Goal: Task Accomplishment & Management: Manage account settings

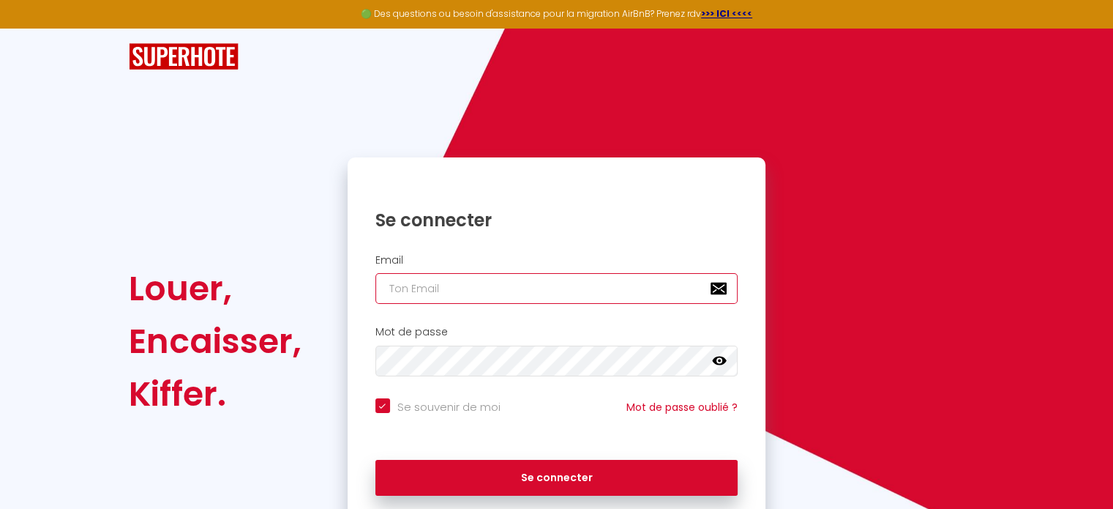
click at [544, 282] on input "email" at bounding box center [556, 288] width 363 height 31
type input "[EMAIL_ADDRESS][DOMAIN_NAME]"
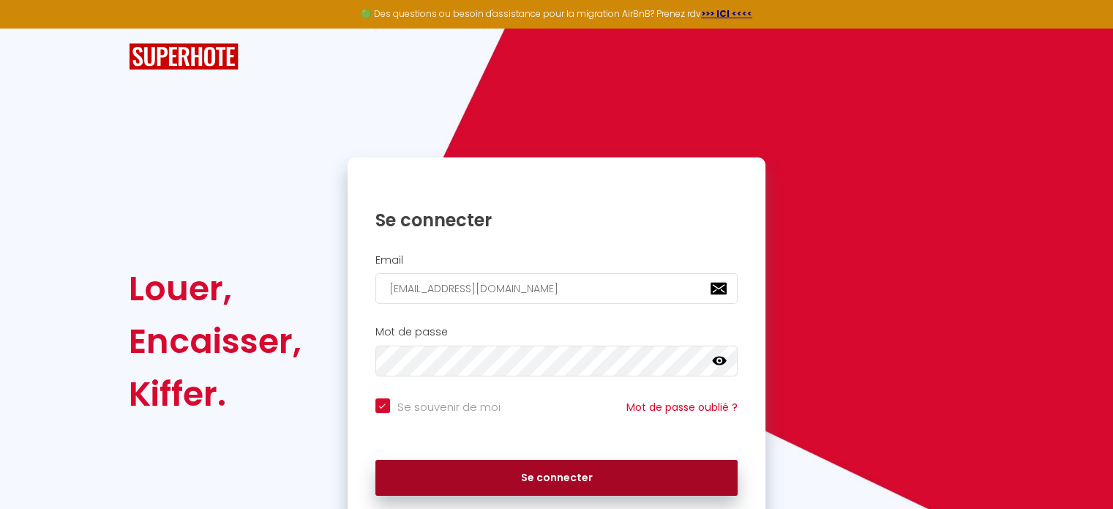
click at [577, 485] on button "Se connecter" at bounding box center [556, 478] width 363 height 37
checkbox input "true"
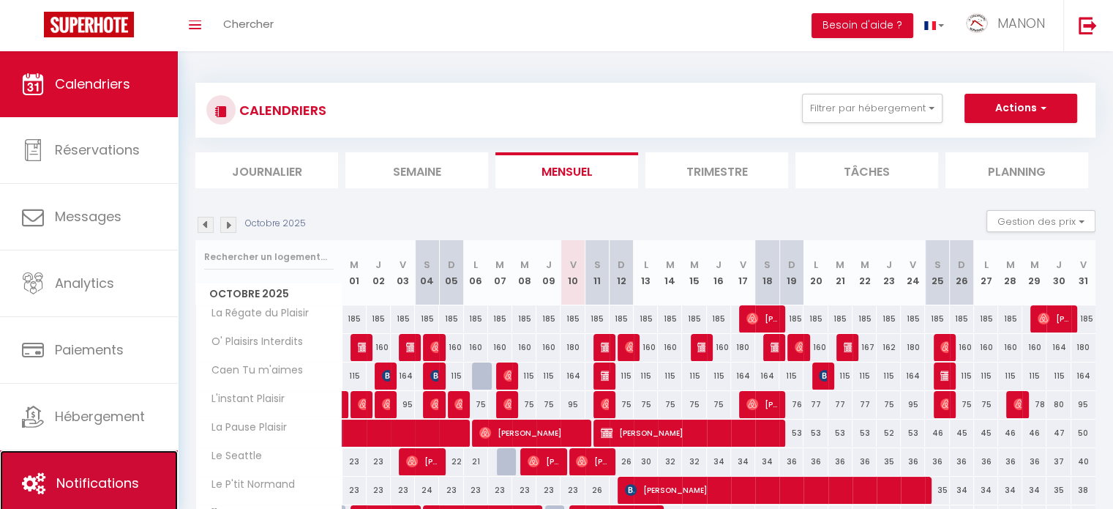
click at [37, 493] on icon at bounding box center [33, 483] width 23 height 22
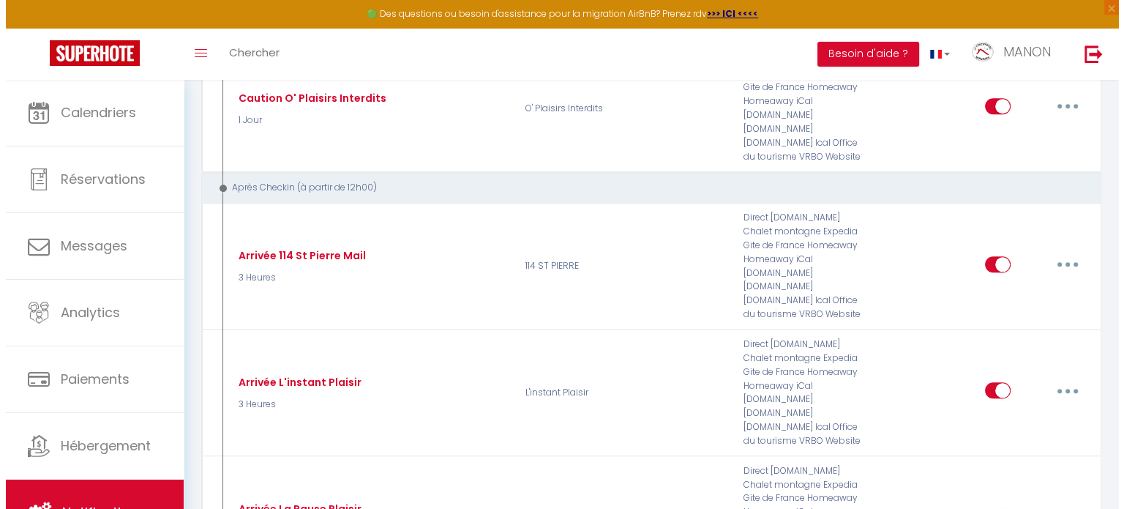
scroll to position [1507, 0]
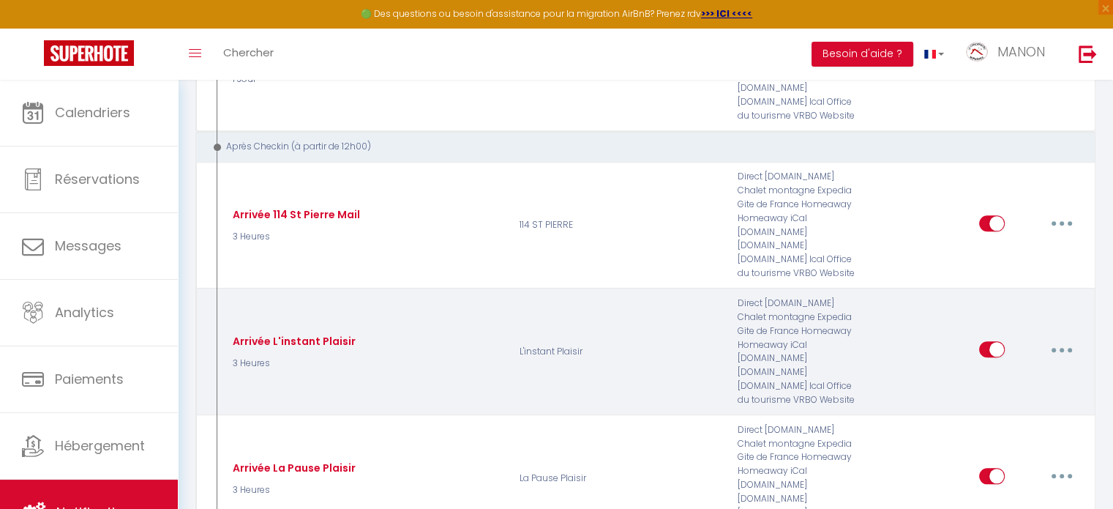
click at [1067, 337] on button "button" at bounding box center [1061, 348] width 41 height 23
click at [1053, 370] on link "Editer" at bounding box center [1024, 382] width 108 height 25
type input "Arrivée L'instant Plaisir"
select select "3"
select select "3 Heures"
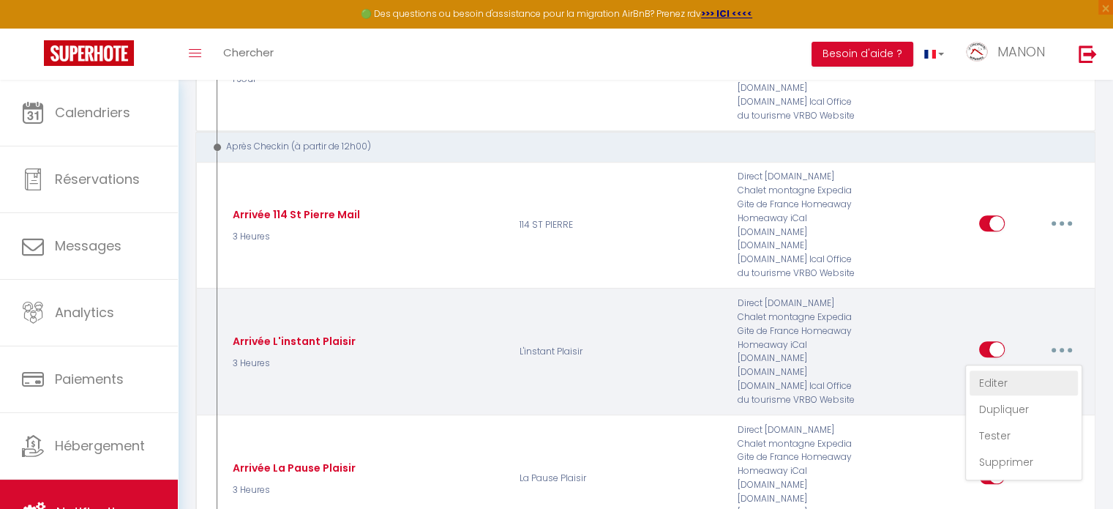
select select "if_deposit_is_paid"
checkbox input "true"
checkbox input "false"
radio input "true"
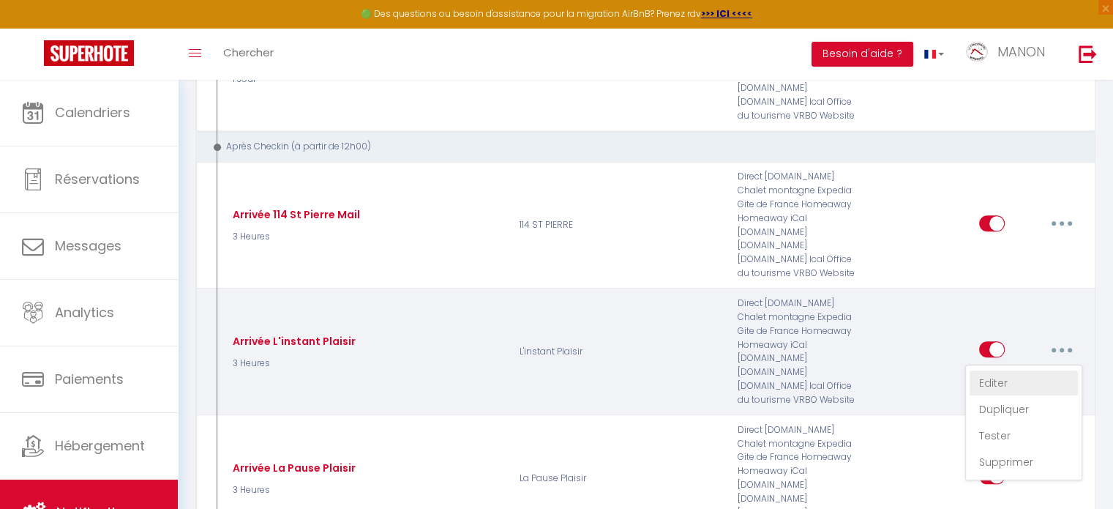
type input "Instructions d'arrivée L'instant Plaisir"
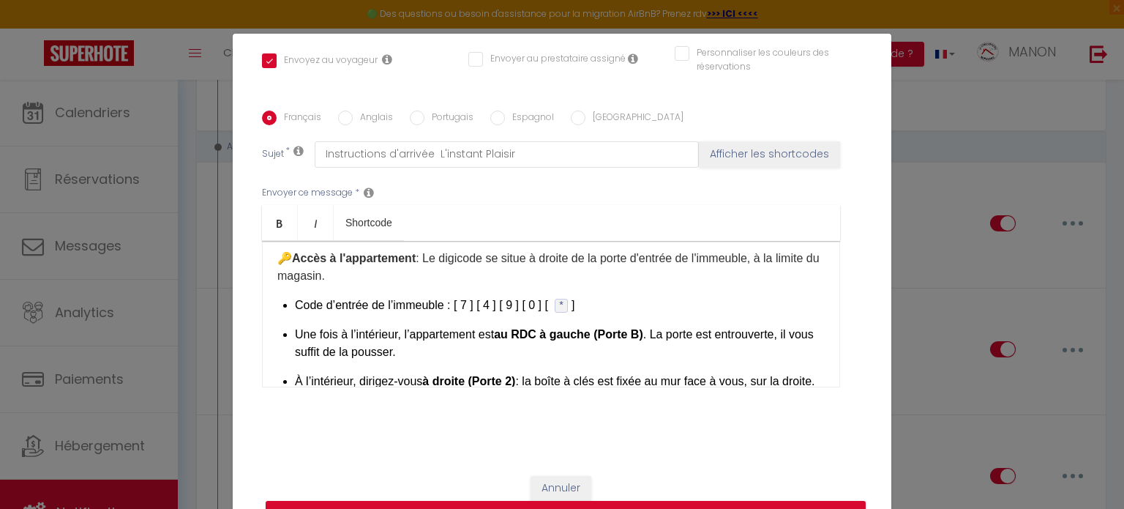
scroll to position [110, 0]
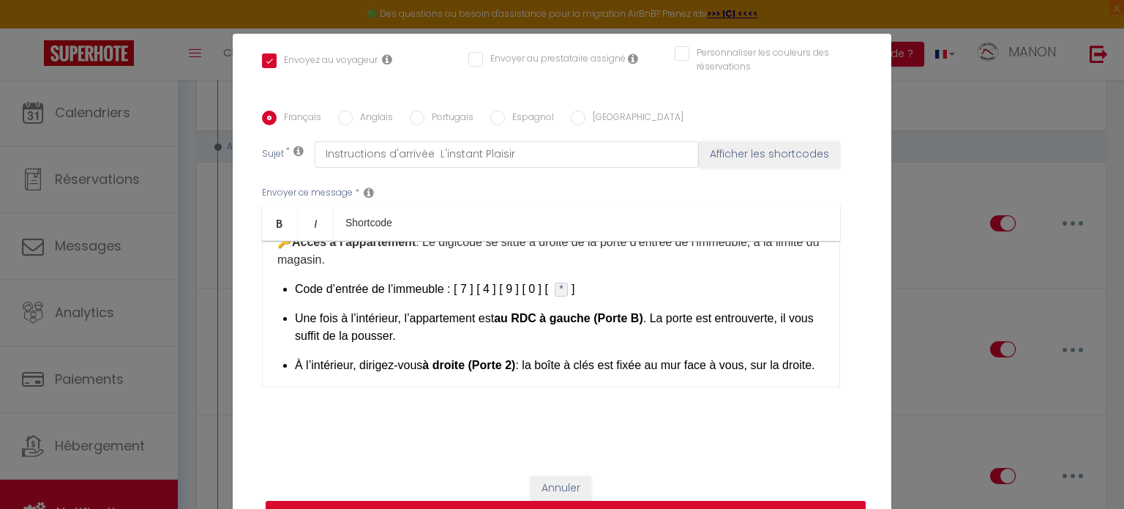
click at [476, 286] on p "Code d’entrée de l’immeuble : [ 7 ] [ 4 ] [ 9 ] [ 0 ] [ * ​ ​ ]​" at bounding box center [560, 289] width 530 height 18
drag, startPoint x: 629, startPoint y: 288, endPoint x: 456, endPoint y: 286, distance: 173.4
click at [456, 286] on p "Code d’entrée de l’immeuble : [ 2 ] [ 8 ] [ 0 ] [ 3 ] [ * ​ ​ ]​" at bounding box center [560, 289] width 530 height 18
copy p "[ 2 ] [ 8 ] [ 0 ] [ 3 ] [ * ​ ​ ]​"
click at [616, 505] on button "Mettre à jour" at bounding box center [566, 514] width 600 height 28
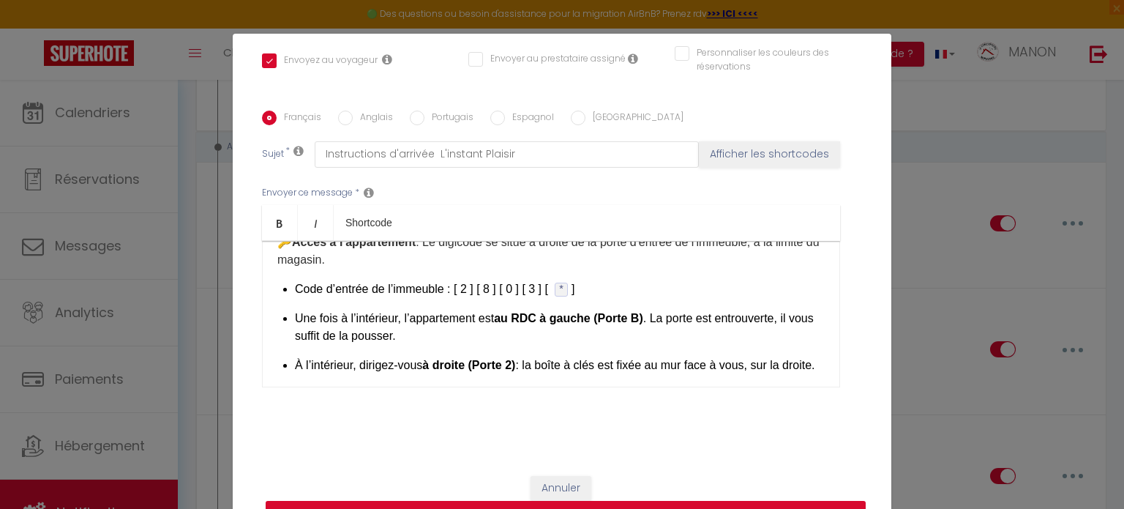
checkbox input "true"
checkbox input "false"
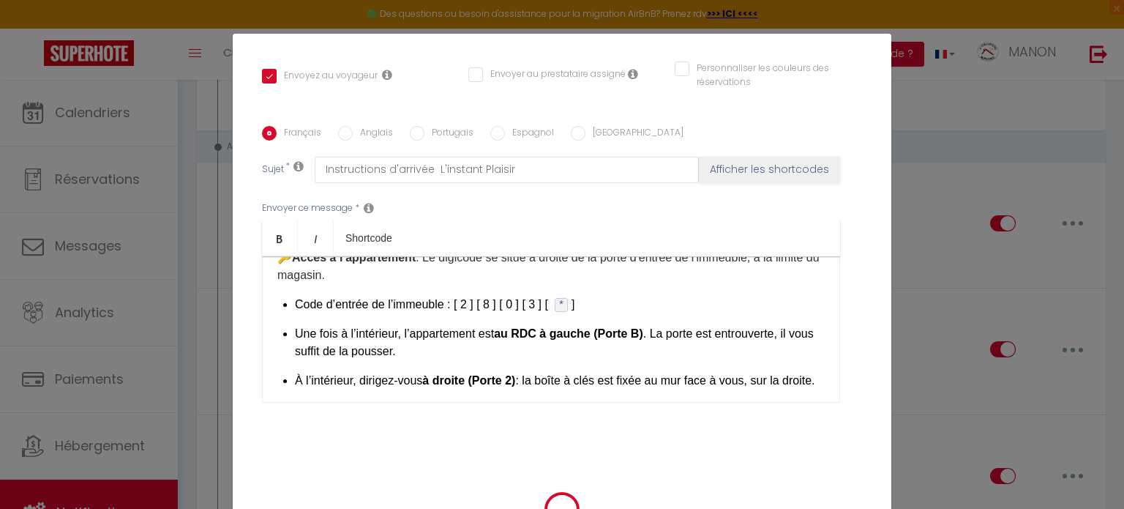
scroll to position [312, 0]
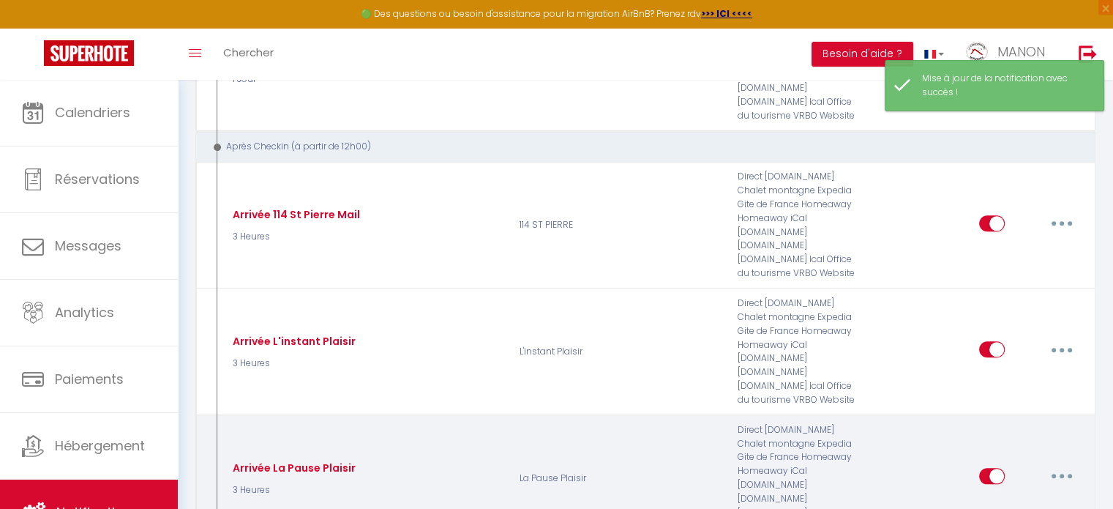
click at [1060, 473] on icon "button" at bounding box center [1062, 475] width 4 height 4
click at [1016, 497] on link "Editer" at bounding box center [1024, 509] width 108 height 25
type input "Arrivée La Pause Plaisir"
select select "3"
select select "3 Heures"
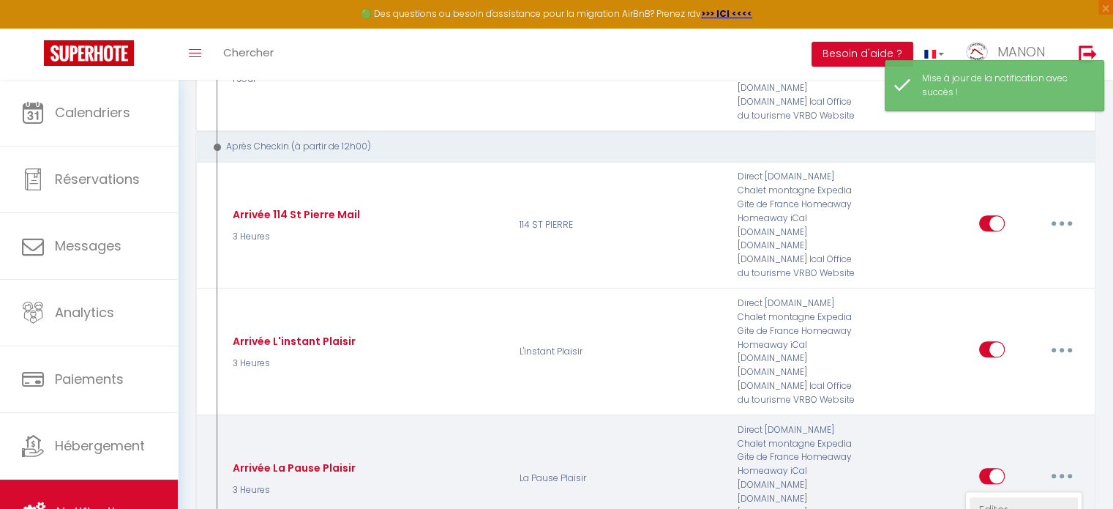
select select "if_deposit_is_paid"
checkbox input "true"
checkbox input "false"
radio input "true"
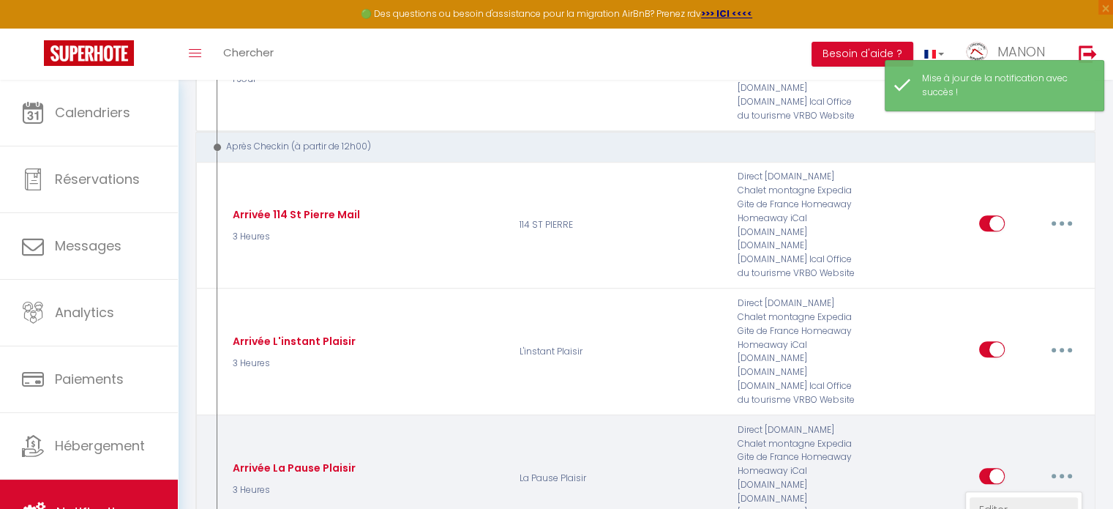
type input "Instructions d'arrivée La Pause [PERSON_NAME]"
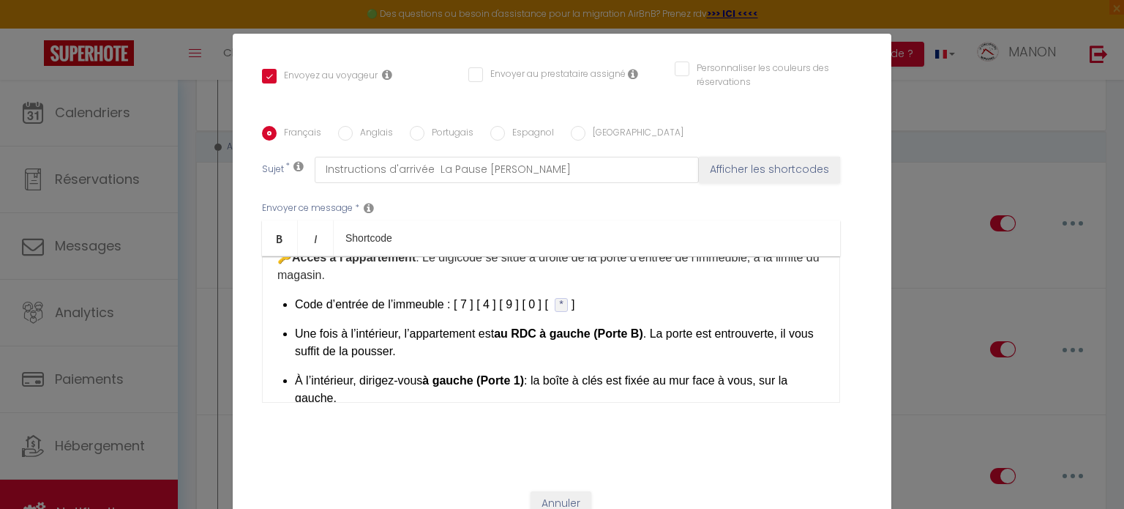
drag, startPoint x: 603, startPoint y: 304, endPoint x: 457, endPoint y: 307, distance: 146.4
click at [457, 307] on li "Code d’entrée de l’immeuble : [ 7 ] [ 4 ] [ 9 ] [ 0 ] [ * ​ ​ ]​" at bounding box center [560, 305] width 530 height 18
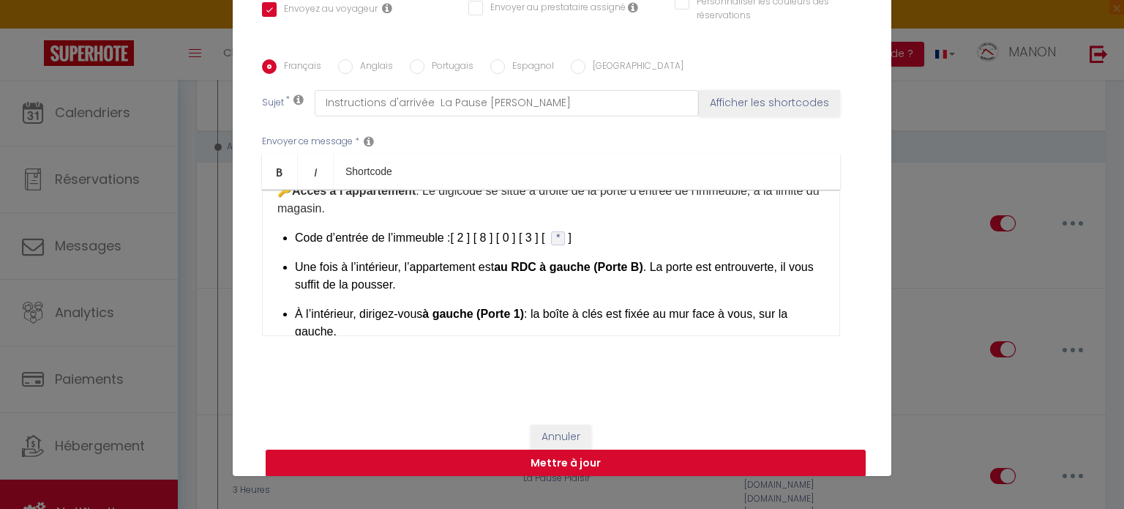
click at [691, 451] on button "Mettre à jour" at bounding box center [566, 463] width 600 height 28
checkbox input "true"
checkbox input "false"
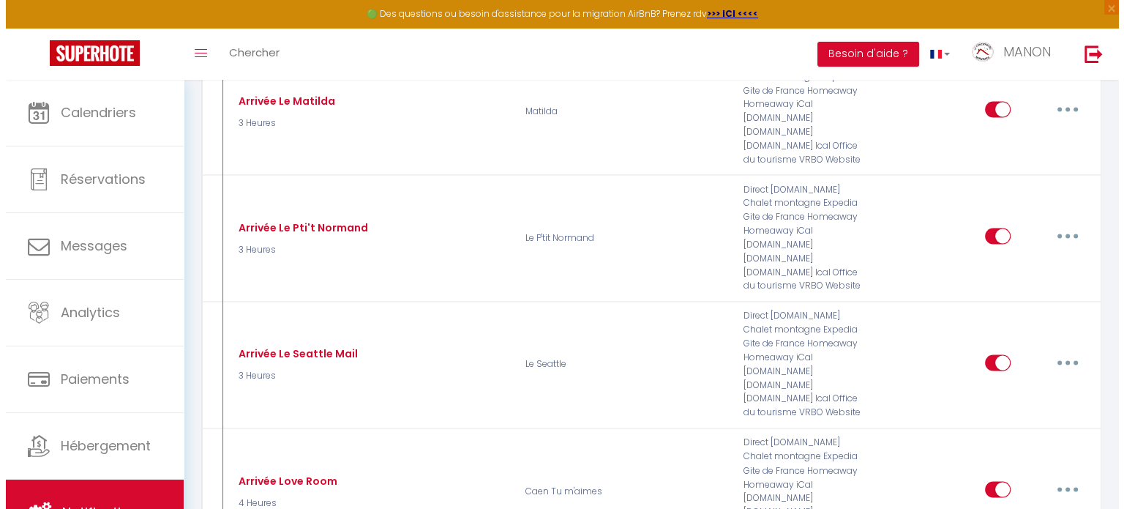
scroll to position [2317, 0]
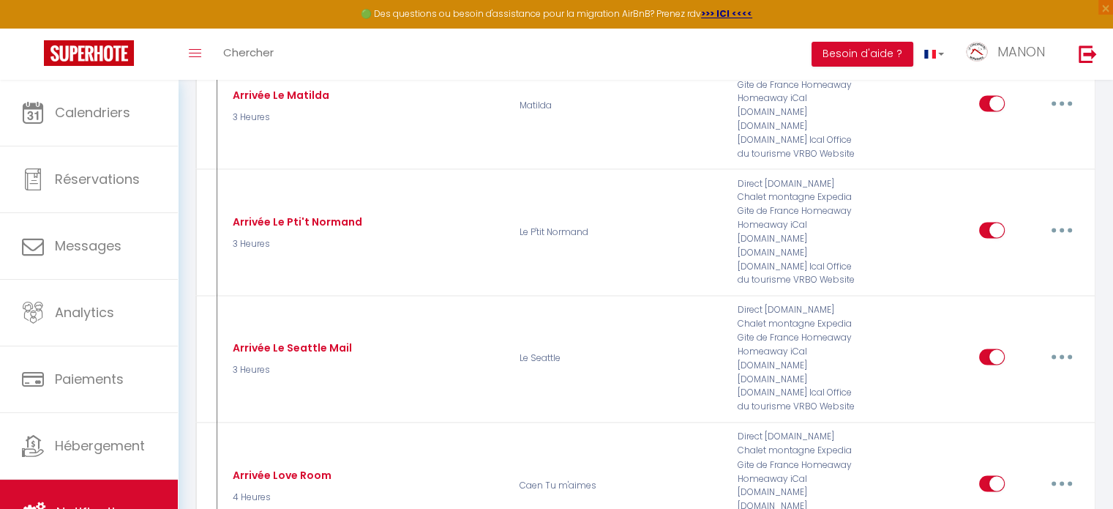
type input "Arrivée O' Plaisirs Interdits"
select select "3"
select select "4 Heures"
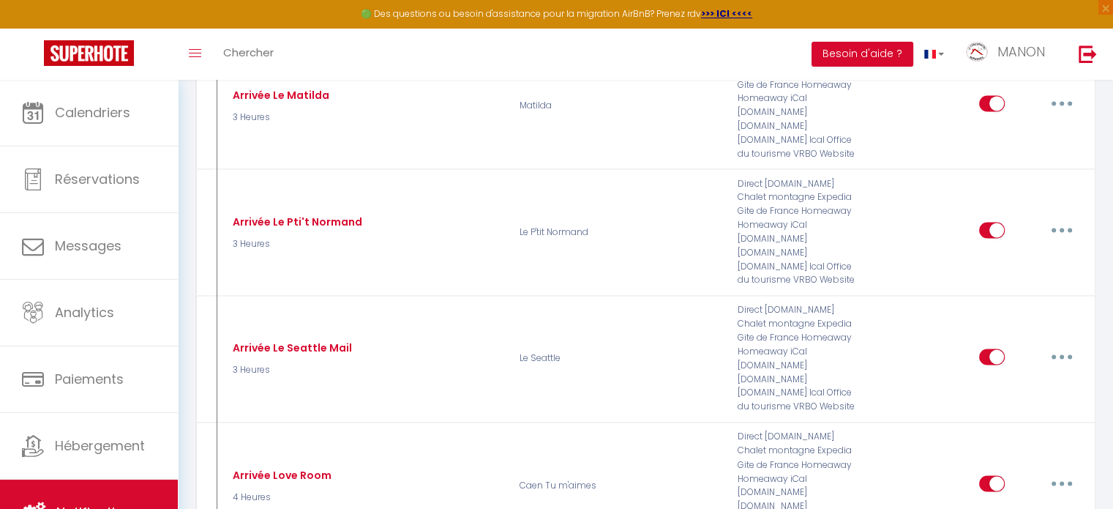
select select "if_deposit_is_paid"
checkbox input "true"
checkbox input "false"
radio input "true"
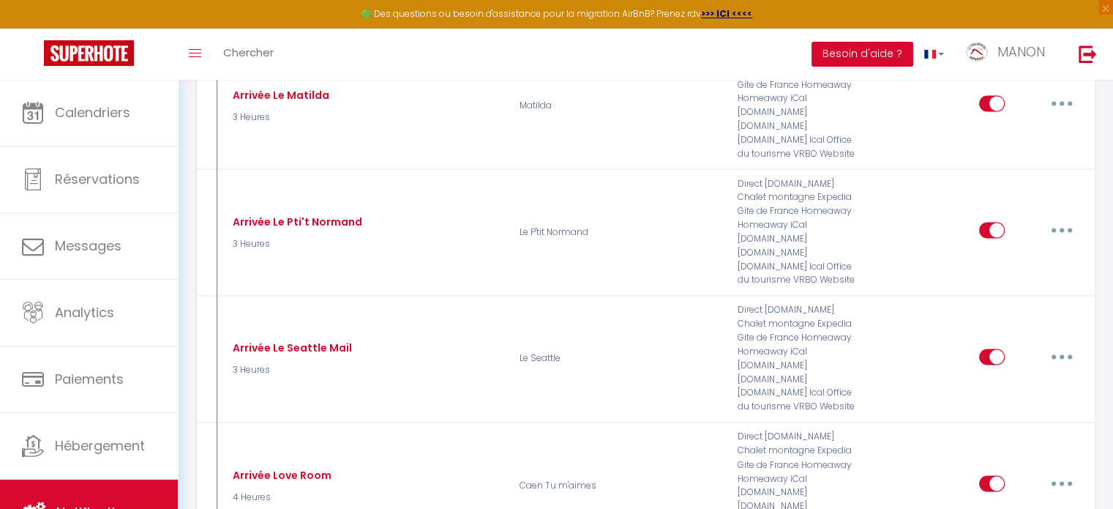
type input "Instructions d'arrivée "O' Plaisirs Interdits""
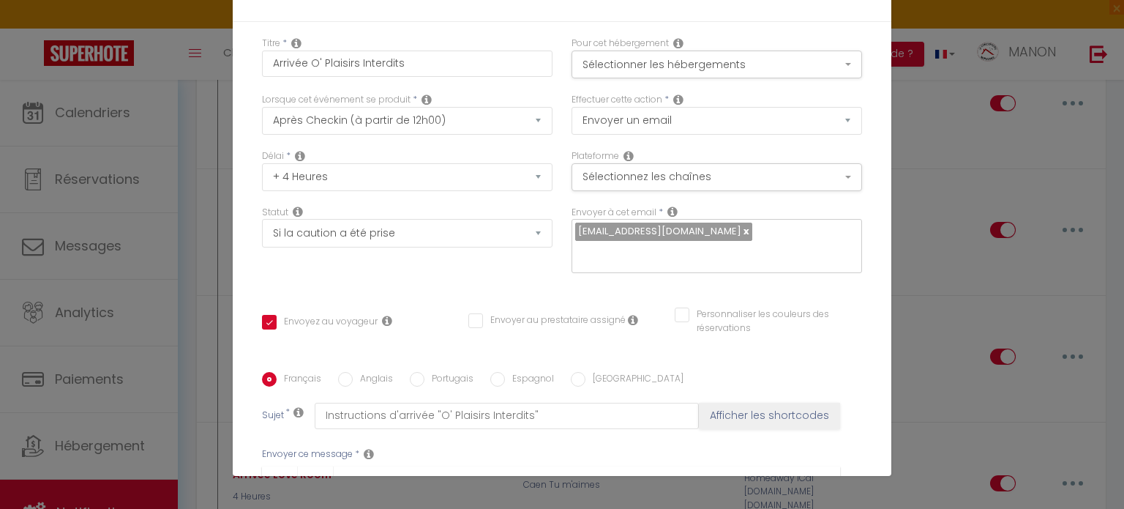
drag, startPoint x: 612, startPoint y: 236, endPoint x: 454, endPoint y: 239, distance: 157.4
checkbox input "true"
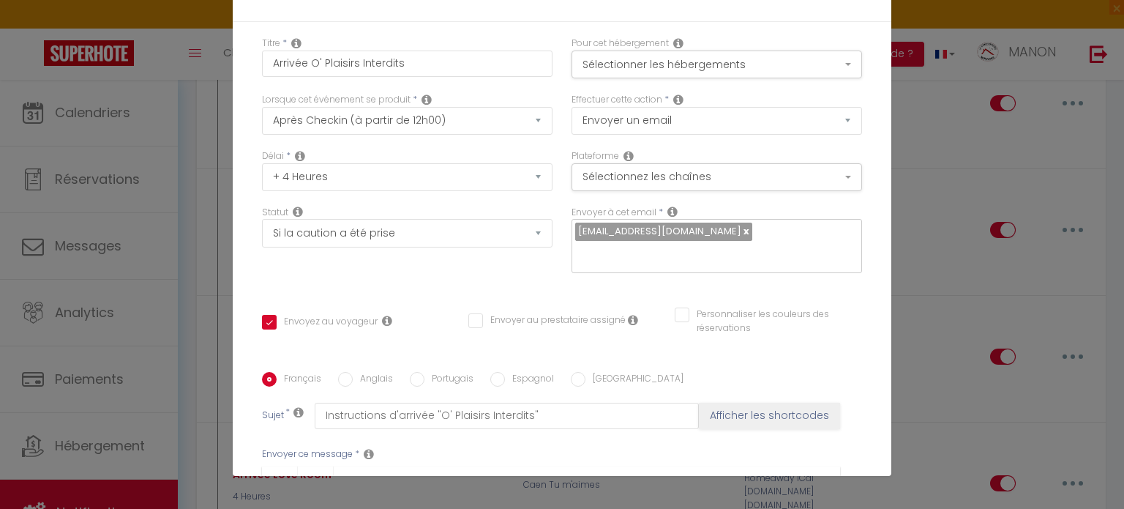
checkbox input "false"
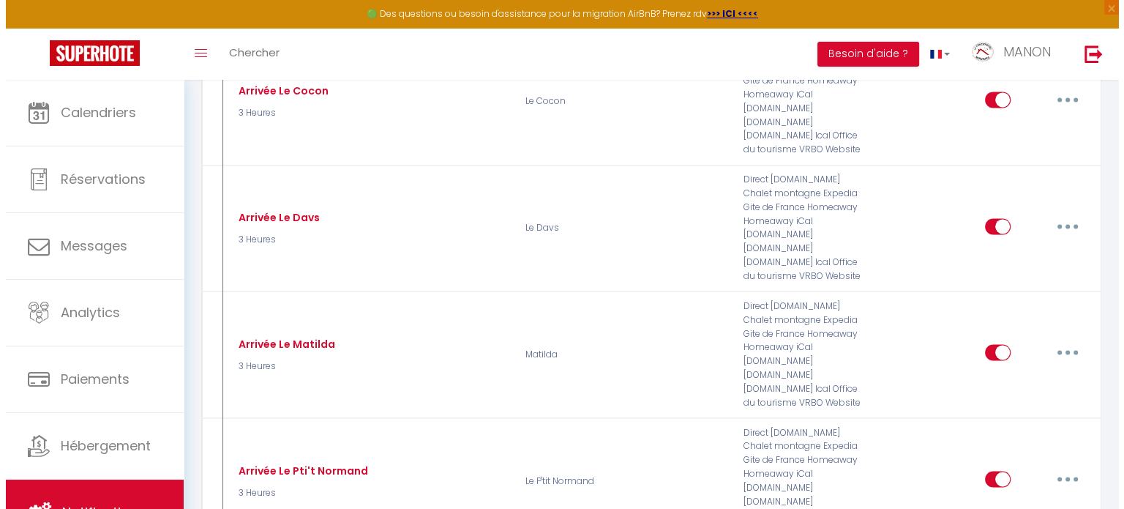
scroll to position [2034, 0]
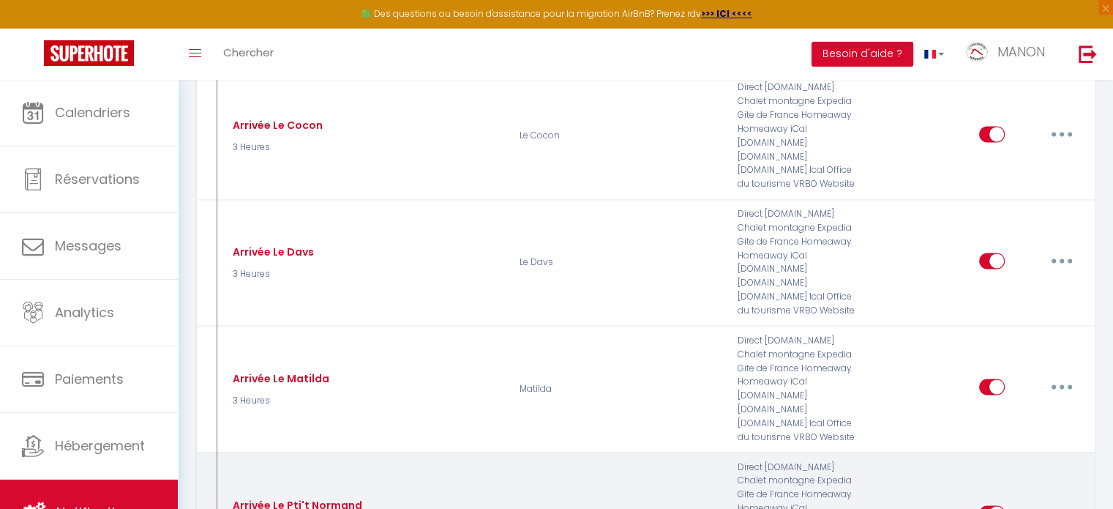
click at [1052, 501] on button "button" at bounding box center [1061, 512] width 41 height 23
type input "Arrivée Le Pti't Normand"
select select "3"
select select "3 Heures"
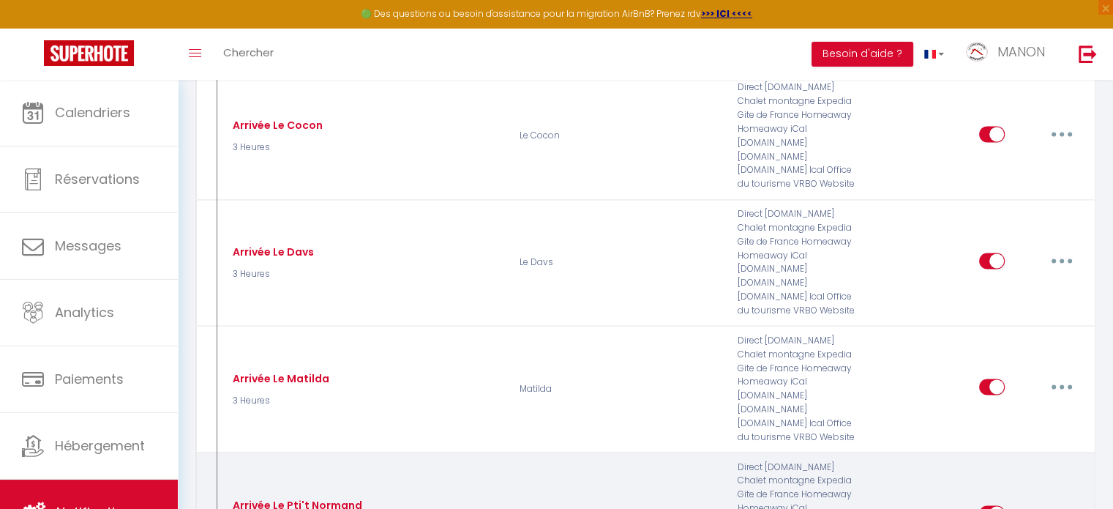
select select "if_deposit_is_paid"
checkbox input "true"
checkbox input "false"
radio input "true"
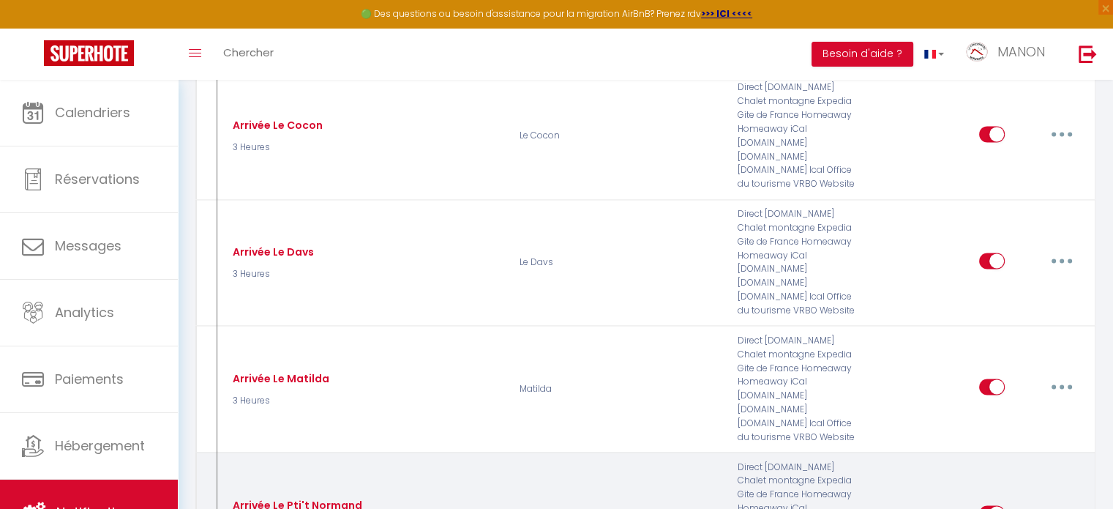
type input "Instructions entrée [RENTAL:ADDRESS]"
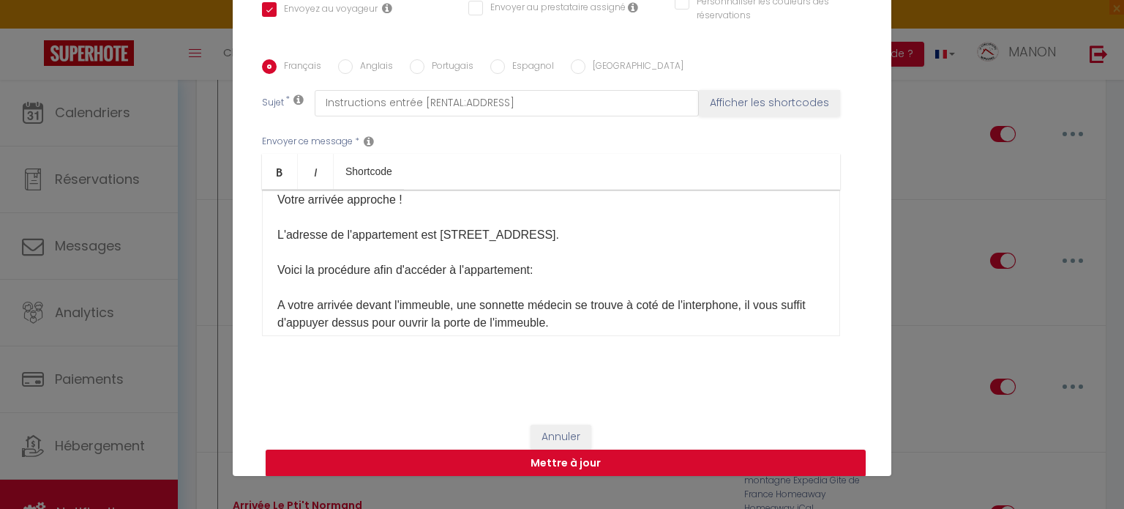
scroll to position [80, 0]
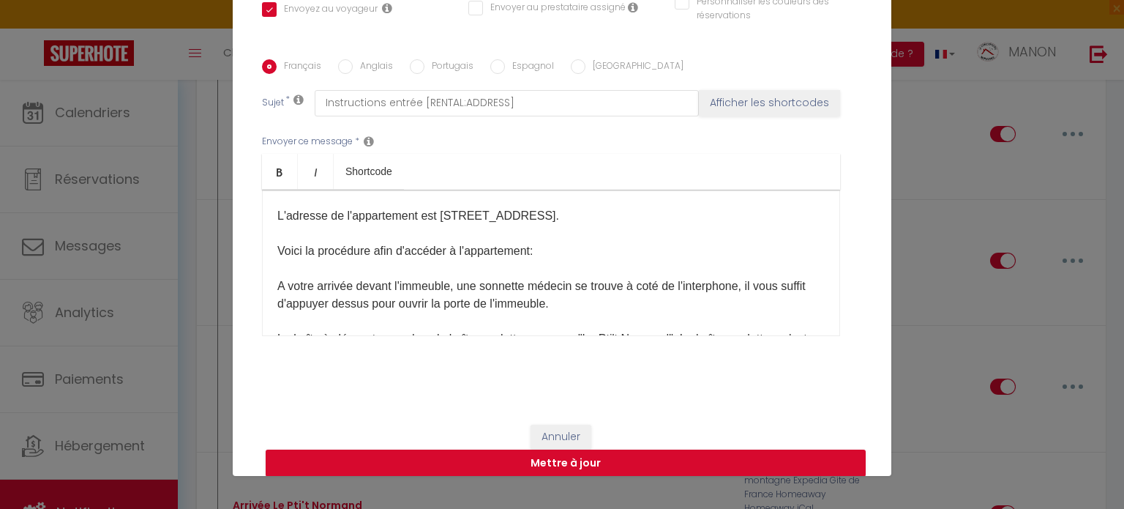
click at [310, 269] on p "Votre arrivée approche ! L'adresse de l'appartement est [STREET_ADDRESS]. Voici…" at bounding box center [550, 444] width 547 height 544
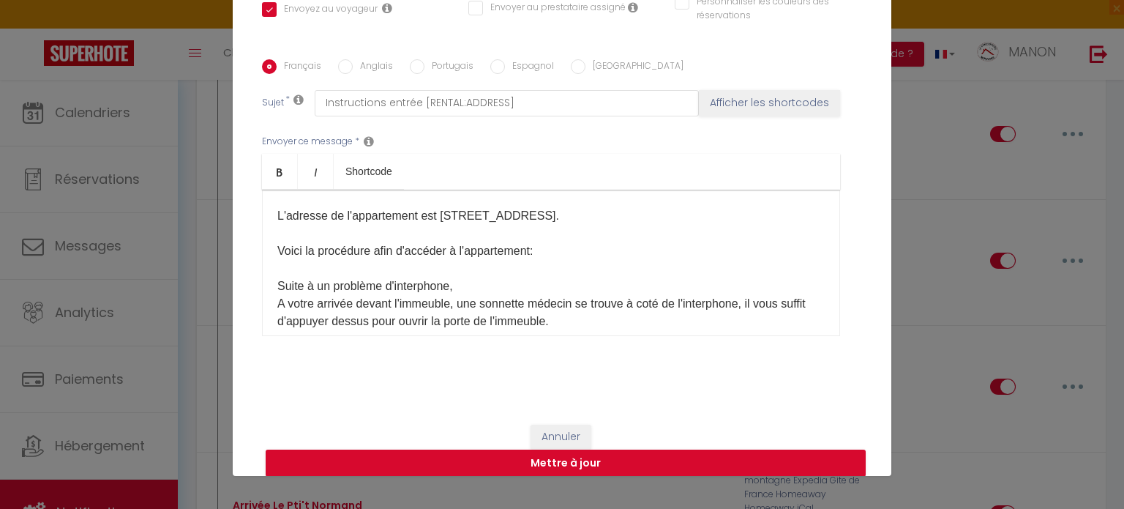
click at [811, 231] on div "Bonjour [GUEST:FIRST_NAME],​ Votre arrivée approche ! L'adresse de l'appartemen…" at bounding box center [551, 263] width 578 height 146
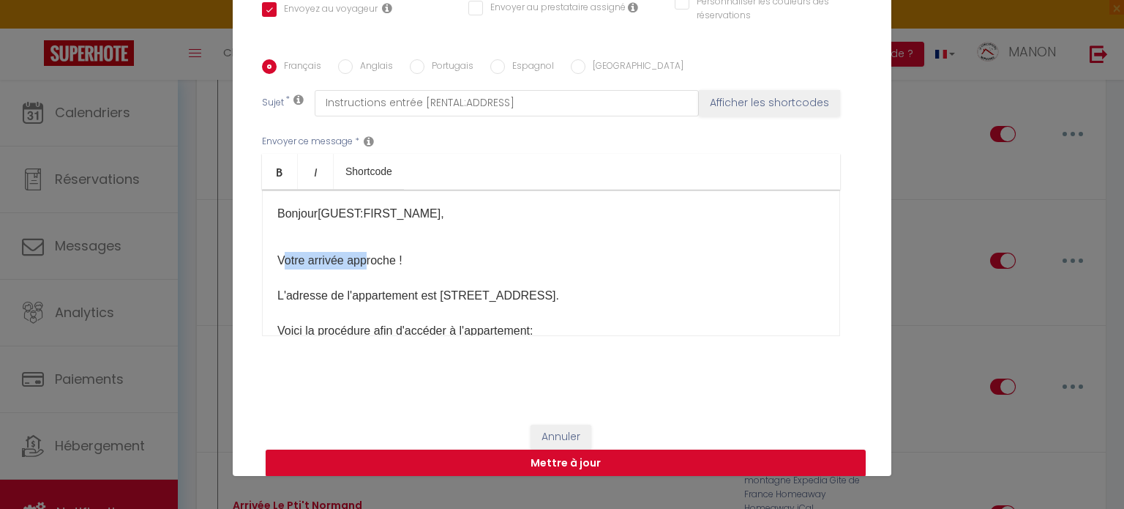
drag, startPoint x: 275, startPoint y: 256, endPoint x: 361, endPoint y: 252, distance: 86.4
click at [361, 254] on span "Votre arrivée approche !" at bounding box center [339, 260] width 125 height 12
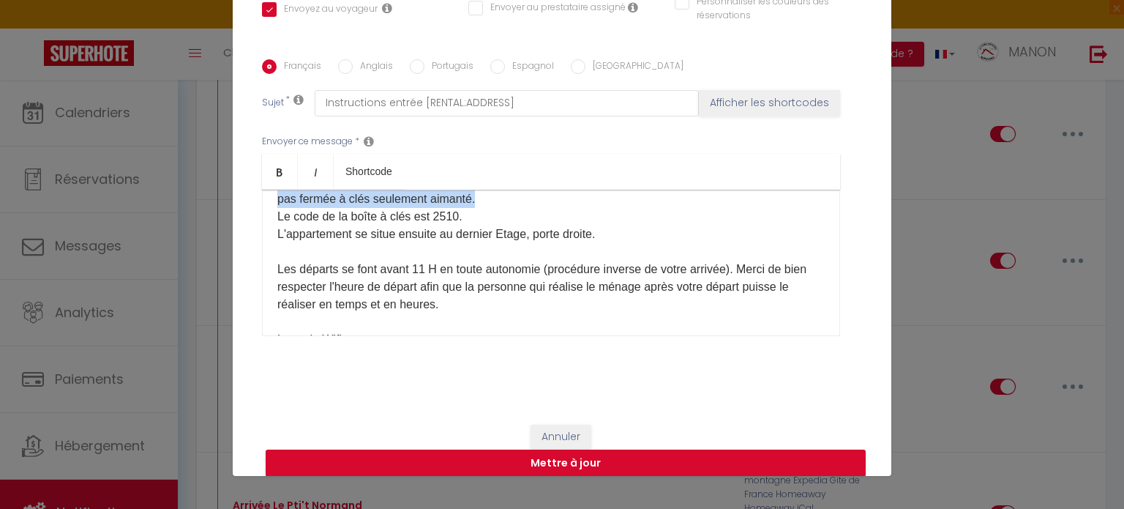
scroll to position [244, 0]
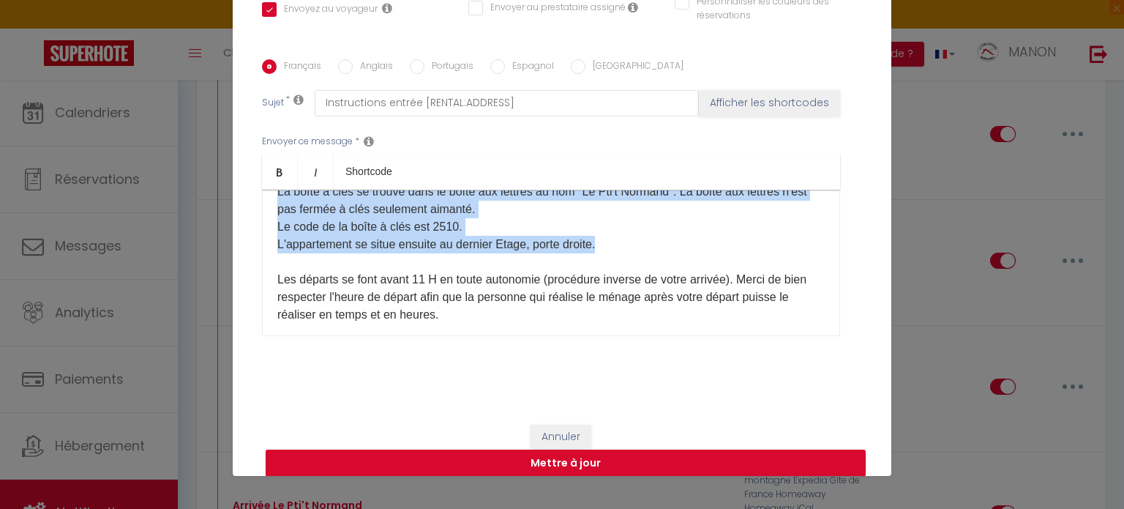
drag, startPoint x: 272, startPoint y: 291, endPoint x: 609, endPoint y: 244, distance: 339.8
click at [609, 244] on p "Votre arrivée approche ! L'adresse de l'appartement est [STREET_ADDRESS]. Voici…" at bounding box center [550, 288] width 547 height 562
copy p "L'adresse de l'appartement est [STREET_ADDRESS]. Voici la procédure afin d'accé…"
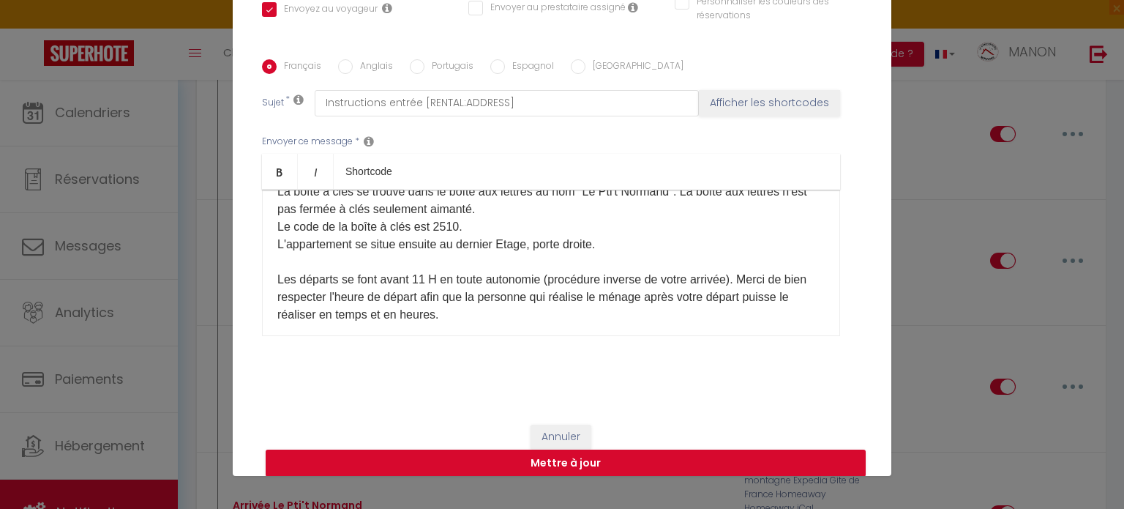
click at [956, 314] on div "Modifier la notification × Titre * Arrivée Le Pti't Normand Pour cet hébergemen…" at bounding box center [562, 254] width 1124 height 509
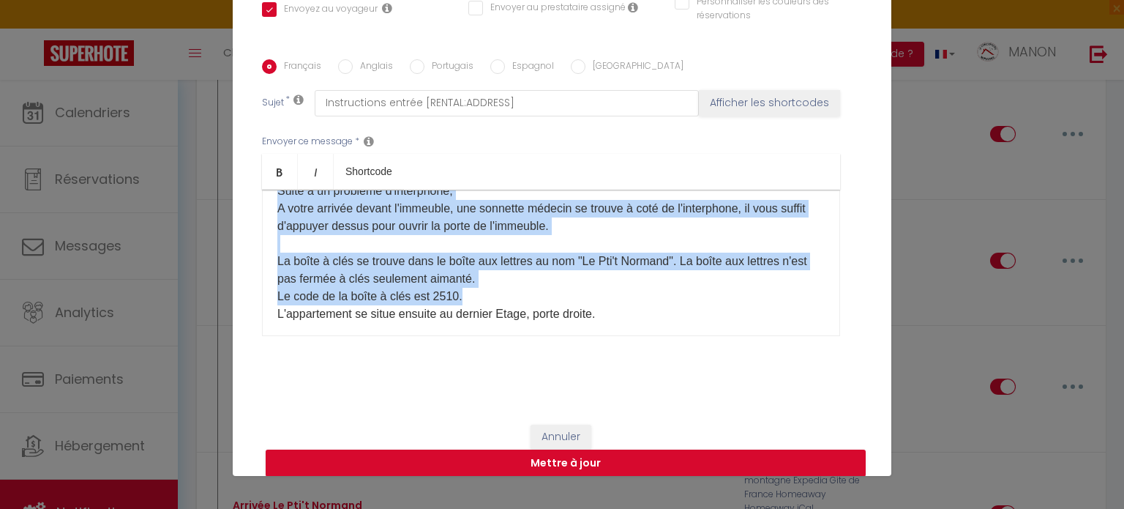
scroll to position [149, 0]
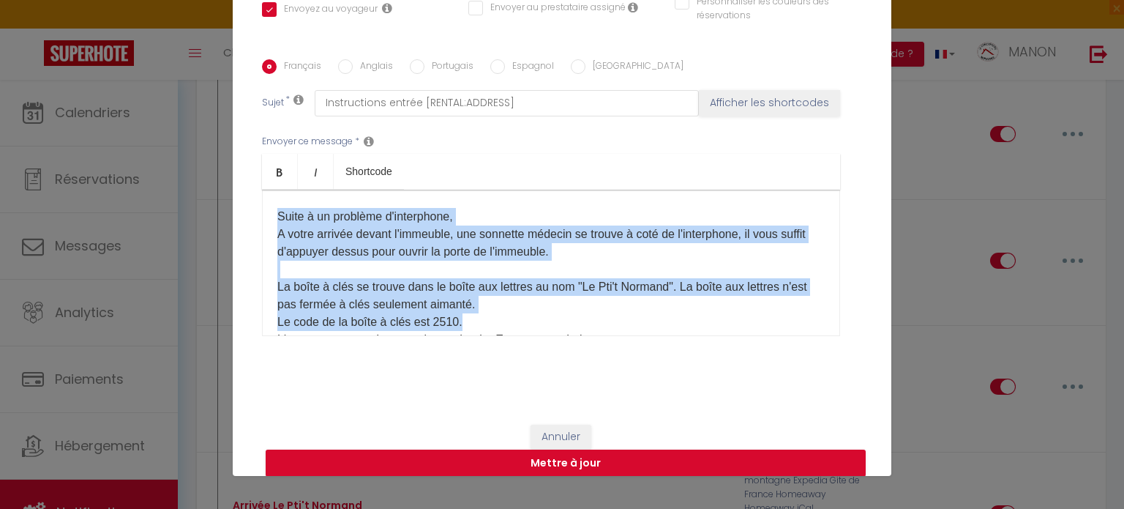
drag, startPoint x: 462, startPoint y: 301, endPoint x: 265, endPoint y: 218, distance: 214.2
click at [265, 218] on div "Bonjour [GUEST:FIRST_NAME],​ Votre arrivée approche ! L'adresse de l'appartemen…" at bounding box center [551, 263] width 578 height 146
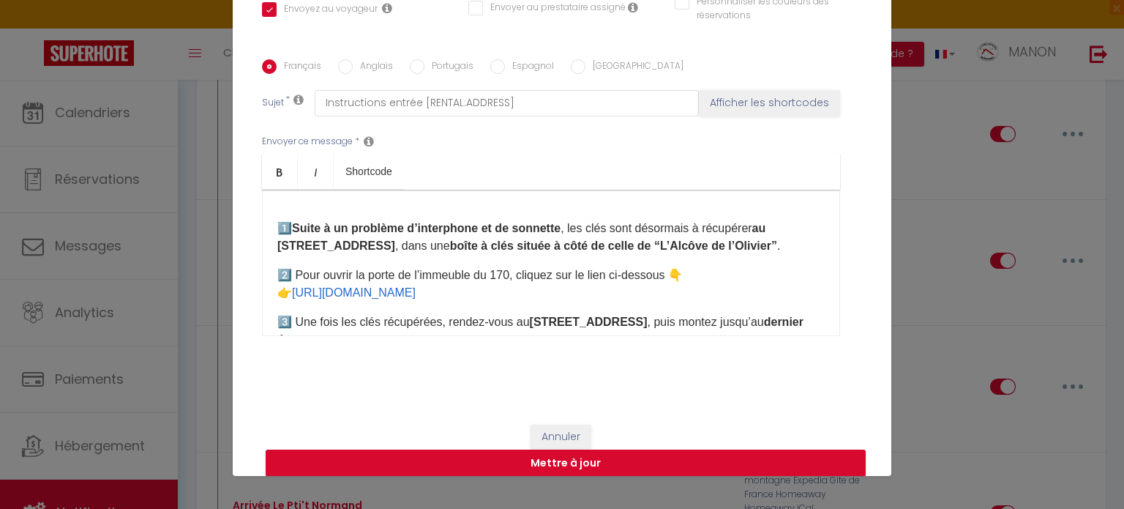
scroll to position [44, 0]
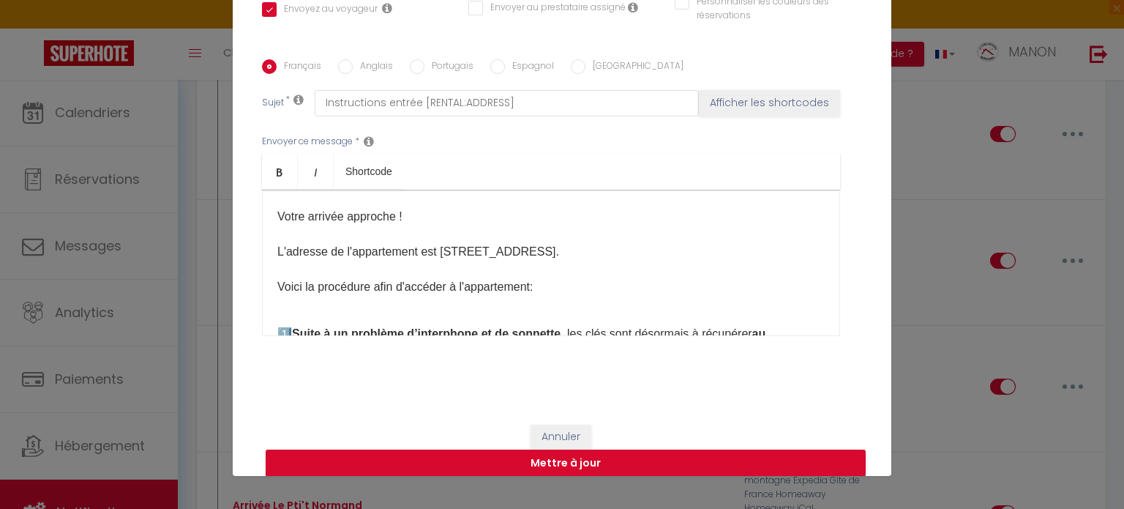
click at [278, 307] on p "Votre arrivée approche ! L'adresse de l'appartement est [STREET_ADDRESS]. Voici…" at bounding box center [550, 260] width 547 height 105
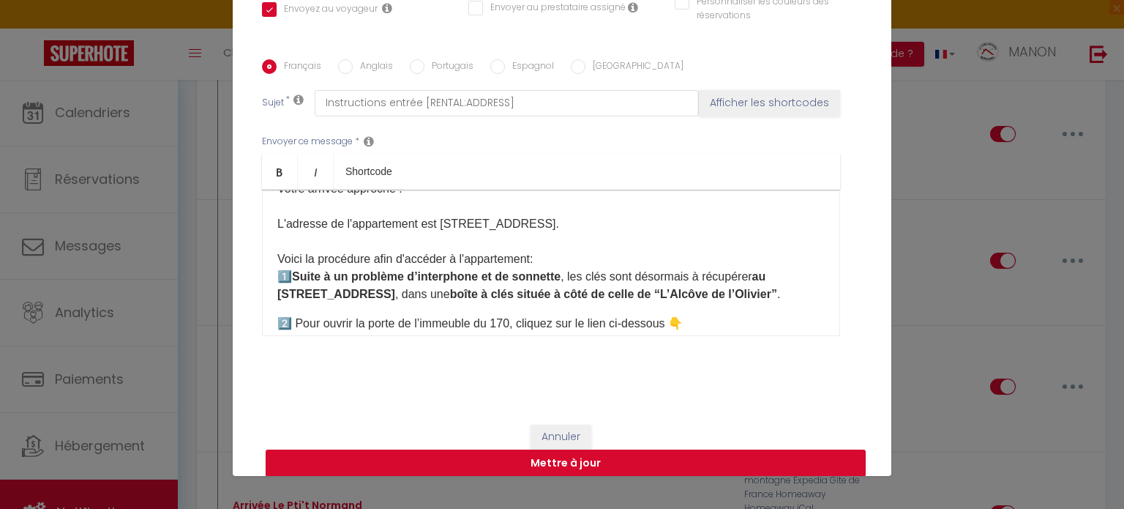
scroll to position [82, 0]
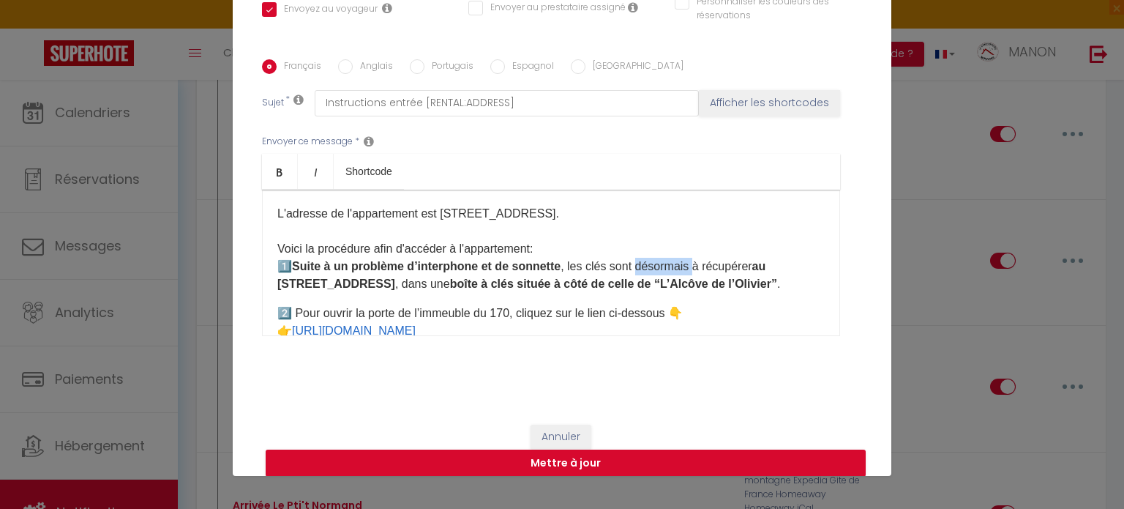
drag, startPoint x: 695, startPoint y: 263, endPoint x: 638, endPoint y: 266, distance: 57.1
click at [638, 266] on p "Votre arrivée approche ! L'adresse de l'appartement est [STREET_ADDRESS]. Voici…" at bounding box center [550, 231] width 547 height 123
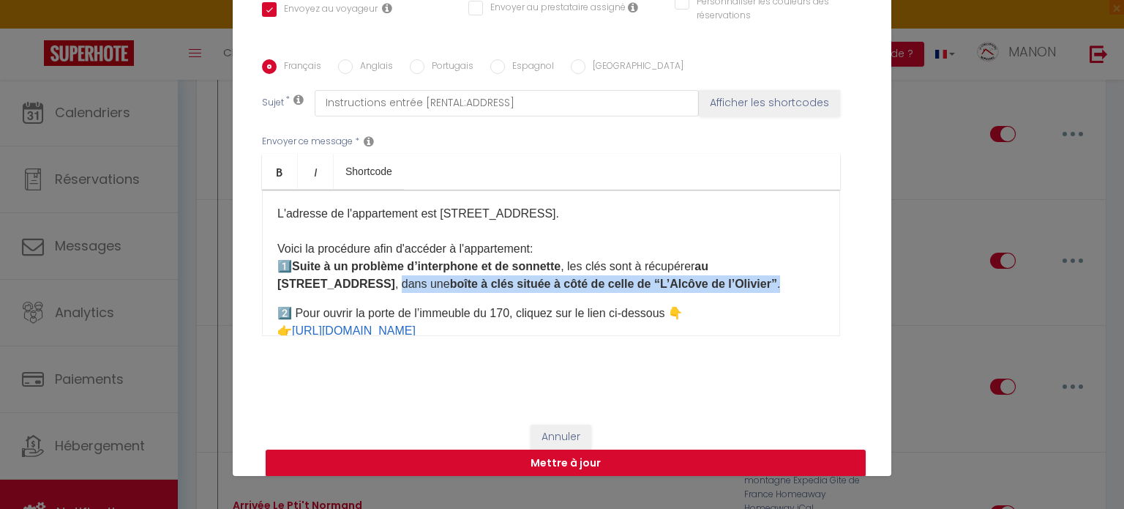
drag, startPoint x: 319, startPoint y: 281, endPoint x: 705, endPoint y: 285, distance: 386.4
click at [705, 285] on p "Votre arrivée approche ! L'adresse de l'appartement est [STREET_ADDRESS]. Voici…" at bounding box center [550, 231] width 547 height 123
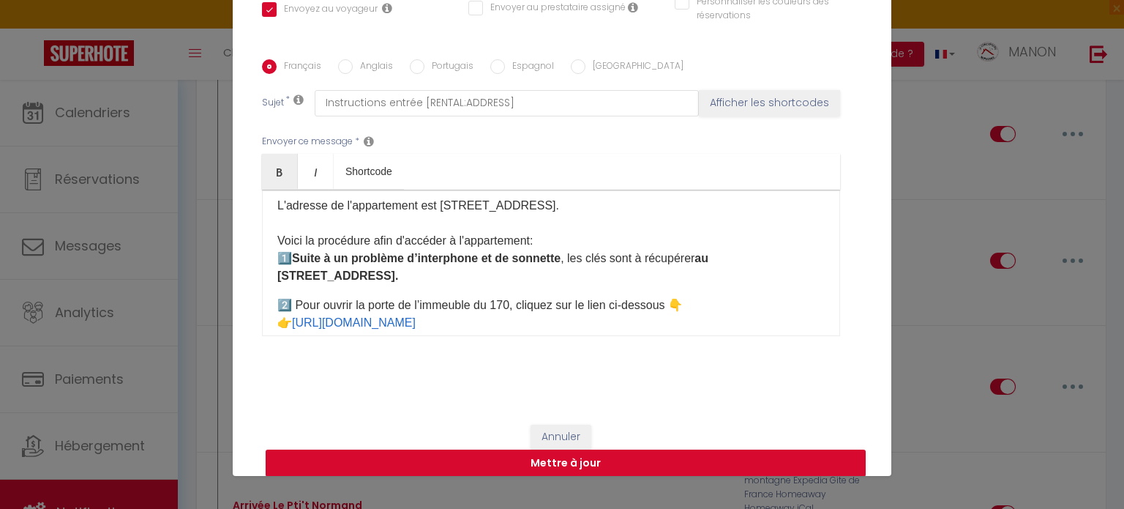
scroll to position [110, 0]
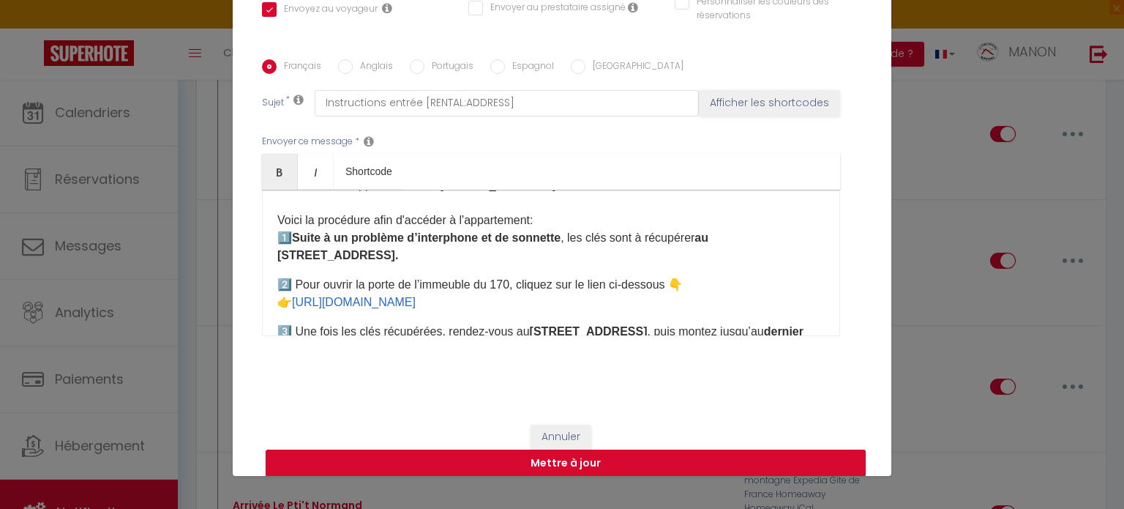
click at [349, 271] on div "Bonjour [GUEST:FIRST_NAME],​ Votre arrivée approche ! L'adresse de l'appartemen…" at bounding box center [551, 263] width 578 height 146
click at [277, 276] on p "2️⃣ Pour ouvrir la porte de l’immeuble du 170, cliquez sur le lien ci-dessous 👇…" at bounding box center [550, 293] width 547 height 35
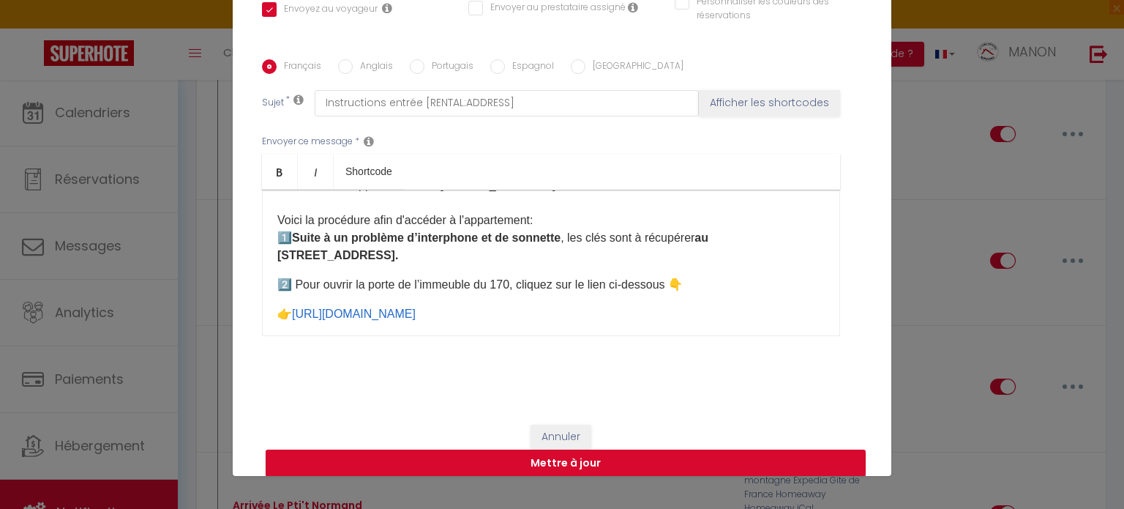
click at [263, 310] on div "Bonjour [GUEST:FIRST_NAME],​ Votre arrivée approche ! L'adresse de l'appartemen…" at bounding box center [551, 263] width 578 height 146
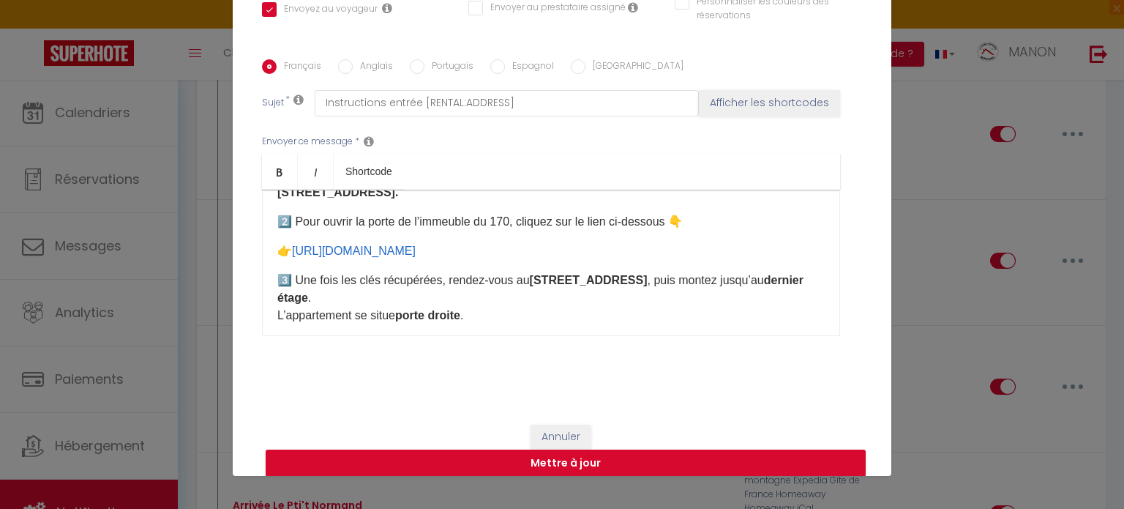
scroll to position [177, 0]
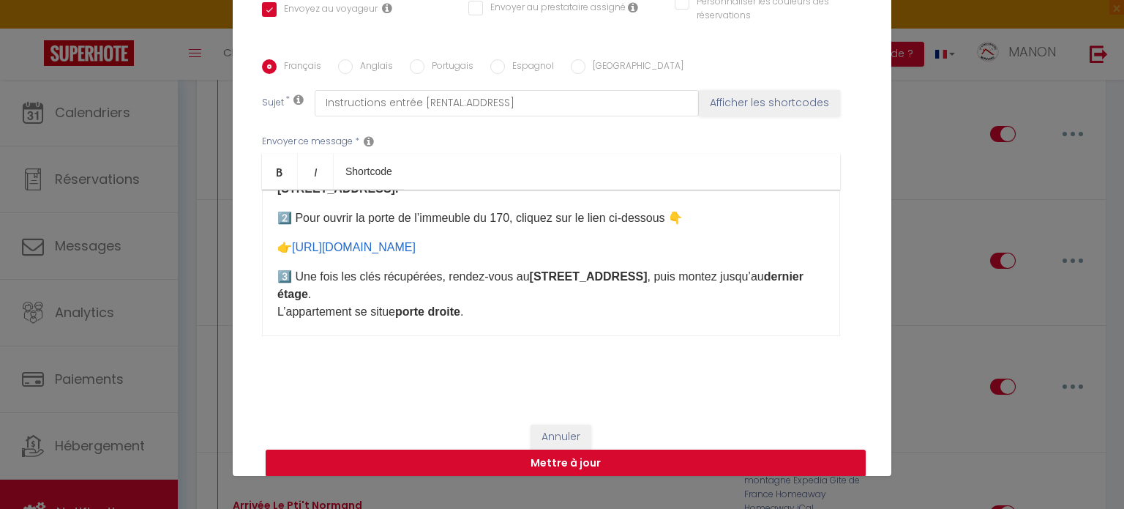
click at [293, 268] on p "3️⃣ Une fois les clés récupérées, rendez-vous au [STREET_ADDRESS] , puis montez…" at bounding box center [550, 294] width 547 height 53
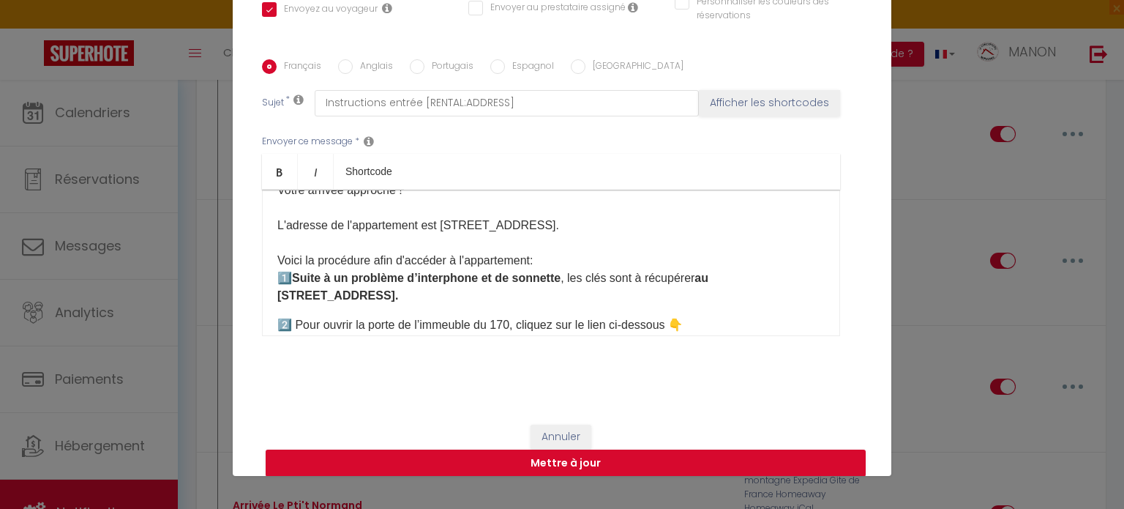
scroll to position [88, 0]
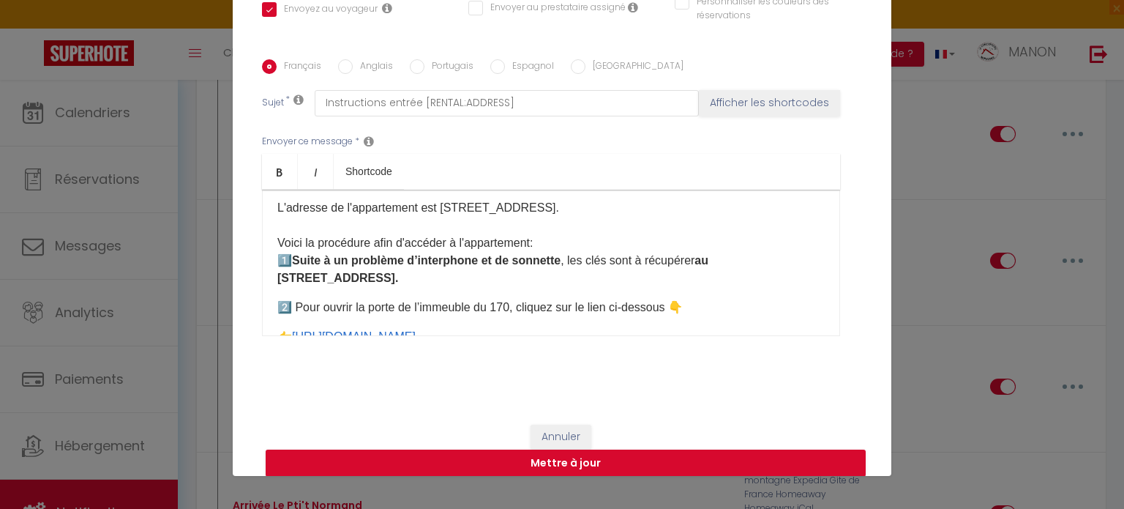
click at [348, 289] on div "Bonjour [GUEST:FIRST_NAME],​ Votre arrivée approche ! L'adresse de l'appartemen…" at bounding box center [551, 263] width 578 height 146
click at [334, 272] on p "Votre arrivée approche ! L'adresse de l'appartement est [STREET_ADDRESS]. Voici…" at bounding box center [550, 225] width 547 height 123
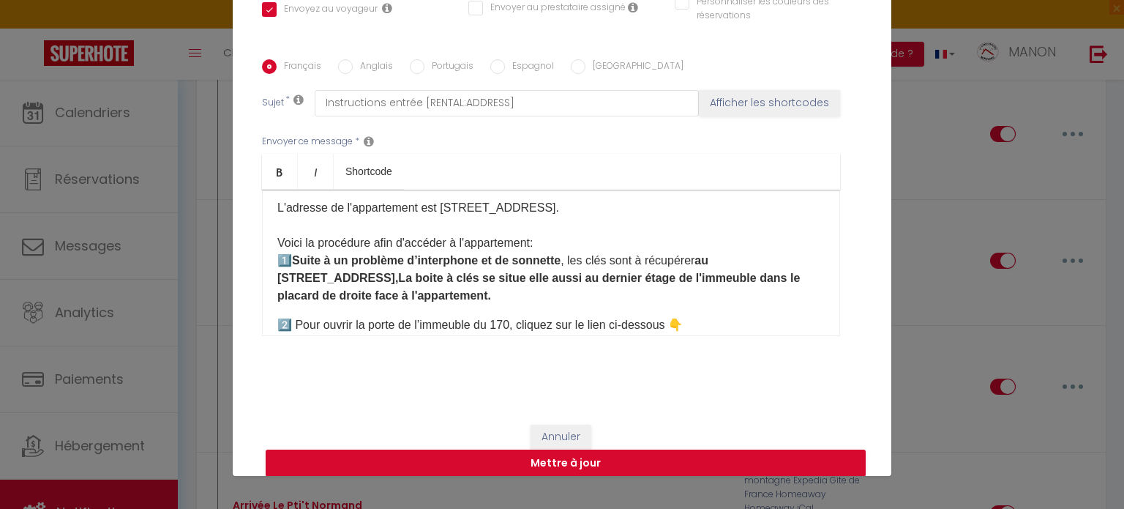
click at [323, 274] on strong "au [STREET_ADDRESS] boite à clés se situe elle aussi au dernier étage de l'imme…" at bounding box center [538, 278] width 522 height 48
drag, startPoint x: 495, startPoint y: 281, endPoint x: 444, endPoint y: 279, distance: 50.5
click at [444, 279] on strong "au [STREET_ADDRESS], l a boite à clés se situe elle aussi au dernier étage de l…" at bounding box center [533, 278] width 512 height 48
drag, startPoint x: 398, startPoint y: 293, endPoint x: 762, endPoint y: 277, distance: 364.0
click at [762, 277] on p "Votre arrivée approche ! L'adresse de l'appartement est [STREET_ADDRESS]. Voici…" at bounding box center [550, 234] width 547 height 140
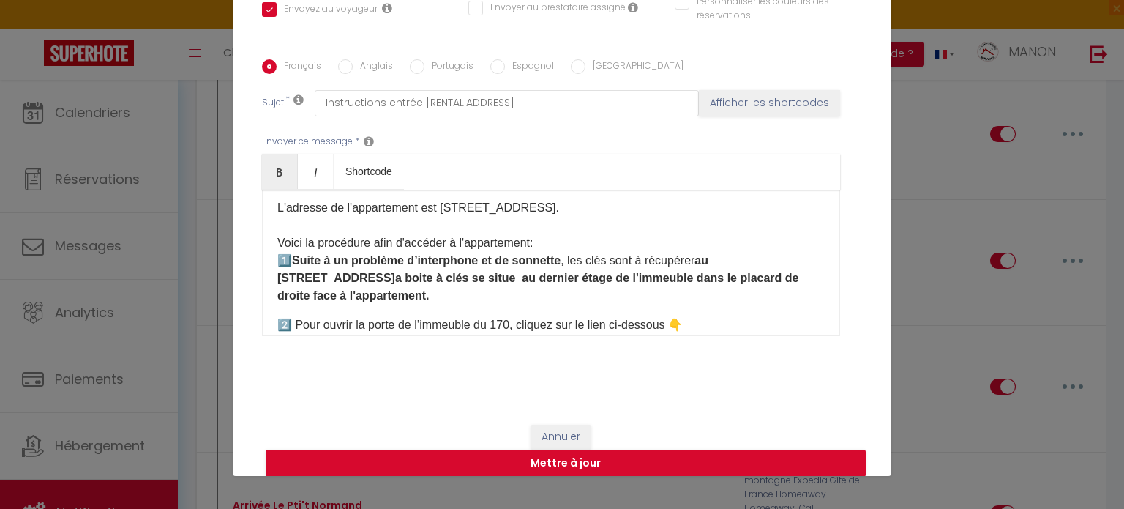
click at [661, 274] on strong "au [STREET_ADDRESS], l a boite à clés se situe au dernier étage de l'immeuble d…" at bounding box center [537, 278] width 521 height 48
drag, startPoint x: 435, startPoint y: 295, endPoint x: 307, endPoint y: 298, distance: 128.1
click at [307, 298] on p "Votre arrivée approche ! L'adresse de l'appartement est [STREET_ADDRESS]. Voici…" at bounding box center [550, 234] width 547 height 140
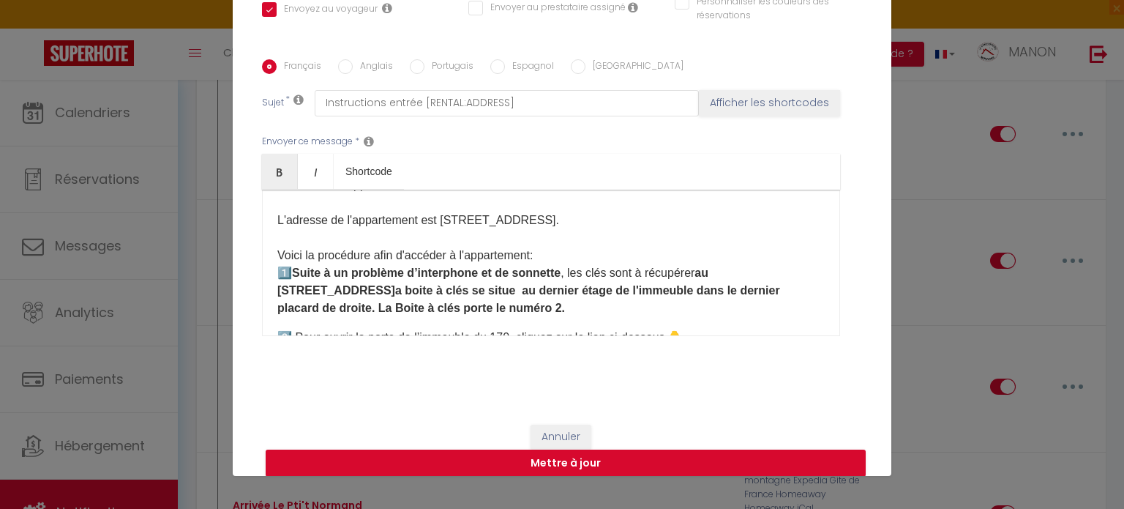
scroll to position [68, 0]
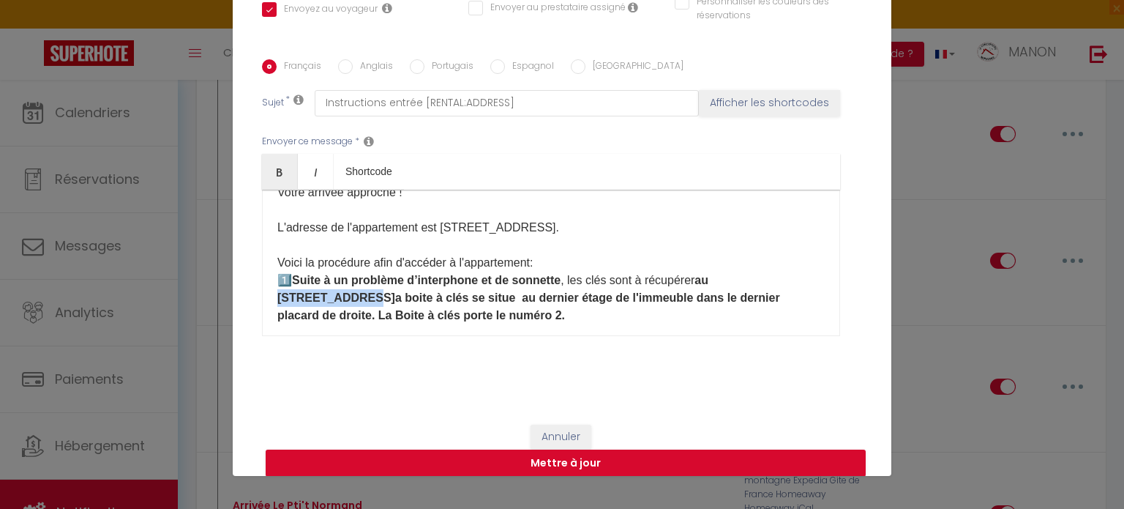
drag, startPoint x: 716, startPoint y: 279, endPoint x: 307, endPoint y: 293, distance: 408.5
click at [307, 293] on strong "au [STREET_ADDRESS], l a boite à clés se situe au dernier étage de l'immeuble d…" at bounding box center [528, 298] width 503 height 48
copy strong "[STREET_ADDRESS]"
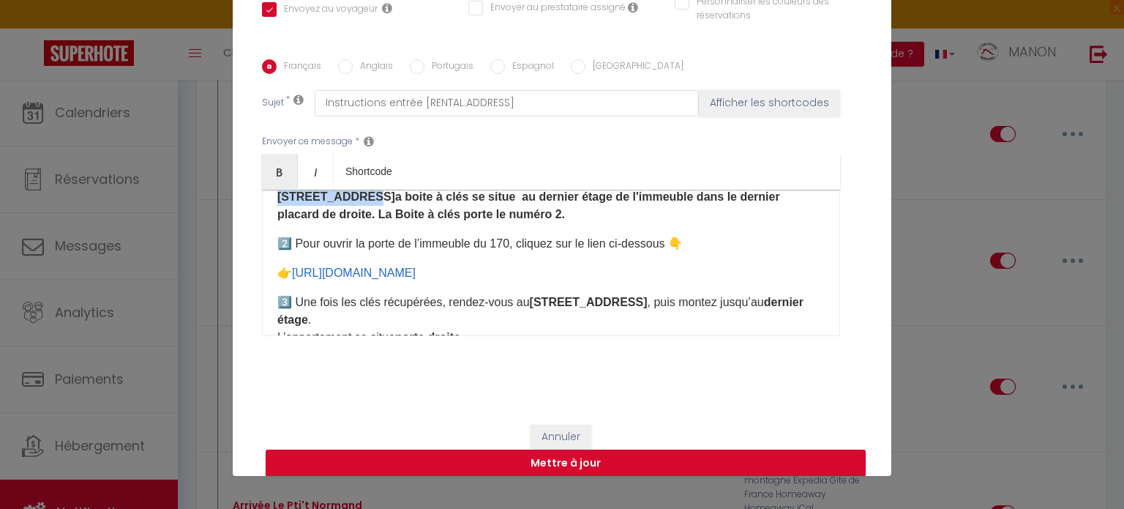
scroll to position [173, 0]
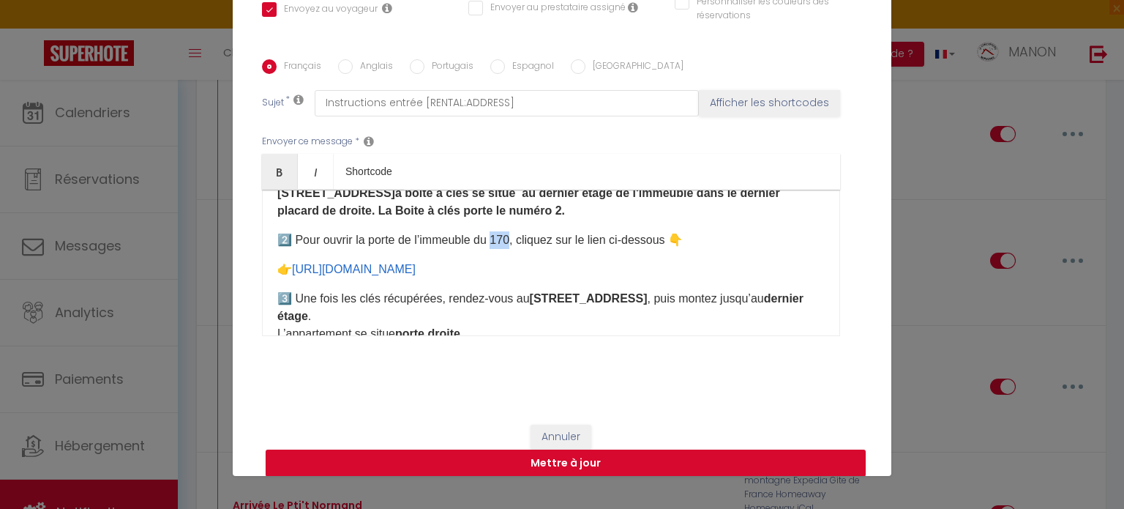
drag, startPoint x: 513, startPoint y: 236, endPoint x: 492, endPoint y: 244, distance: 22.7
click at [492, 244] on p "2️⃣ Pour ouvrir la porte de l’immeuble du 170, cliquez sur le lien ci-dessous 👇" at bounding box center [550, 240] width 547 height 18
click at [763, 239] on p "2️⃣ Pour ouvrir la porte de l’immeuble du [STREET_ADDRESS] sur le lien ci-desso…" at bounding box center [550, 240] width 547 height 18
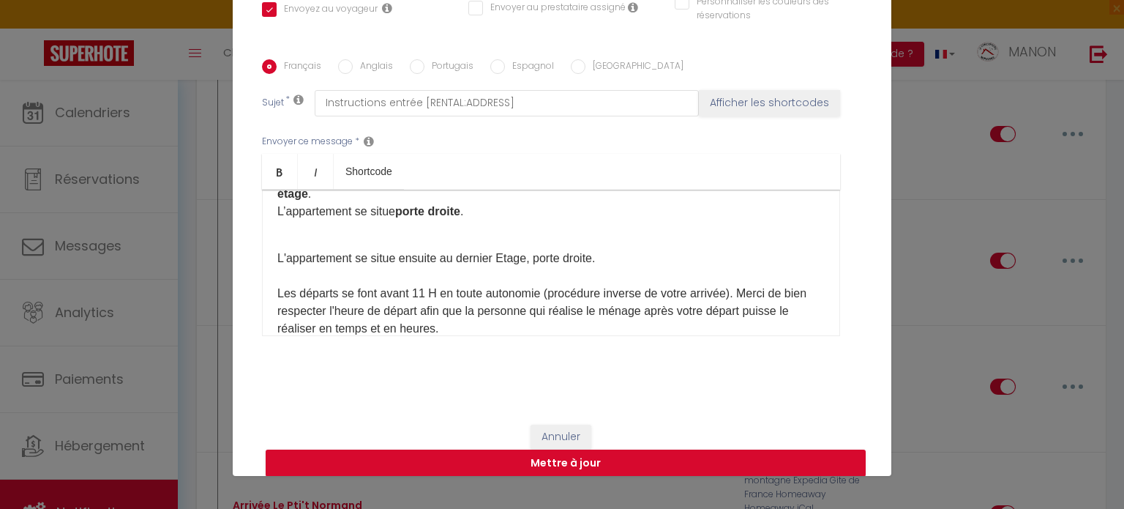
scroll to position [269, 0]
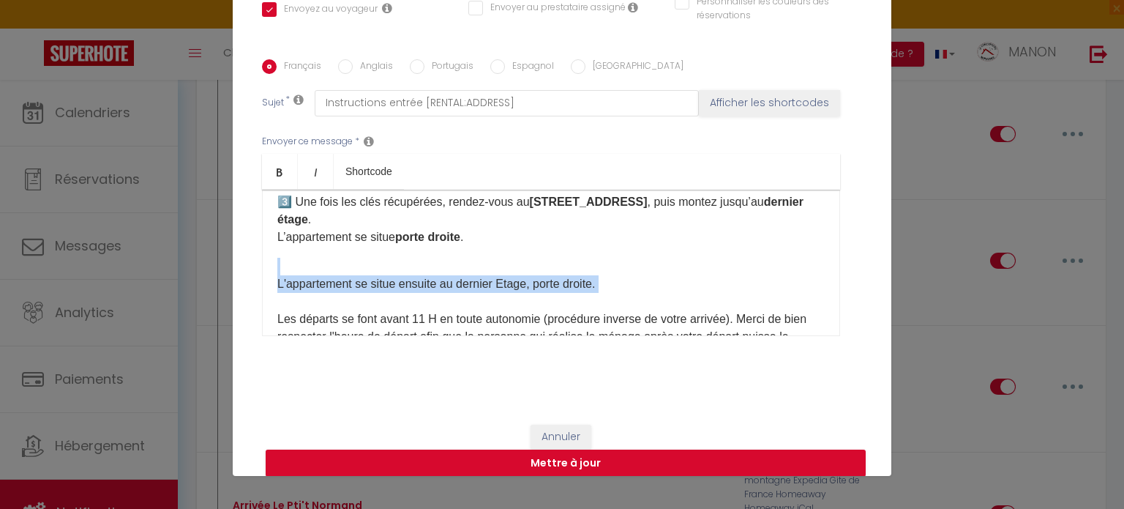
drag, startPoint x: 287, startPoint y: 307, endPoint x: 266, endPoint y: 248, distance: 62.0
click at [266, 248] on div "Bonjour [GUEST:FIRST_NAME],​ Votre arrivée approche ! L'adresse de l'appartemen…" at bounding box center [551, 263] width 578 height 146
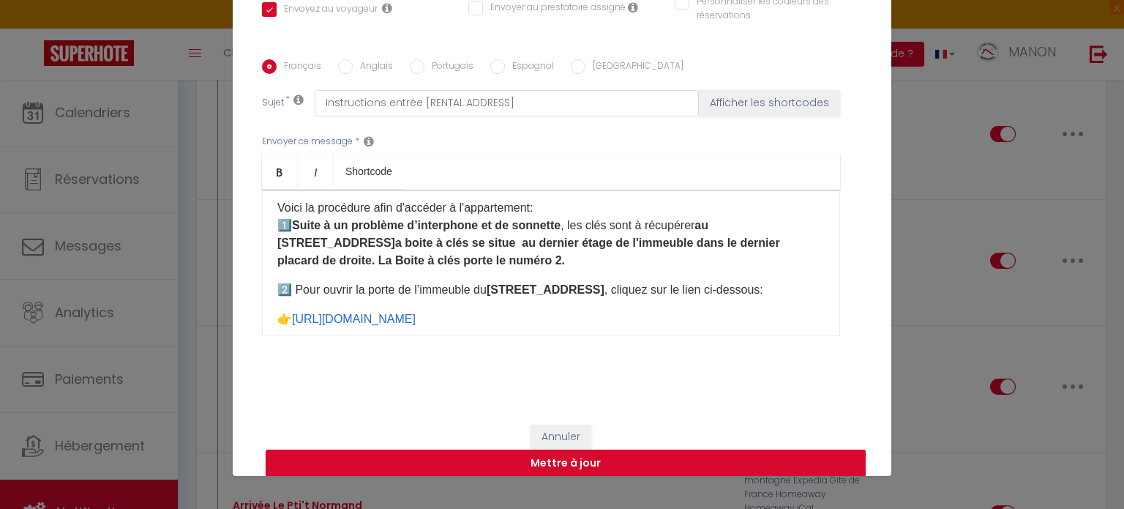
scroll to position [100, 0]
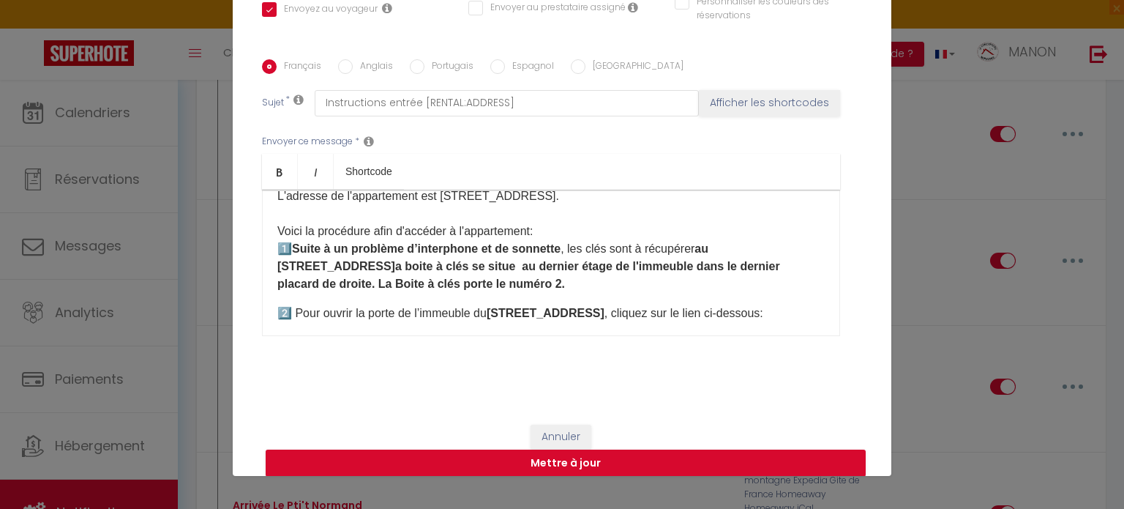
click at [634, 286] on p "Votre arrivée approche ! L'adresse de l'appartement est [STREET_ADDRESS]. Voici…" at bounding box center [550, 222] width 547 height 140
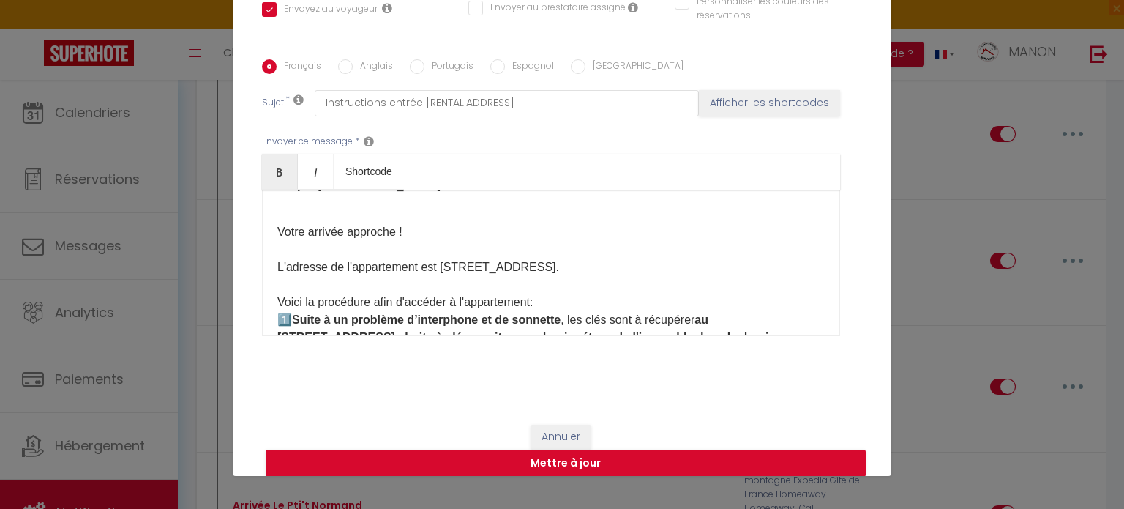
scroll to position [0, 0]
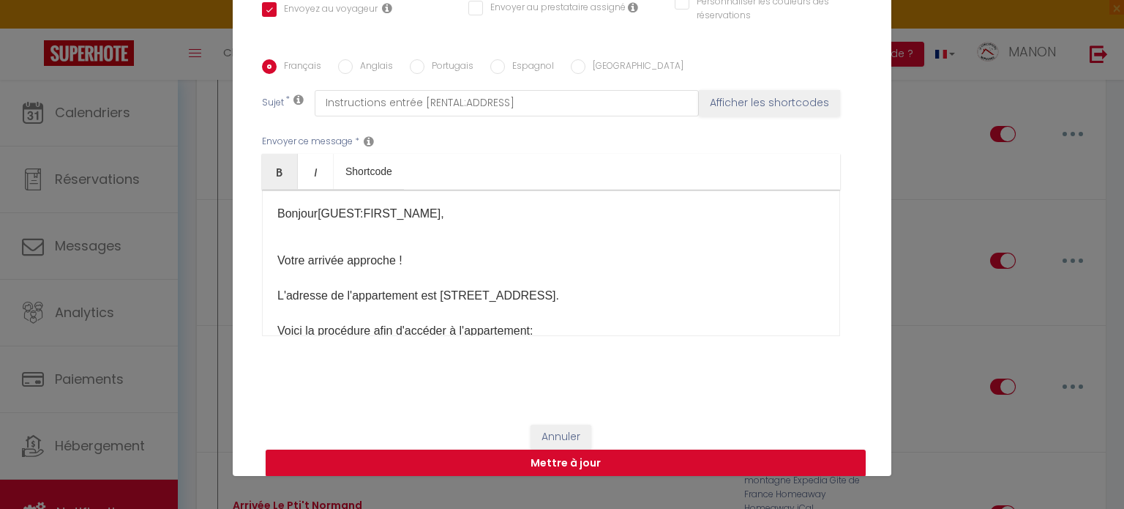
click at [279, 230] on p "Bonjour [GUEST:FIRST_NAME],​" at bounding box center [550, 222] width 547 height 35
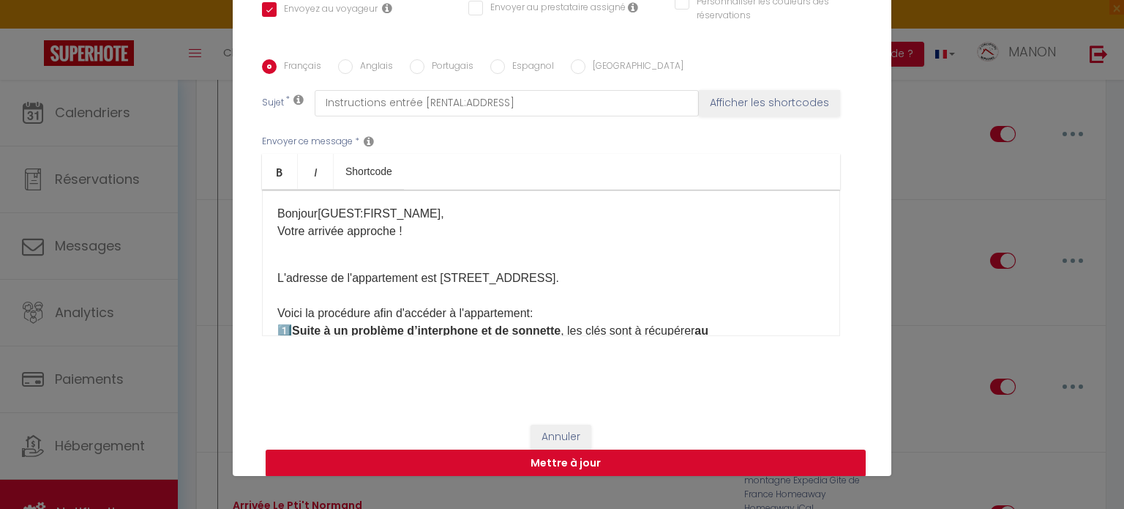
click at [281, 252] on p "L'adresse de l'appartement est [STREET_ADDRESS]. Voici la procédure afin d'accé…" at bounding box center [550, 313] width 547 height 123
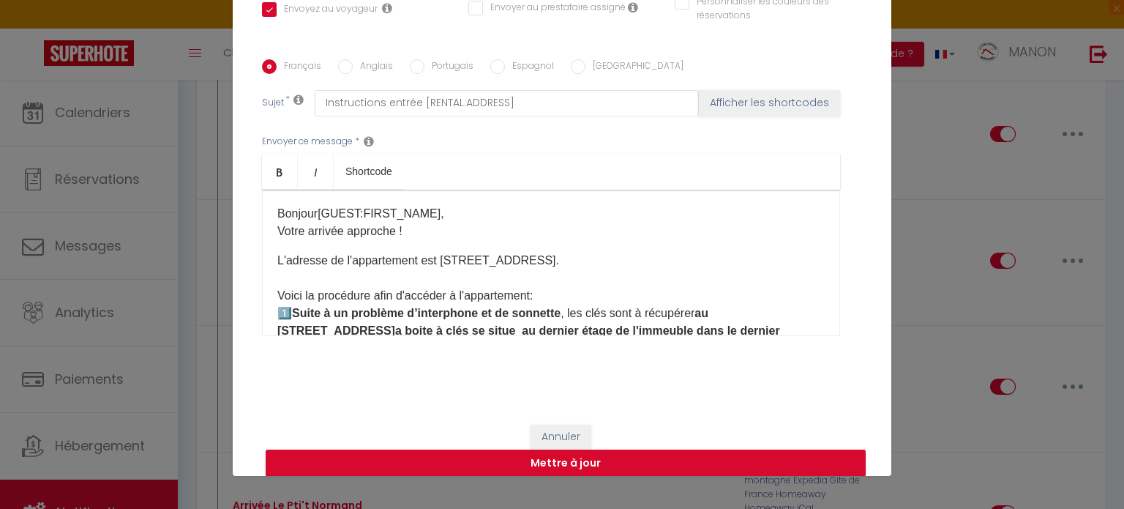
click at [438, 213] on p "Bonjour [GUEST:FIRST_NAME],​ Votre arrivée approche !" at bounding box center [550, 222] width 547 height 35
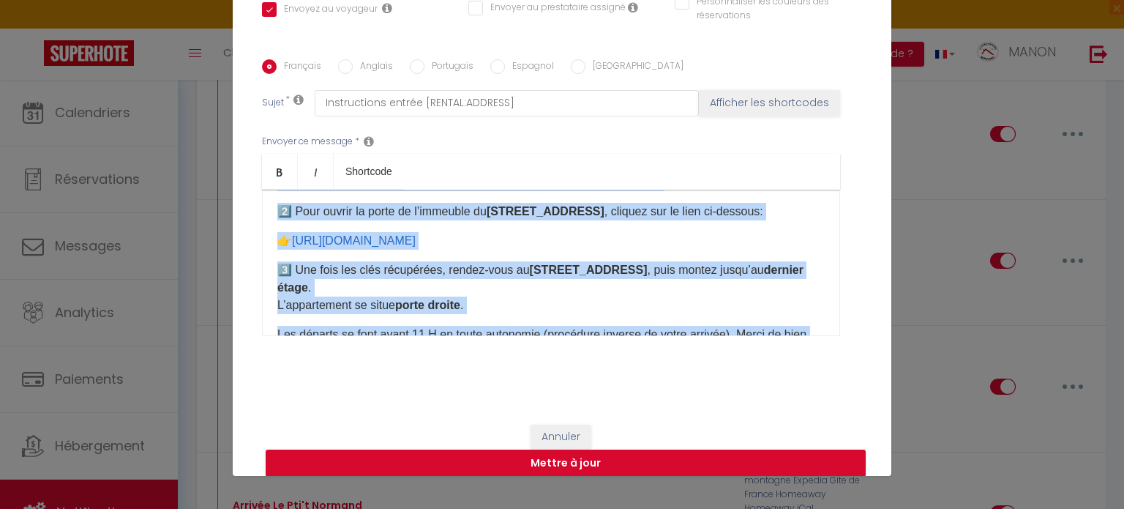
scroll to position [513, 0]
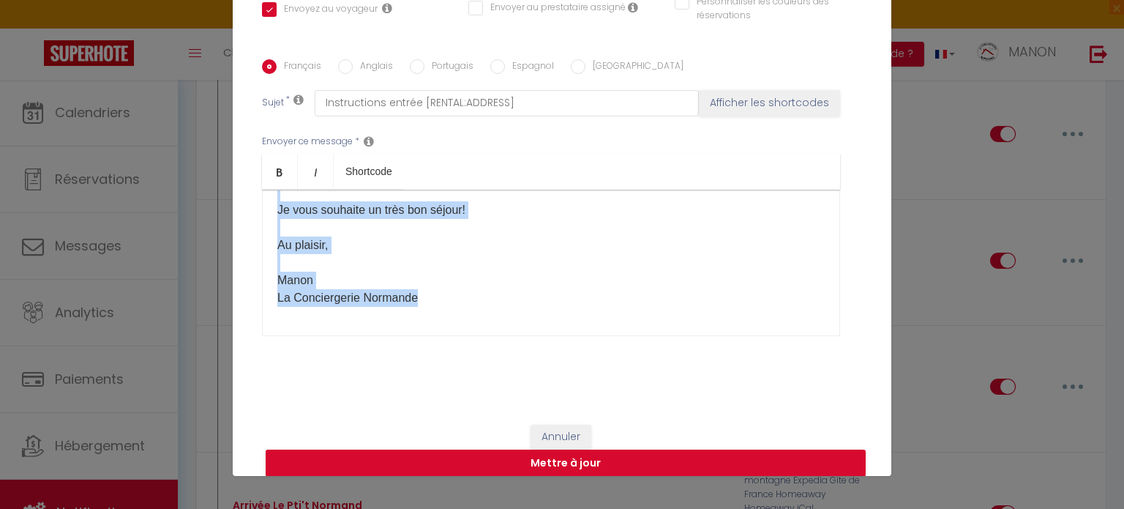
drag, startPoint x: 266, startPoint y: 211, endPoint x: 642, endPoint y: 369, distance: 407.3
click at [642, 369] on div "Français Anglais Portugais Espagnol Italien Sujet * Instructions entrée [RENTAL…" at bounding box center [562, 206] width 600 height 339
copy div "Loremip [DOLOR:SITAM_CONS],​ Adipi elitsed doeiusmo ! T'incidid ut l'etdolorema…"
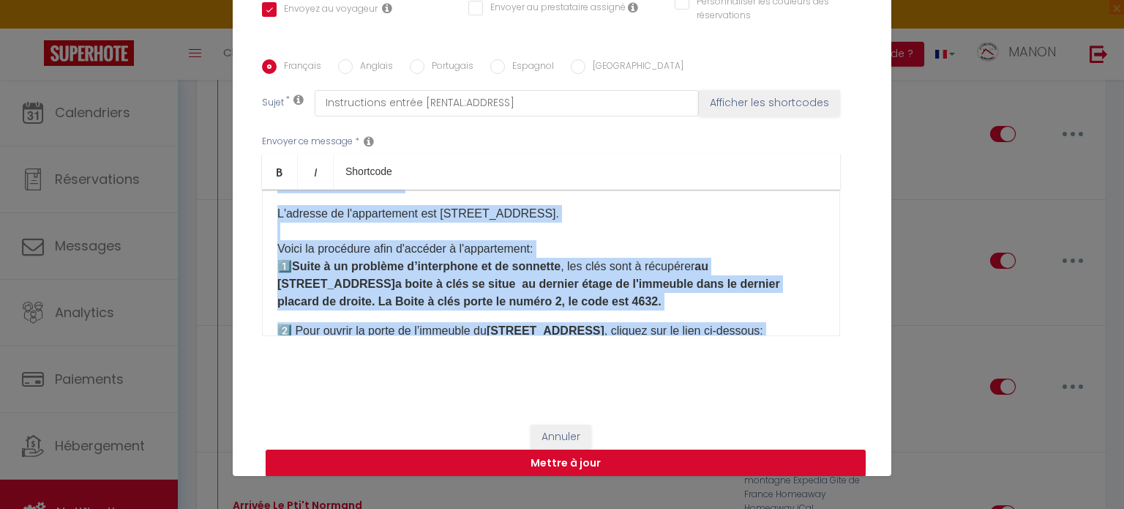
scroll to position [82, 0]
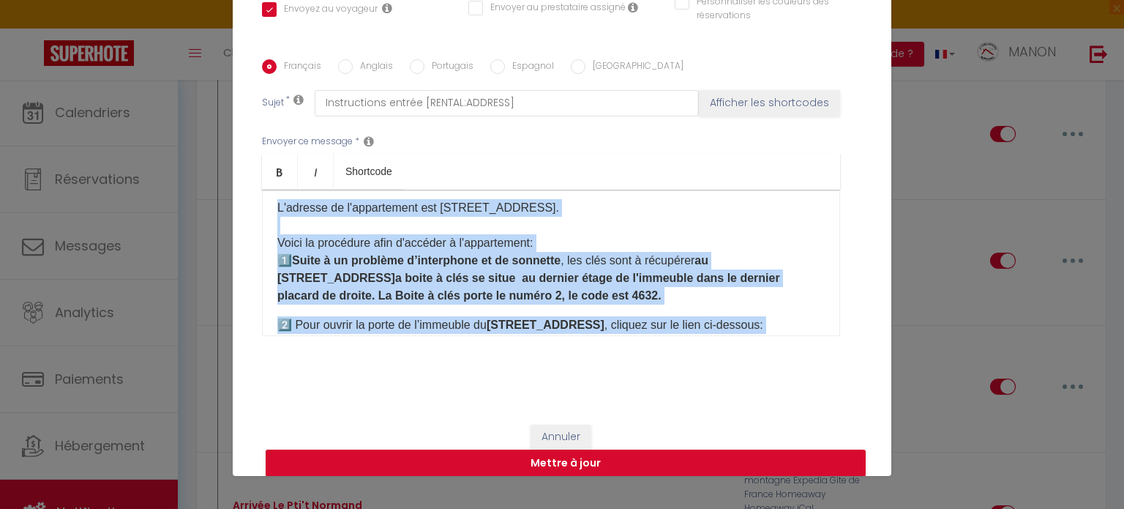
click at [692, 230] on p "L'adresse de l'appartement est [STREET_ADDRESS]. Voici la procédure afin d'accé…" at bounding box center [550, 251] width 547 height 105
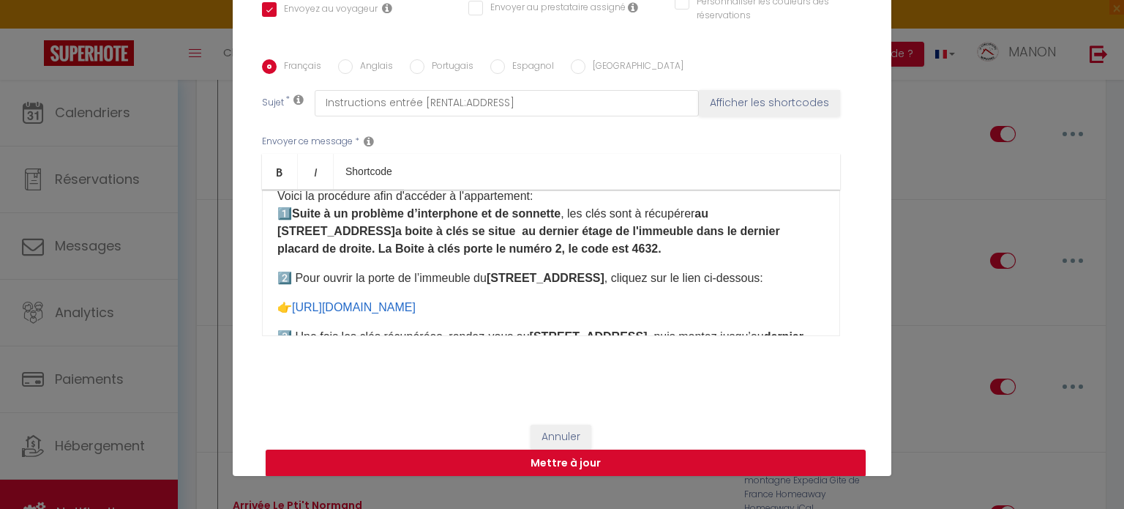
scroll to position [126, 0]
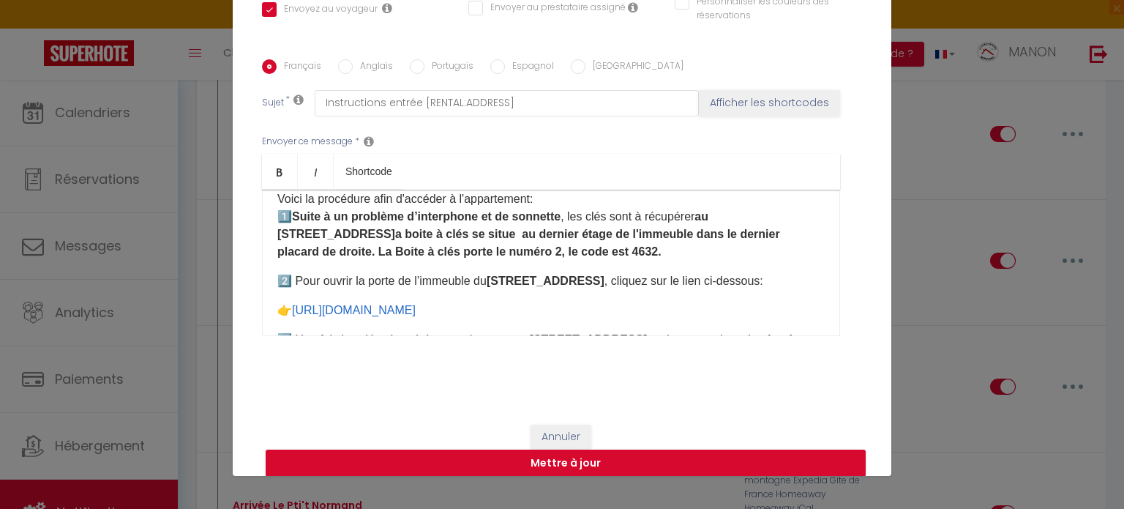
drag, startPoint x: 520, startPoint y: 307, endPoint x: 269, endPoint y: 210, distance: 268.9
click at [269, 210] on div "Bonjour [GUEST:FIRST_NAME],​ Votre arrivée approche ! L'adresse de l'appartemen…" at bounding box center [551, 263] width 578 height 146
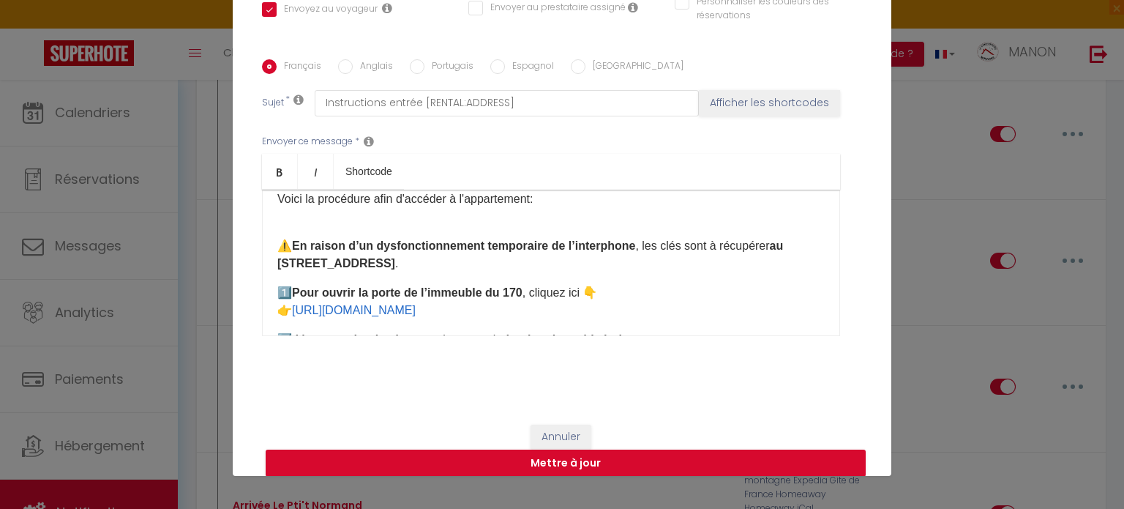
click at [287, 225] on p "L'adresse de l'appartement est [STREET_ADDRESS]. Voici la procédure afin d'accé…" at bounding box center [550, 190] width 547 height 70
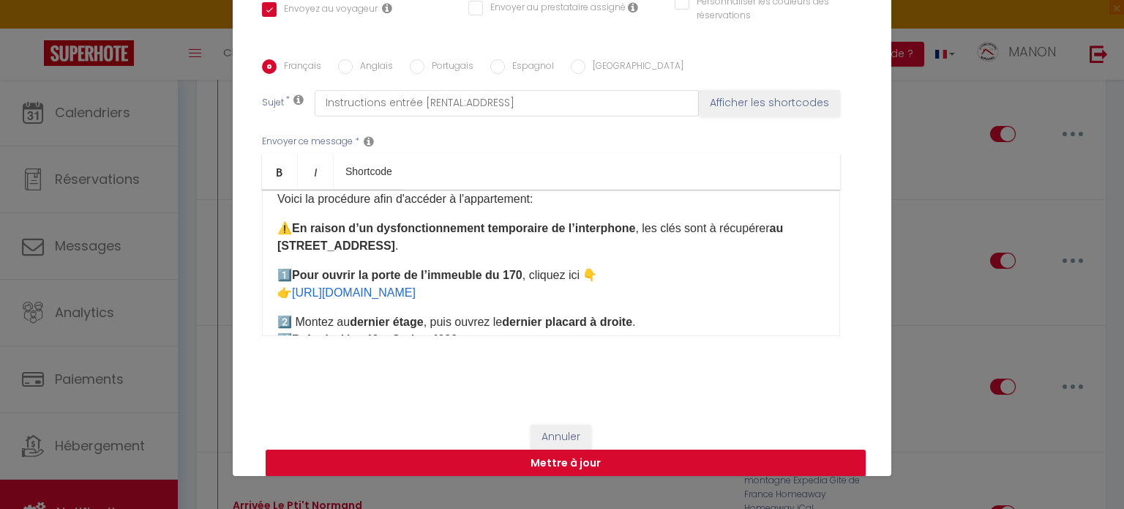
click at [633, 230] on p "⚠️ En raison d’un dysfonctionnement temporaire de l’interphone , les clés sont …" at bounding box center [550, 237] width 547 height 35
click at [526, 274] on p "1️⃣ Pour ouvrir la porte de l’immeuble du 170 , cliquez ici 👇 👉 [URL][DOMAIN_NA…" at bounding box center [550, 283] width 547 height 35
drag, startPoint x: 677, startPoint y: 274, endPoint x: 583, endPoint y: 271, distance: 93.7
click at [583, 271] on p "1️⃣ Pour ouvrir la porte de l’immeuble du [STREET_ADDRESS] ici 👇 👉 [URL][DOMAIN…" at bounding box center [550, 283] width 547 height 35
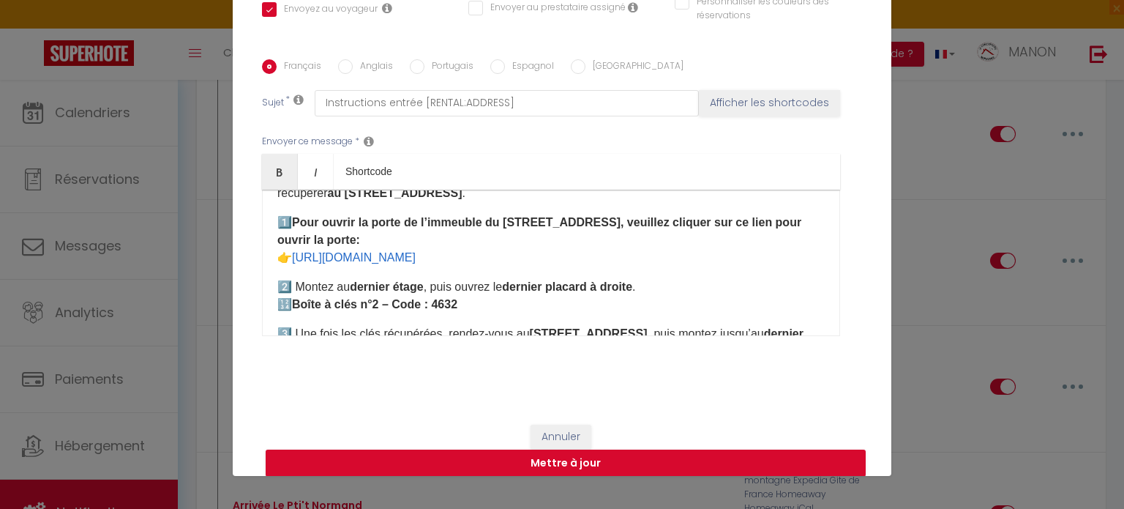
scroll to position [186, 0]
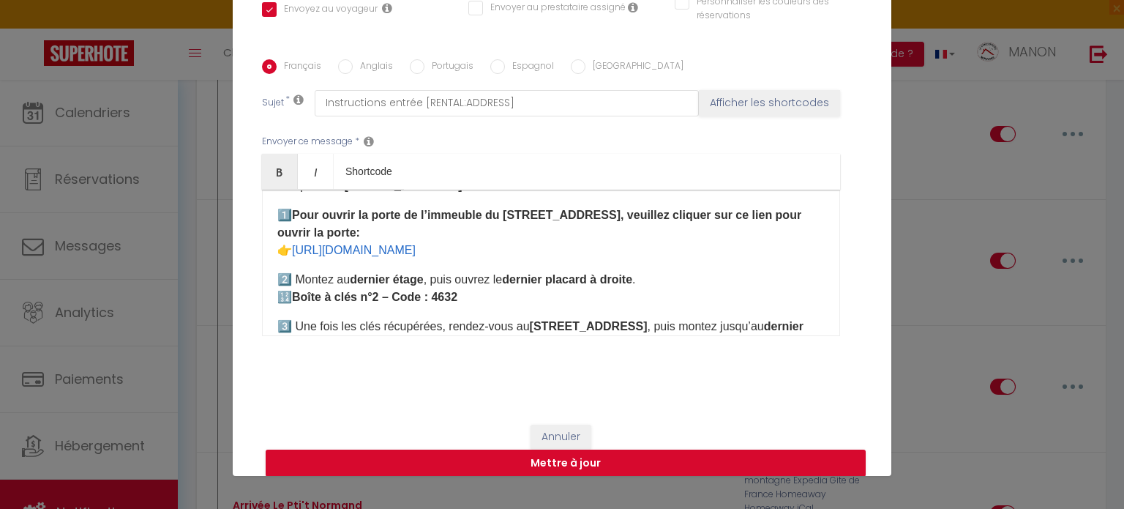
click at [293, 295] on strong "Boîte à clés n°2 – Code : 4632" at bounding box center [374, 296] width 165 height 12
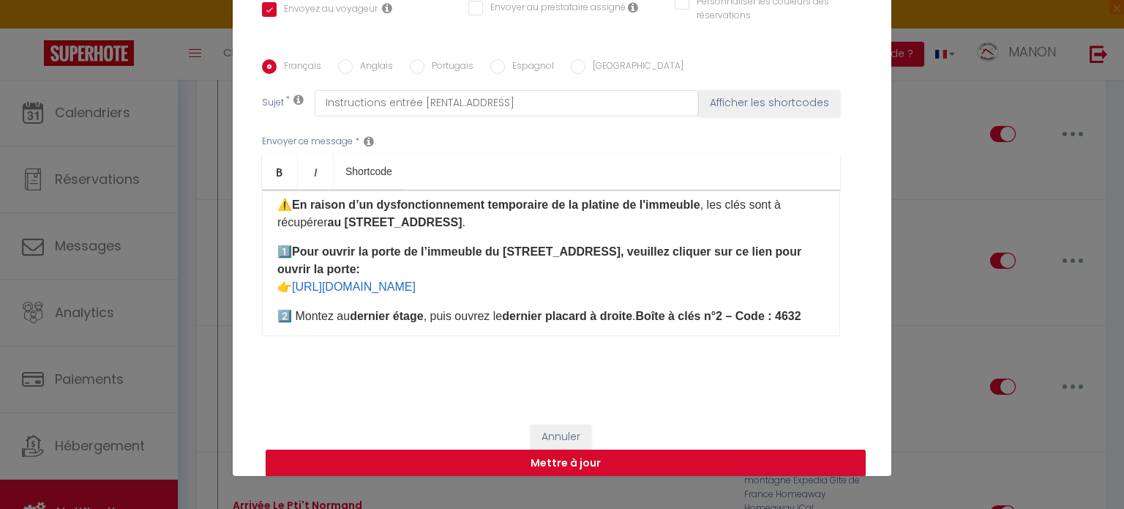
scroll to position [146, 0]
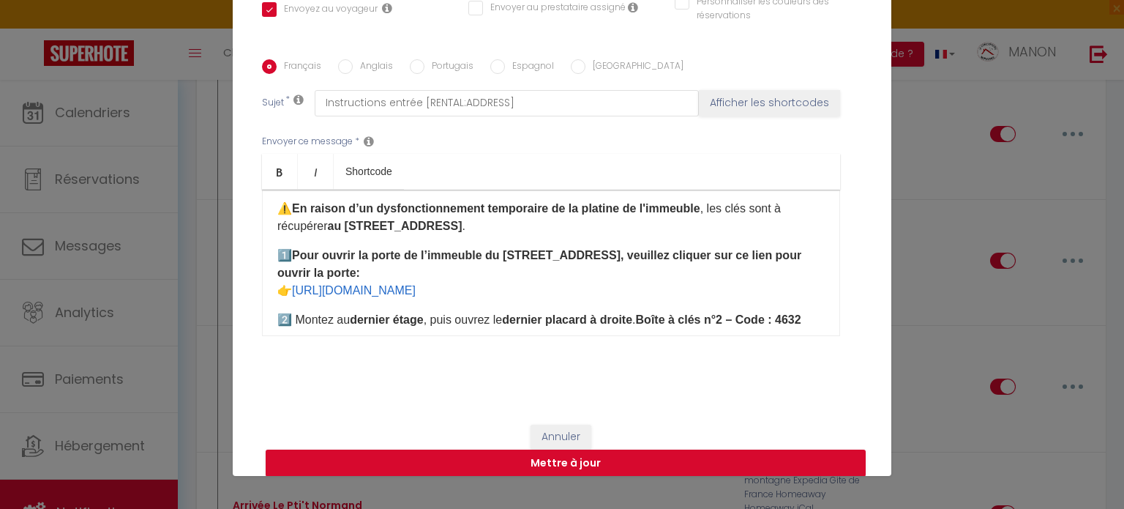
click at [670, 211] on strong "En raison d’un dysfonctionnement temporaire de la platine de l'immeuble" at bounding box center [496, 208] width 408 height 12
click at [532, 232] on p "⚠️ En raison d’un dysfonctionnement temporaire de la platine de l'immeuble , le…" at bounding box center [550, 217] width 547 height 35
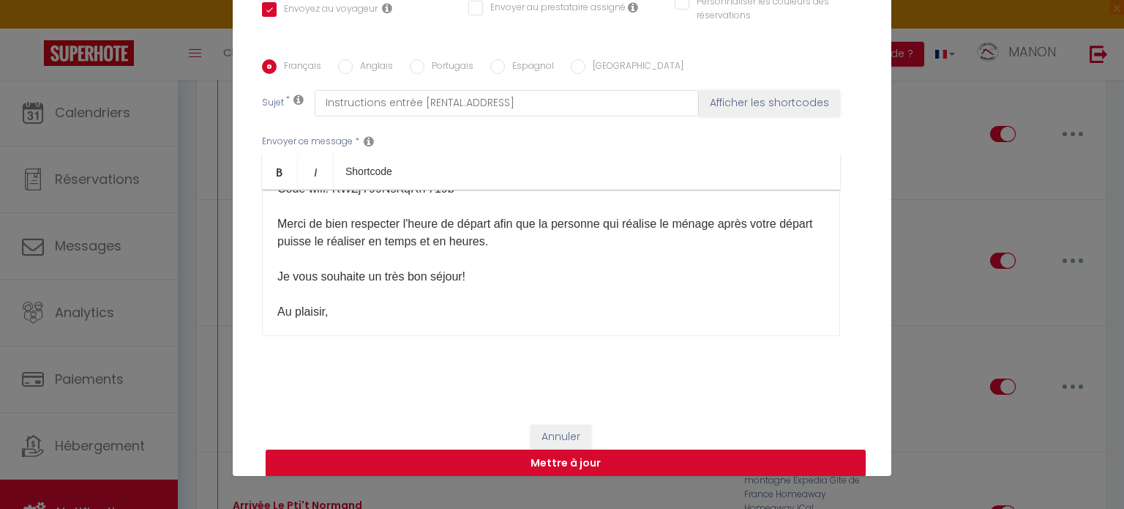
scroll to position [560, 0]
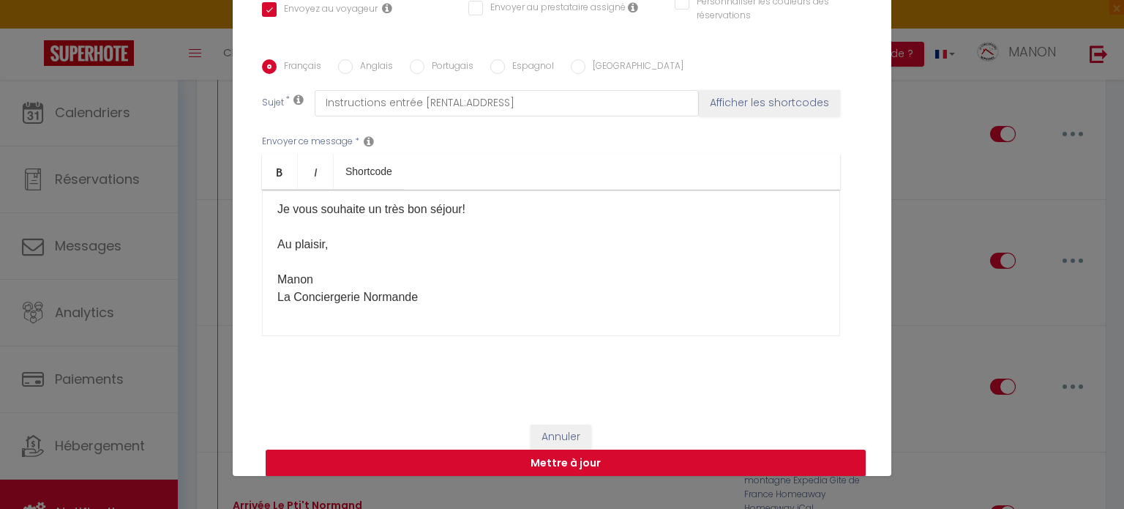
click at [628, 462] on button "Mettre à jour" at bounding box center [566, 463] width 600 height 28
checkbox input "true"
checkbox input "false"
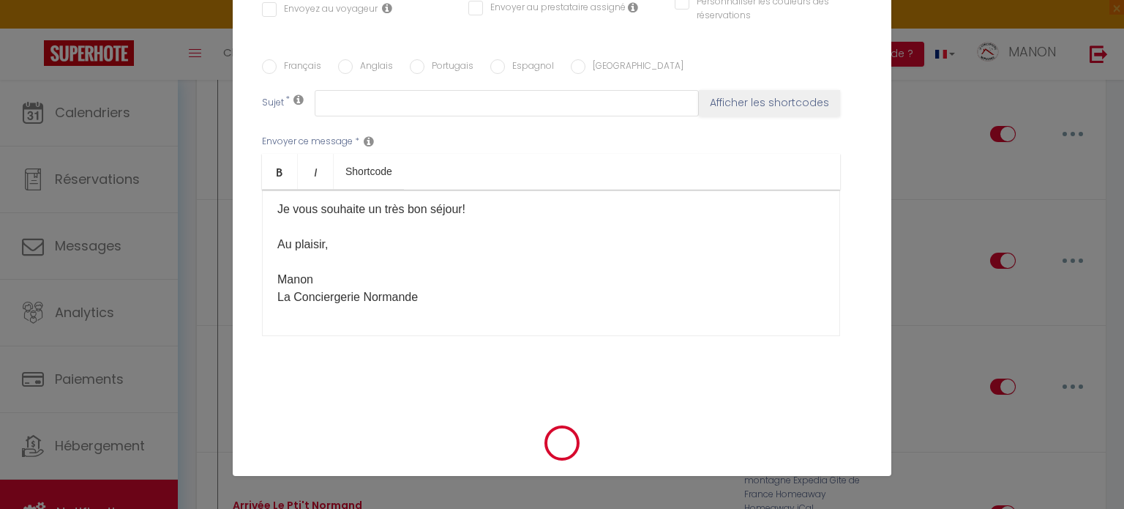
scroll to position [0, 0]
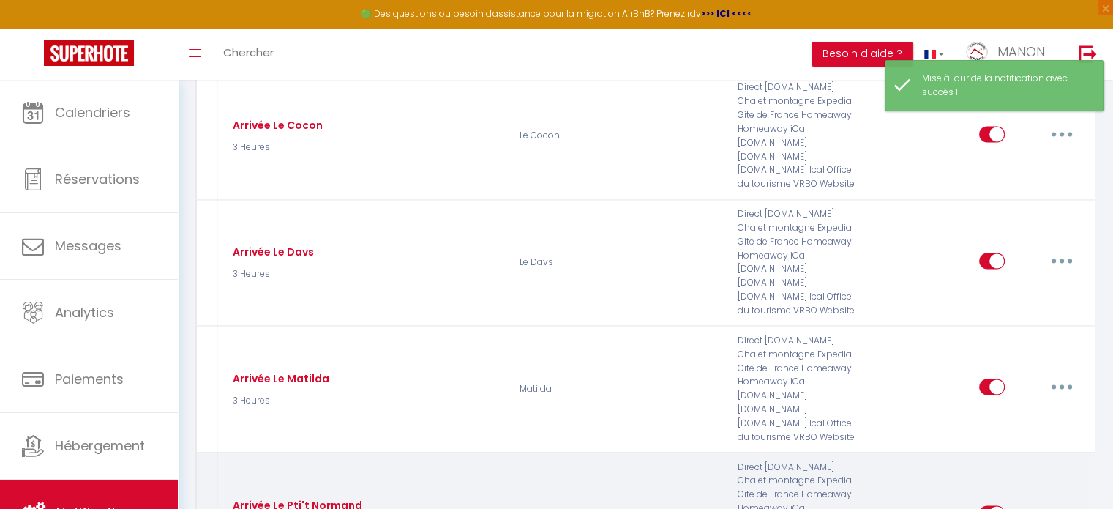
click at [1063, 501] on button "button" at bounding box center [1061, 512] width 41 height 23
type input "Arrivée Le Pti't Normand"
select select "3"
select select "3 Heures"
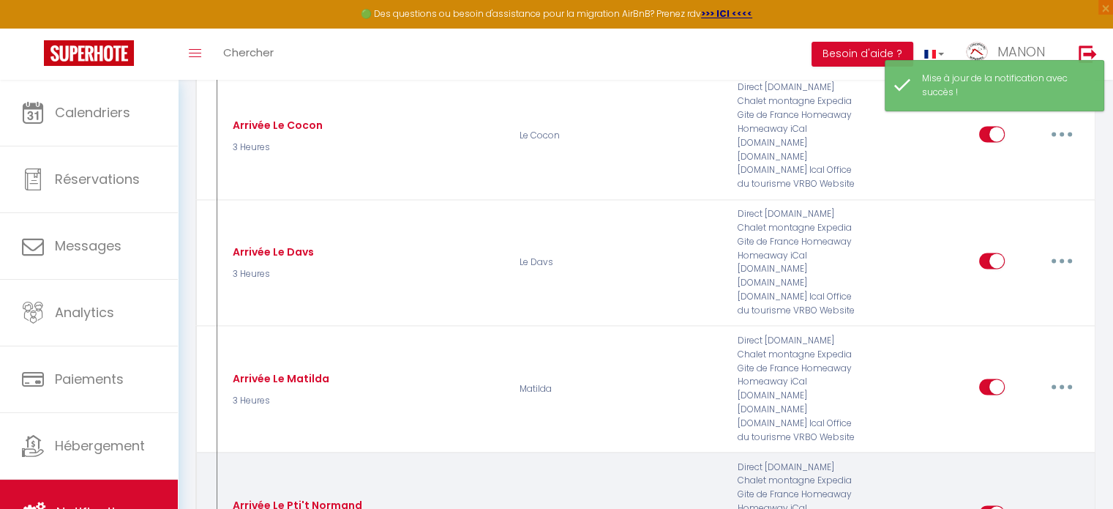
select select "if_deposit_is_paid"
checkbox input "true"
checkbox input "false"
radio input "true"
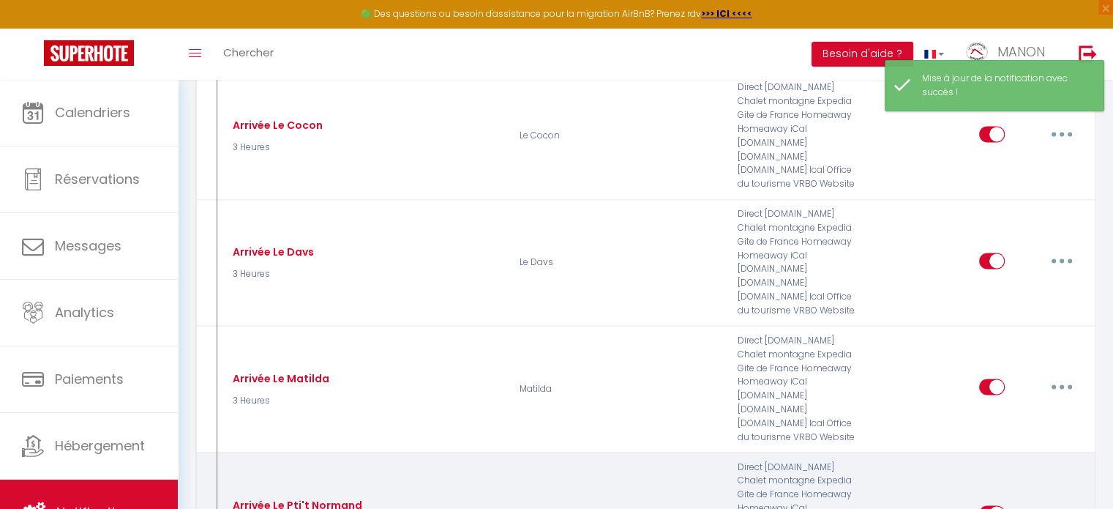
type input "Instructions entrée [RENTAL:ADDRESS]"
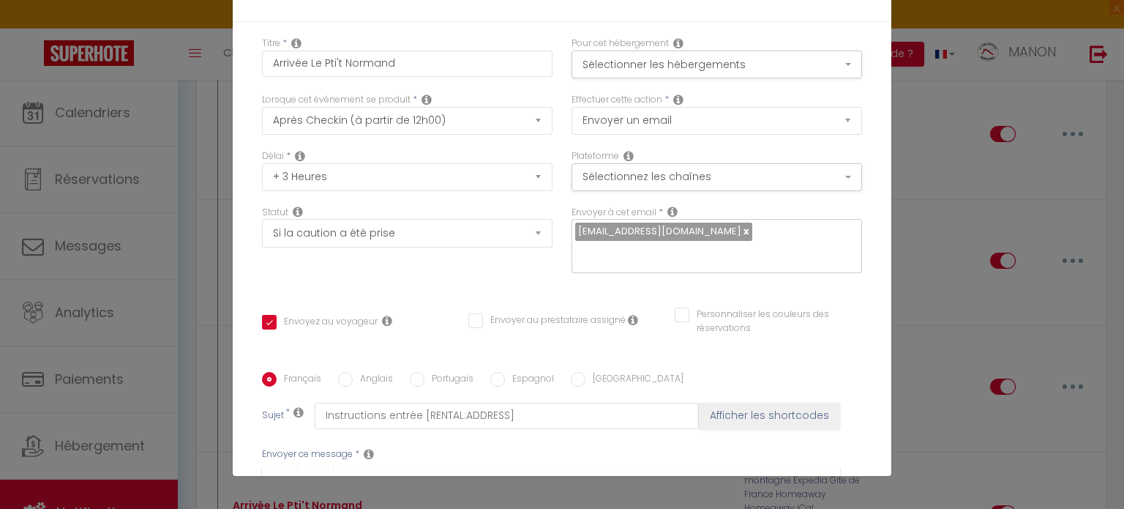
scroll to position [285, 0]
drag, startPoint x: 271, startPoint y: 219, endPoint x: 577, endPoint y: 263, distance: 308.3
copy div "⚠️ En raison d’un dysfonctionnement temporaire de la platine de l'immeuble , le…"
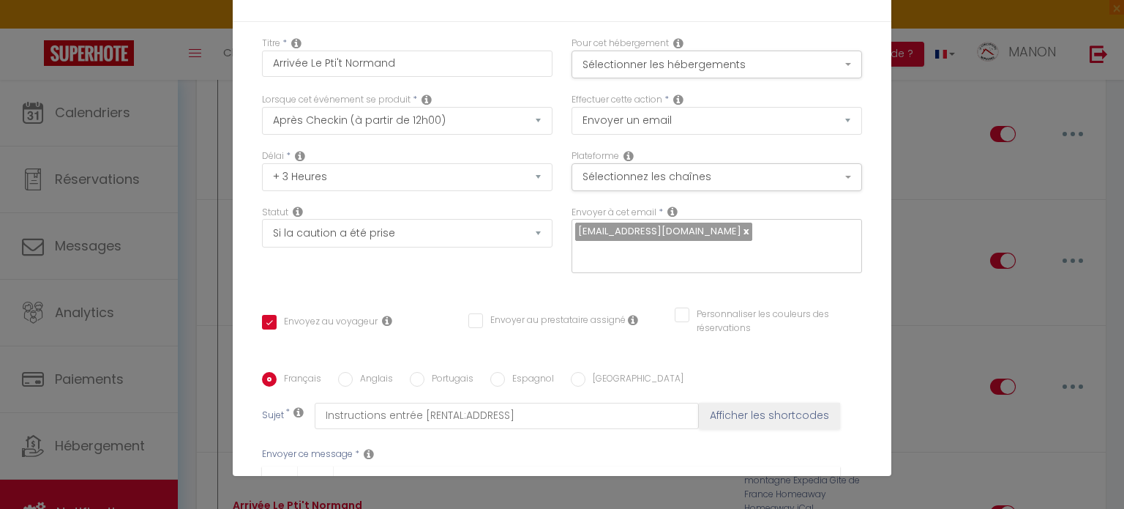
checkbox input "true"
checkbox input "false"
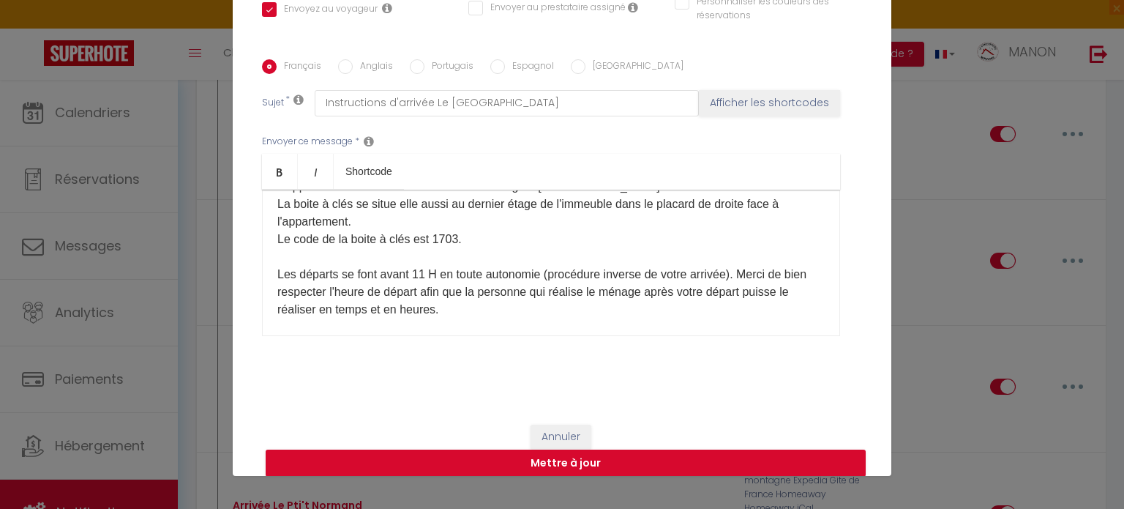
scroll to position [226, 0]
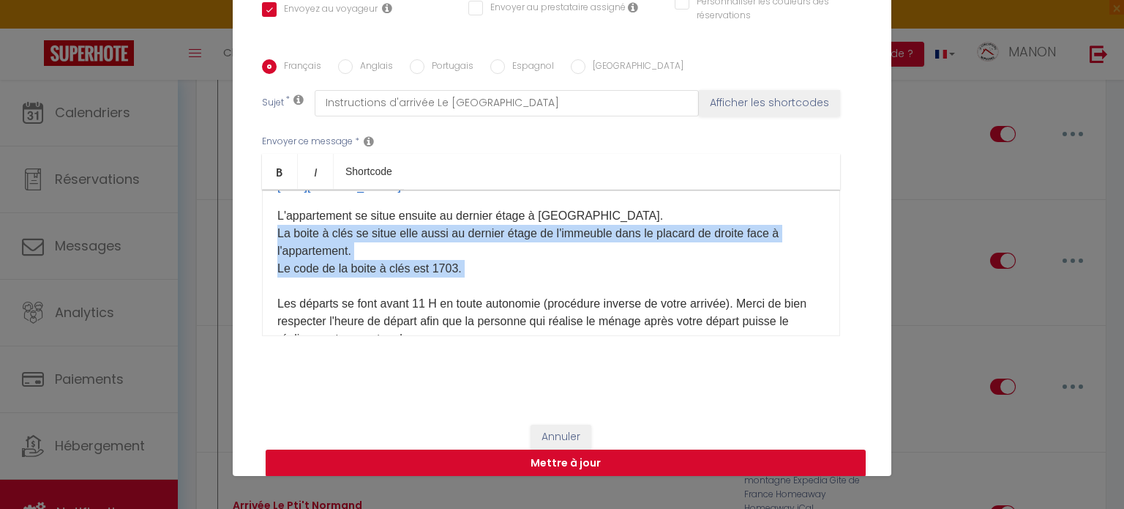
drag, startPoint x: 462, startPoint y: 279, endPoint x: 269, endPoint y: 237, distance: 198.3
click at [269, 237] on div "Bonjour [GUEST:FIRST_NAME],​ Votre arrivée approche ! L'adresse de l'appartemen…" at bounding box center [551, 263] width 578 height 146
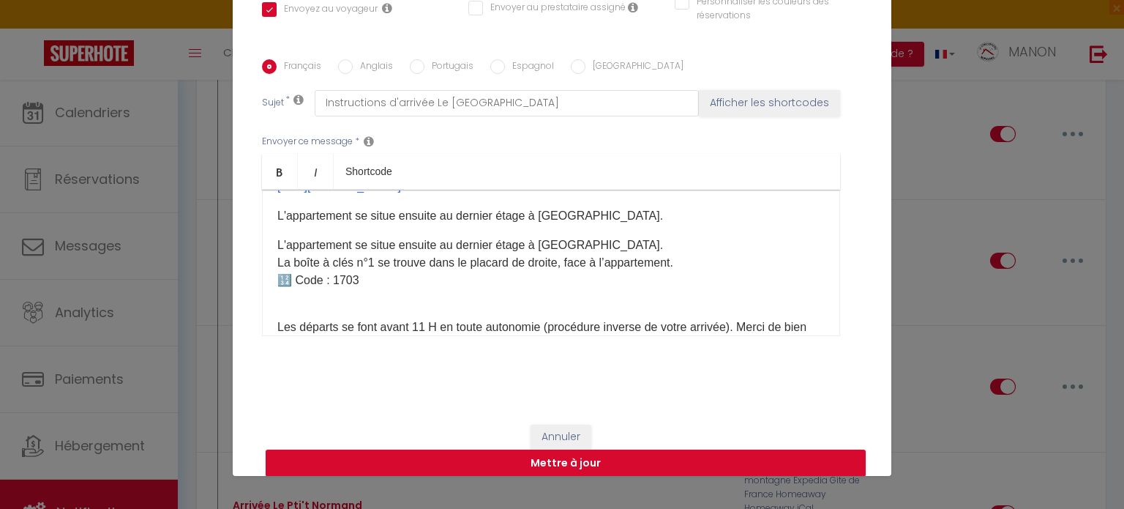
click at [277, 239] on span "L'appartement se situe ensuite au dernier étage à [GEOGRAPHIC_DATA]." at bounding box center [470, 245] width 386 height 12
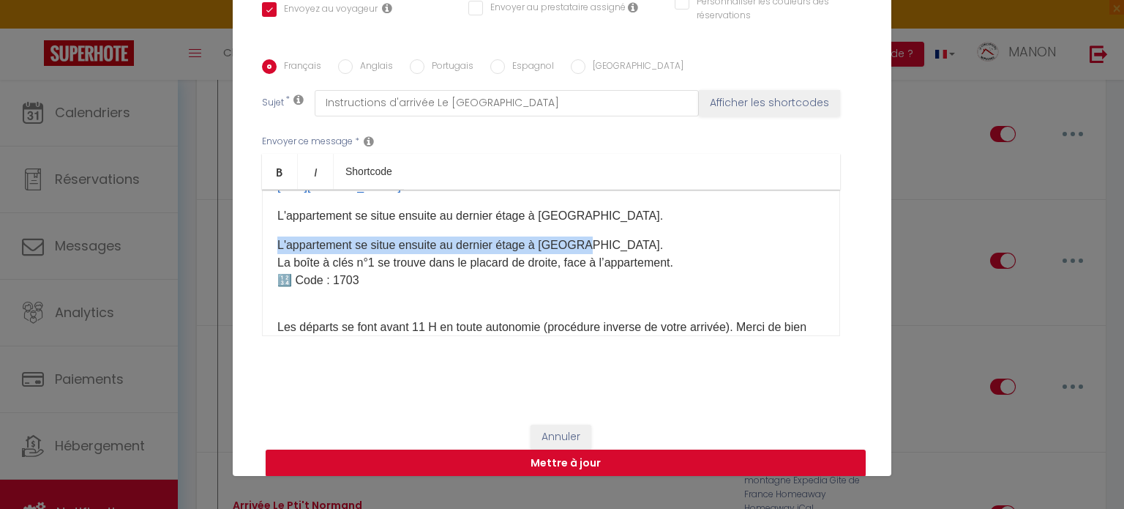
drag, startPoint x: 611, startPoint y: 239, endPoint x: 264, endPoint y: 240, distance: 346.8
click at [264, 240] on div "Bonjour [GUEST:FIRST_NAME],​ Votre arrivée approche ! L'adresse de l'appartemen…" at bounding box center [551, 263] width 578 height 146
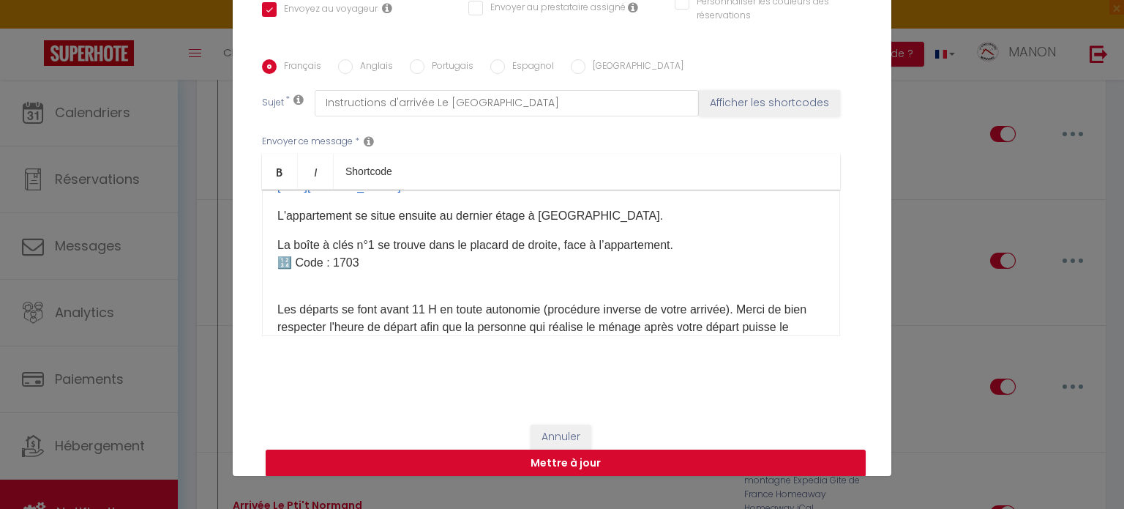
click at [264, 240] on div "Bonjour [GUEST:FIRST_NAME],​ Votre arrivée approche ! L'adresse de l'appartemen…" at bounding box center [551, 263] width 578 height 146
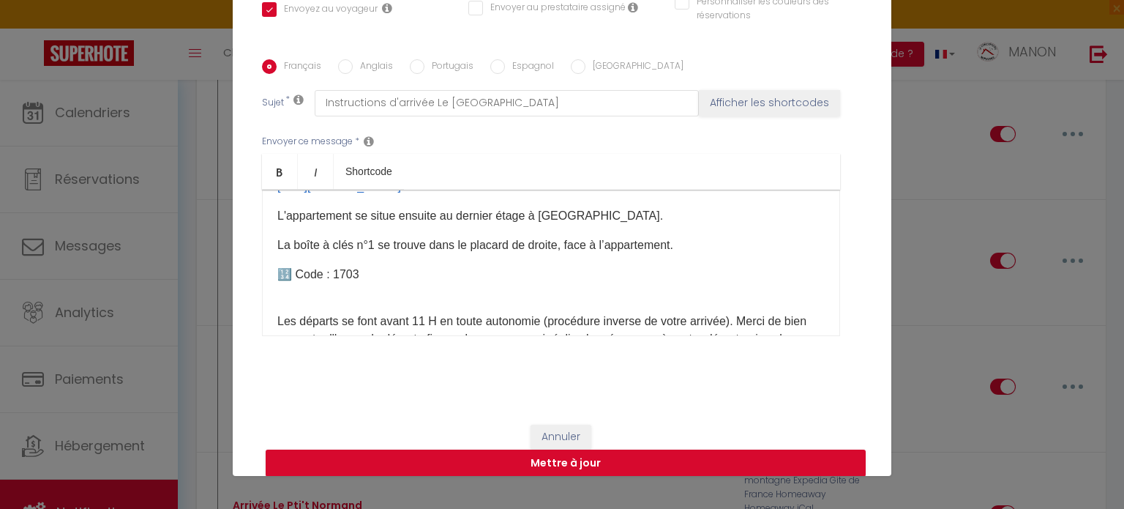
click at [296, 255] on div "Bonjour [GUEST:FIRST_NAME],​ Votre arrivée approche ! L'adresse de l'appartemen…" at bounding box center [551, 263] width 578 height 146
click at [468, 279] on p "🔢 Code : 1703 ​" at bounding box center [550, 275] width 547 height 18
click at [296, 270] on span "🔢 Code : 1703" at bounding box center [318, 274] width 82 height 12
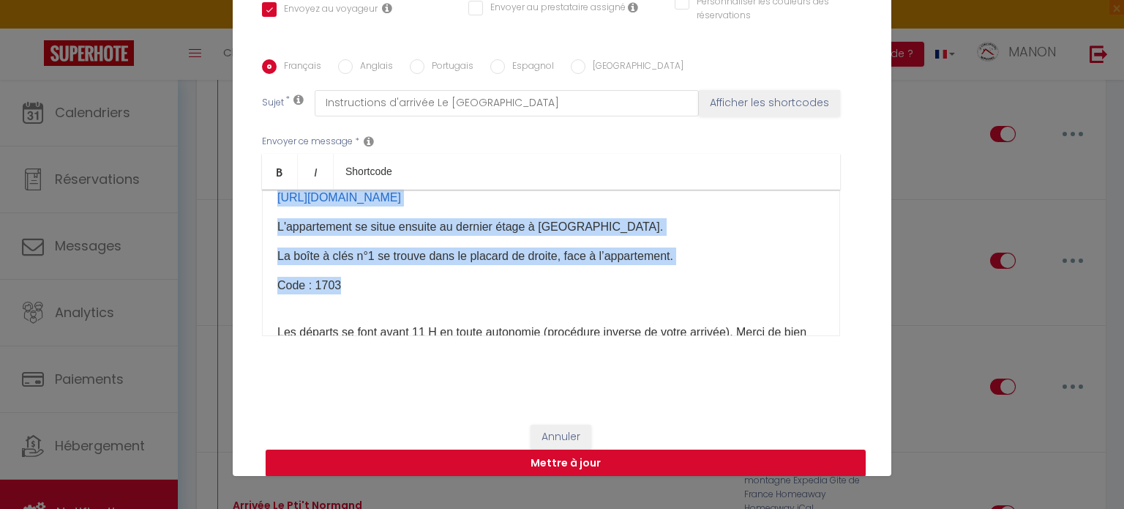
scroll to position [196, 0]
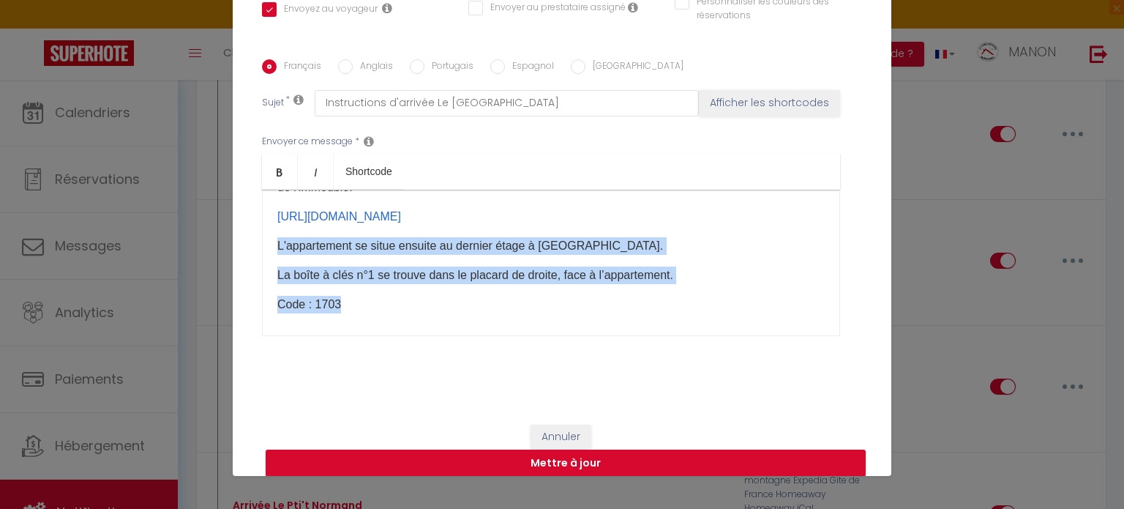
drag, startPoint x: 340, startPoint y: 274, endPoint x: 261, endPoint y: 248, distance: 82.6
click at [262, 248] on div "Bonjour [GUEST:FIRST_NAME],​ Votre arrivée approche ! L'adresse de l'appartemen…" at bounding box center [551, 263] width 578 height 146
copy div "L'appartement se situe ensuite au dernier étage à [GEOGRAPHIC_DATA]. La boîte à…"
click at [685, 271] on p "La boîte à clés n°1 se trouve dans le placard de droite, face à l’appartement." at bounding box center [550, 275] width 547 height 18
drag, startPoint x: 705, startPoint y: 275, endPoint x: 270, endPoint y: 252, distance: 435.2
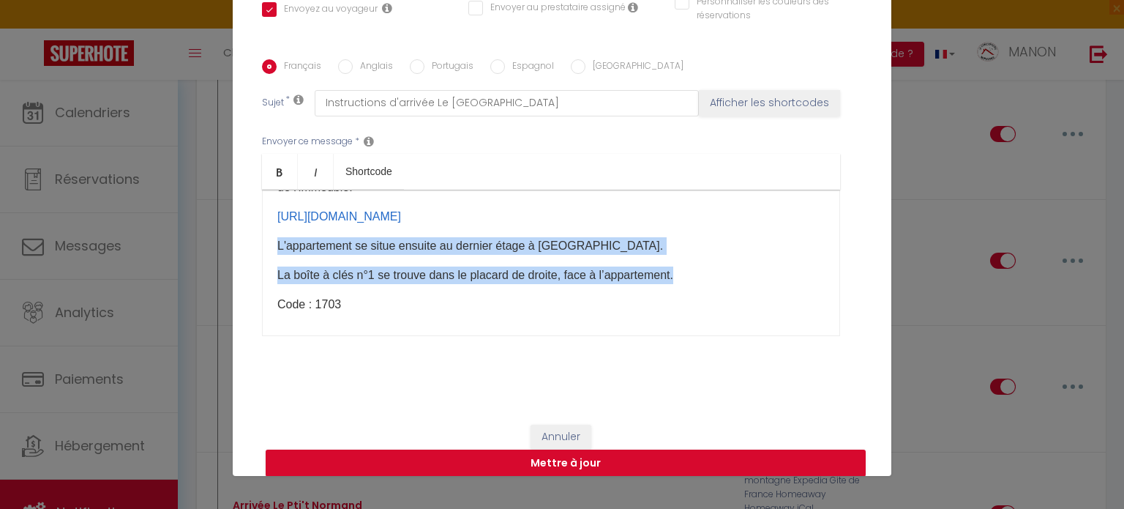
click at [270, 252] on div "Bonjour [GUEST:FIRST_NAME],​ Votre arrivée approche ! L'adresse de l'appartemen…" at bounding box center [551, 263] width 578 height 146
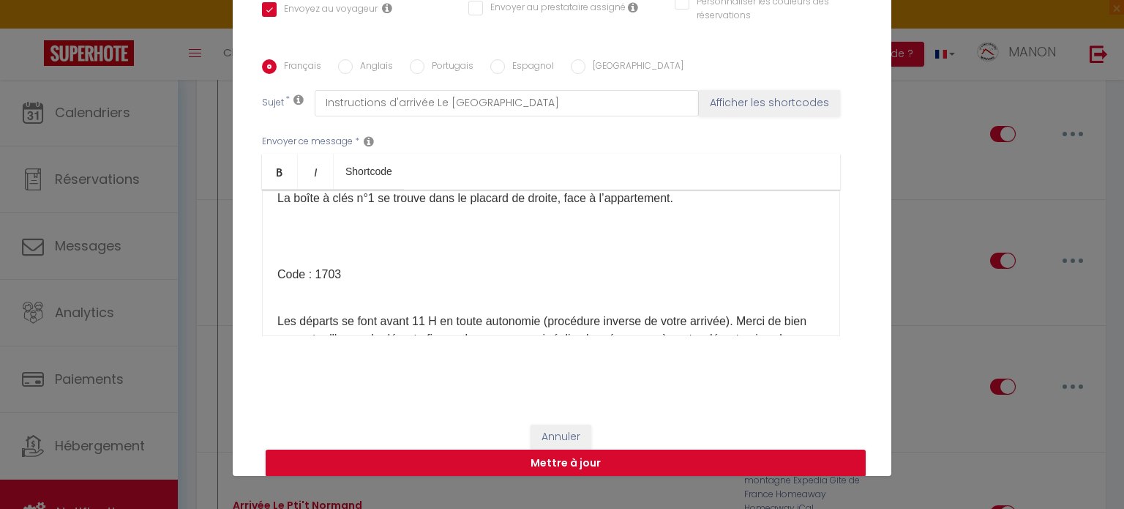
scroll to position [236, 0]
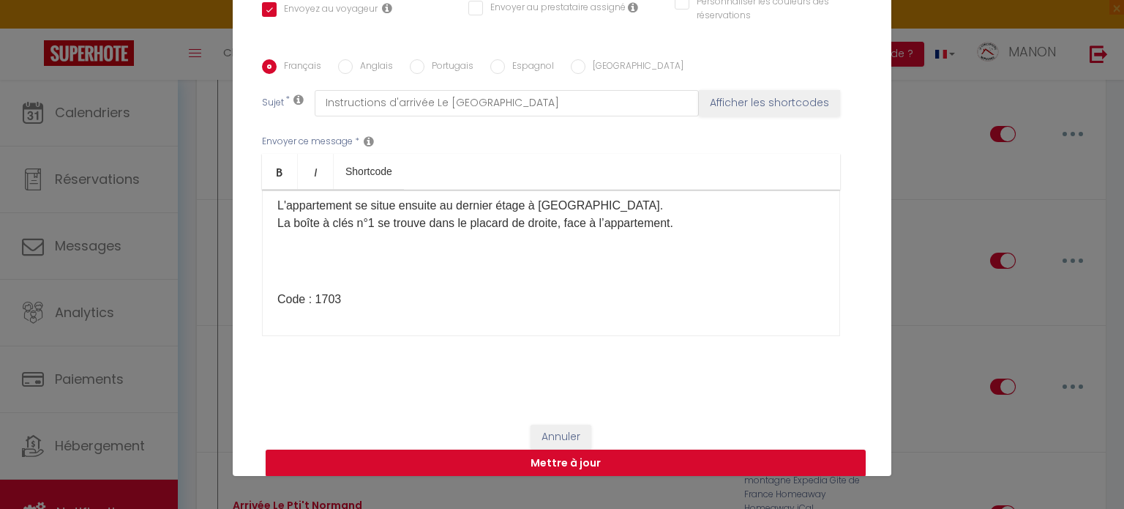
click at [403, 296] on p "Code : 1703 ​" at bounding box center [550, 299] width 547 height 18
click at [299, 281] on div "Bonjour [GUEST:FIRST_NAME],​ Votre arrivée approche ! L'adresse de l'appartemen…" at bounding box center [551, 263] width 578 height 146
click at [268, 299] on div "Bonjour [GUEST:FIRST_NAME],​ Votre arrivée approche ! L'adresse de l'appartemen…" at bounding box center [551, 263] width 578 height 146
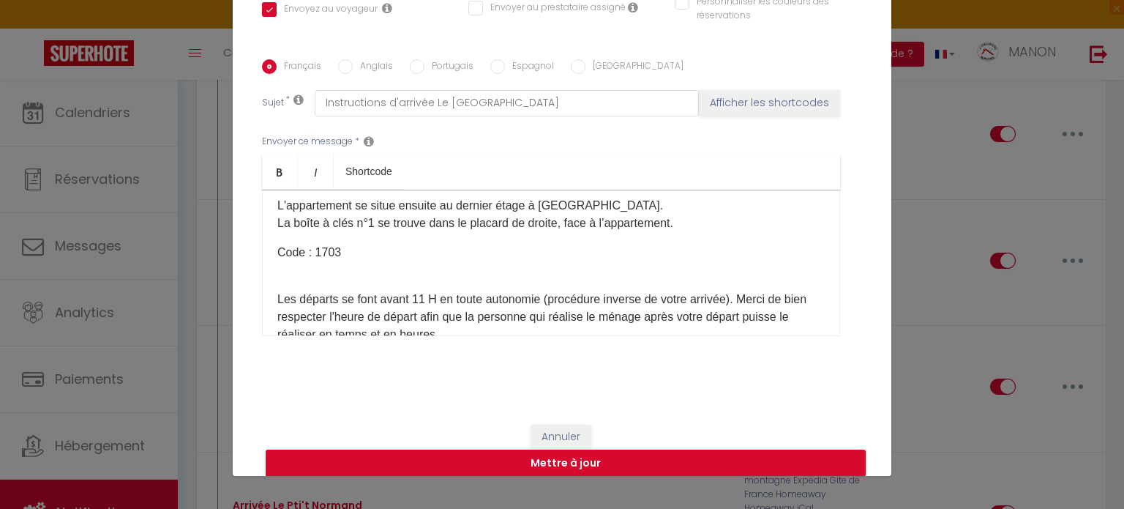
click at [277, 280] on p "Les départs se font avant 11 H en toute autonomie (procédure inverse de votre a…" at bounding box center [550, 440] width 547 height 334
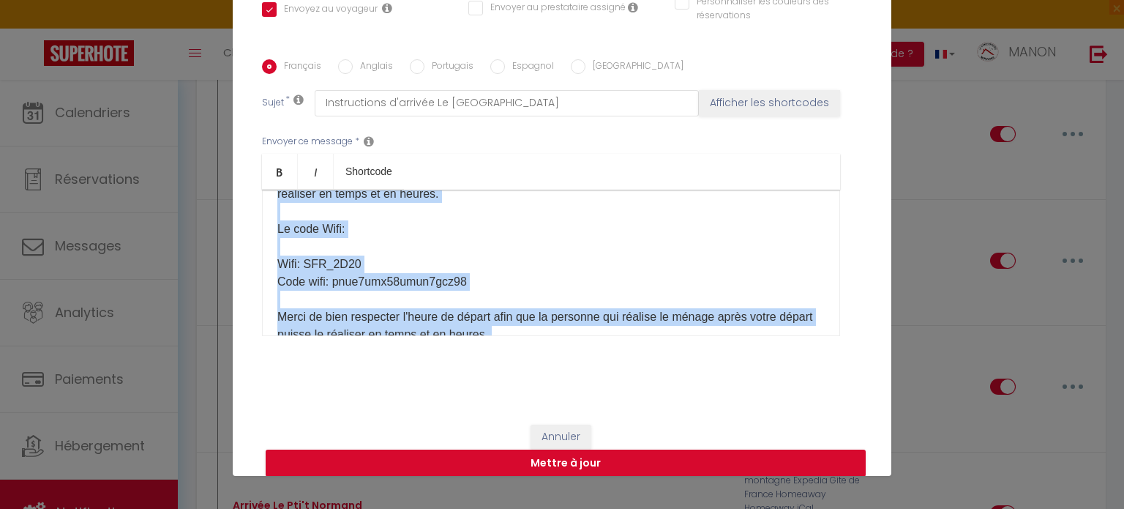
scroll to position [519, 0]
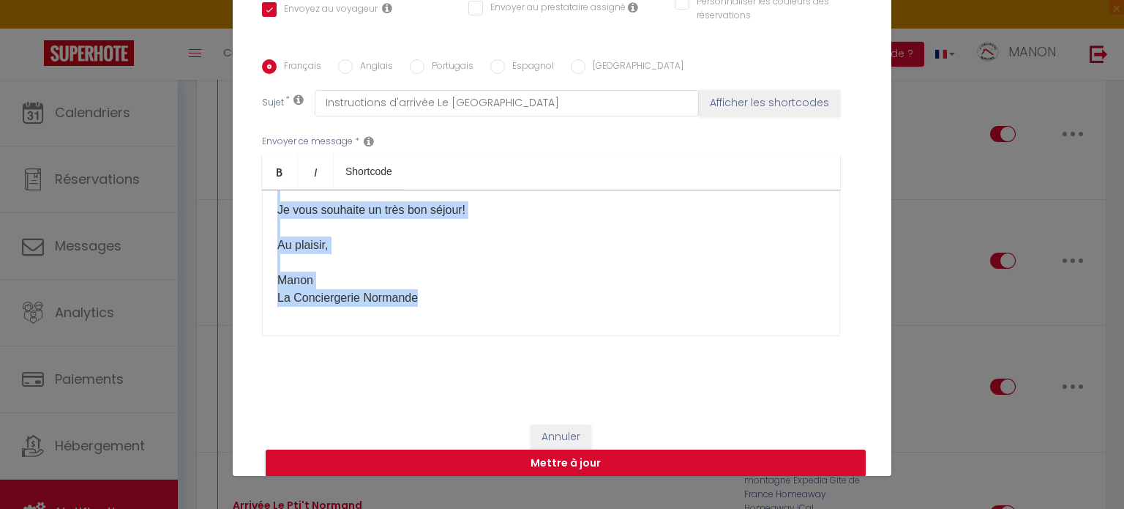
drag, startPoint x: 270, startPoint y: 228, endPoint x: 694, endPoint y: 421, distance: 465.3
click at [694, 421] on form "Modifier la notification × Titre * Arrivée Le Seattle Mail Pour cet hébergement…" at bounding box center [562, 73] width 659 height 836
copy div "Loremip [DOLOR:SITAM_CONS],​ Adipi elitsed doeiusmo ! T'incidid ut l'etdolorema…"
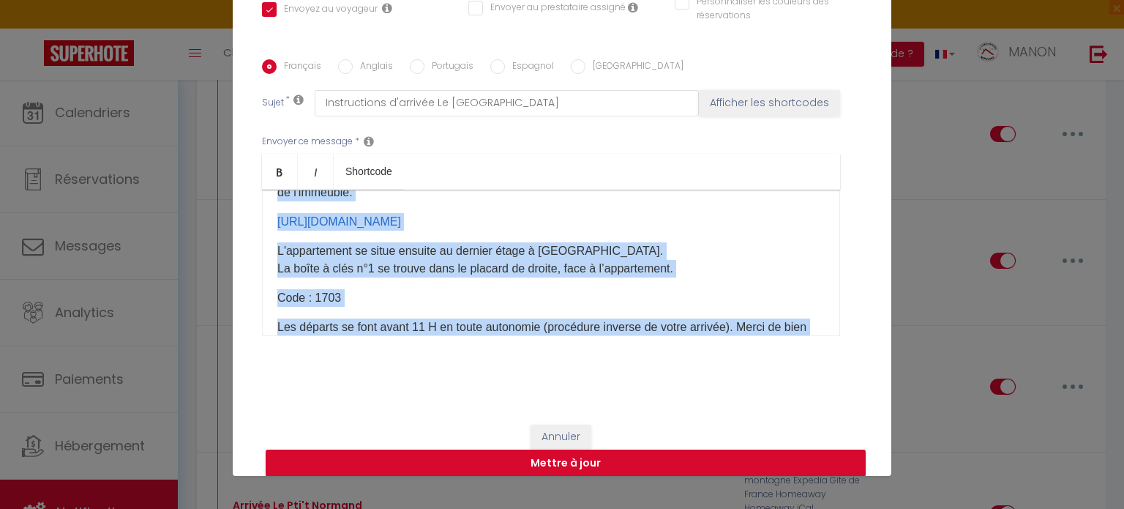
scroll to position [195, 0]
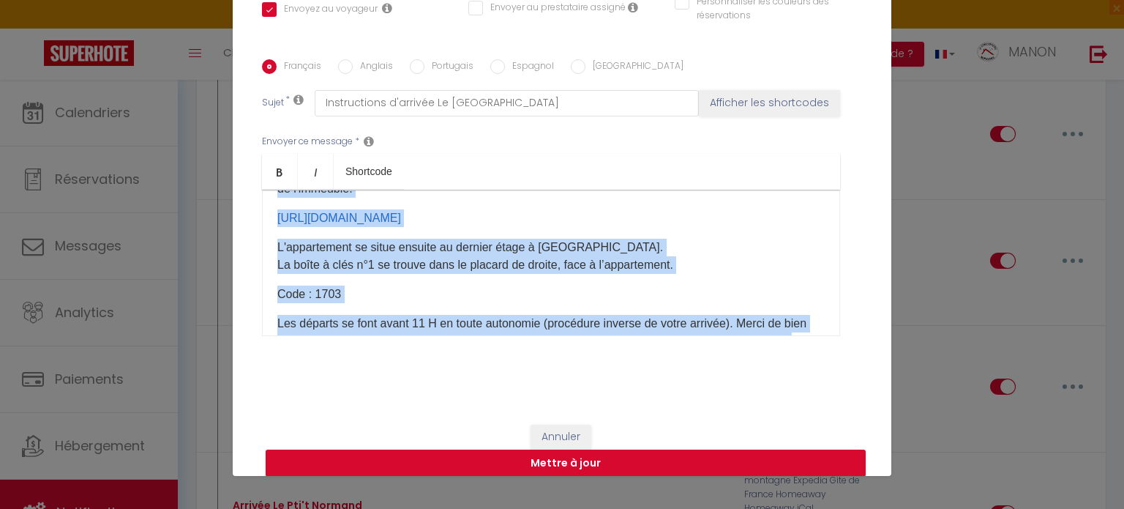
click at [475, 285] on p "Code : 1703" at bounding box center [550, 294] width 547 height 18
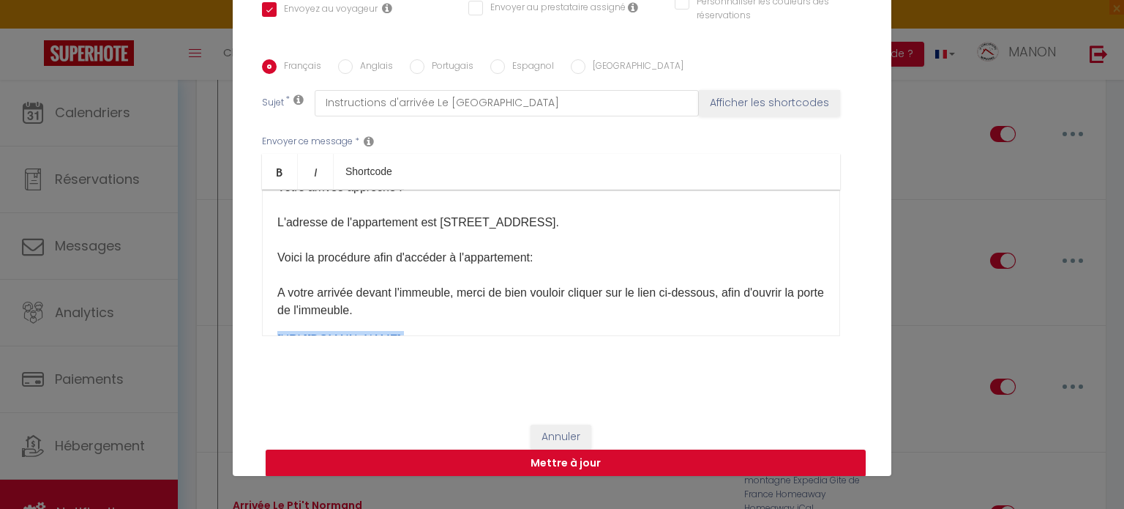
scroll to position [88, 0]
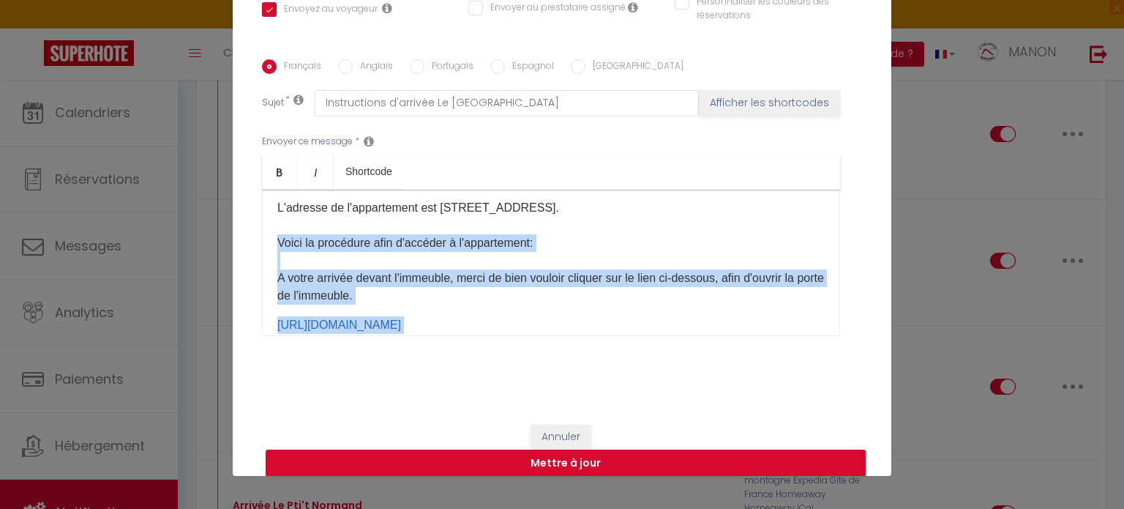
drag, startPoint x: 352, startPoint y: 296, endPoint x: 262, endPoint y: 246, distance: 103.2
click at [262, 246] on div "Bonjour [GUEST:FIRST_NAME],​ Votre arrivée approche ! L'adresse de l'appartemen…" at bounding box center [551, 263] width 578 height 146
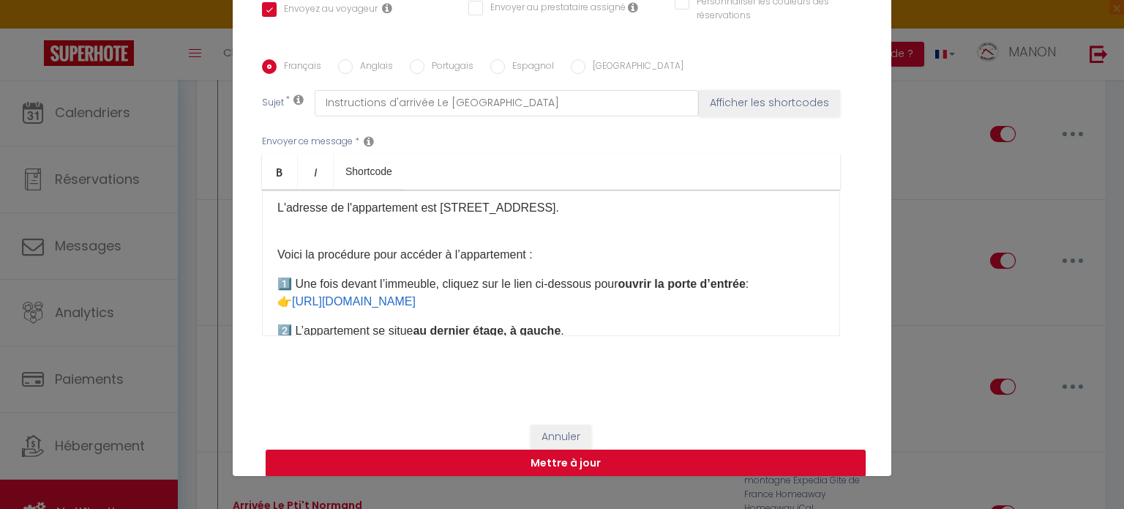
click at [277, 236] on div "Bonjour [GUEST:FIRST_NAME],​ Votre arrivée approche ! L'adresse de l'appartemen…" at bounding box center [551, 263] width 578 height 146
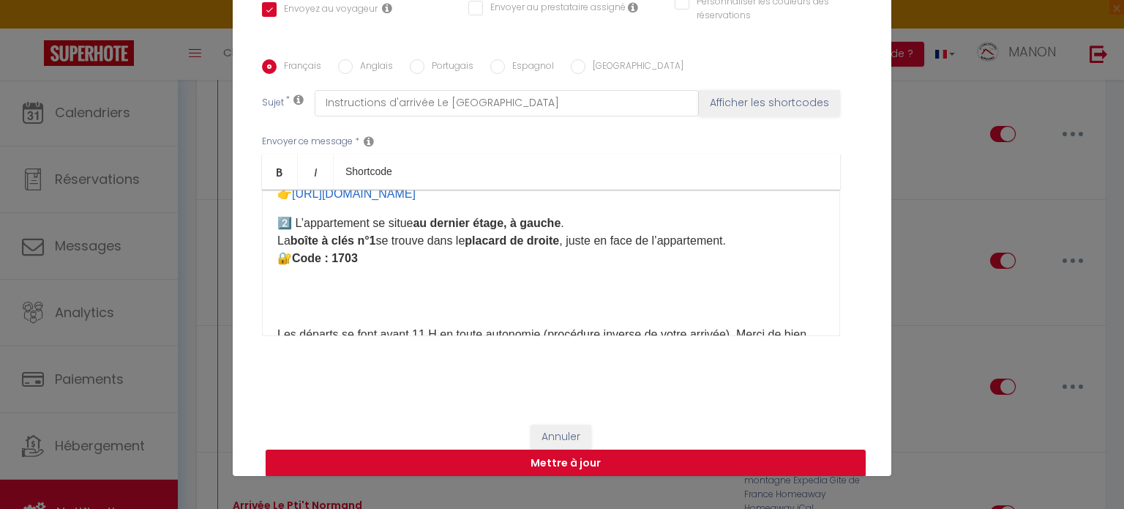
scroll to position [211, 0]
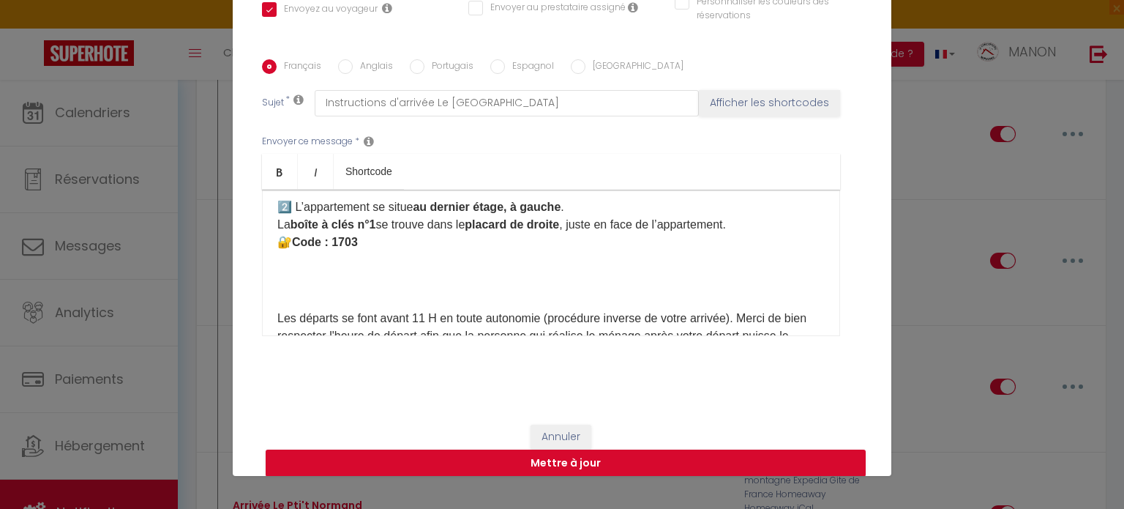
click at [520, 297] on div "Bonjour [GUEST:FIRST_NAME],​ Votre arrivée approche ! L'adresse de l'appartemen…" at bounding box center [551, 263] width 578 height 146
click at [287, 286] on p at bounding box center [550, 289] width 547 height 18
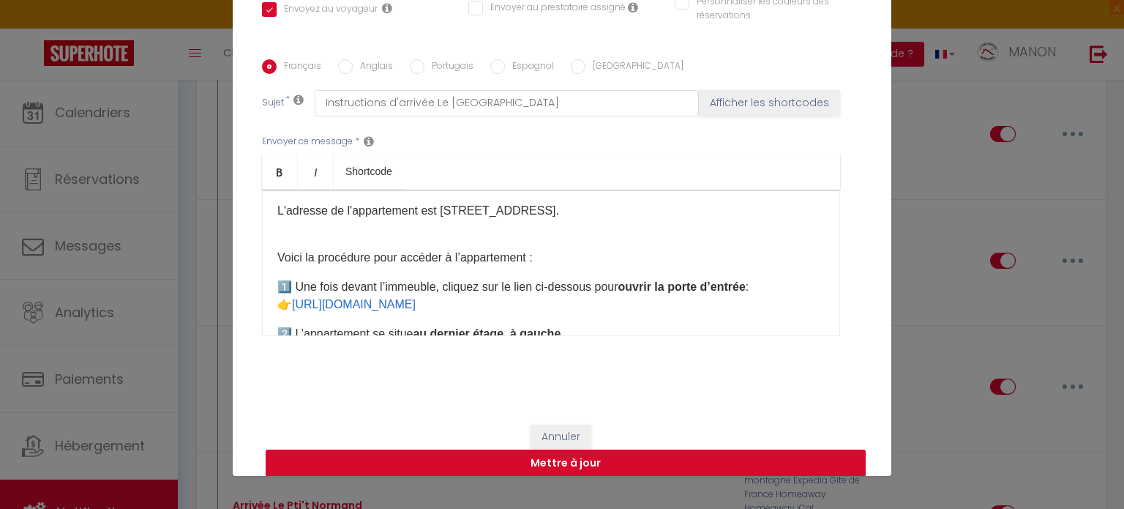
scroll to position [56, 0]
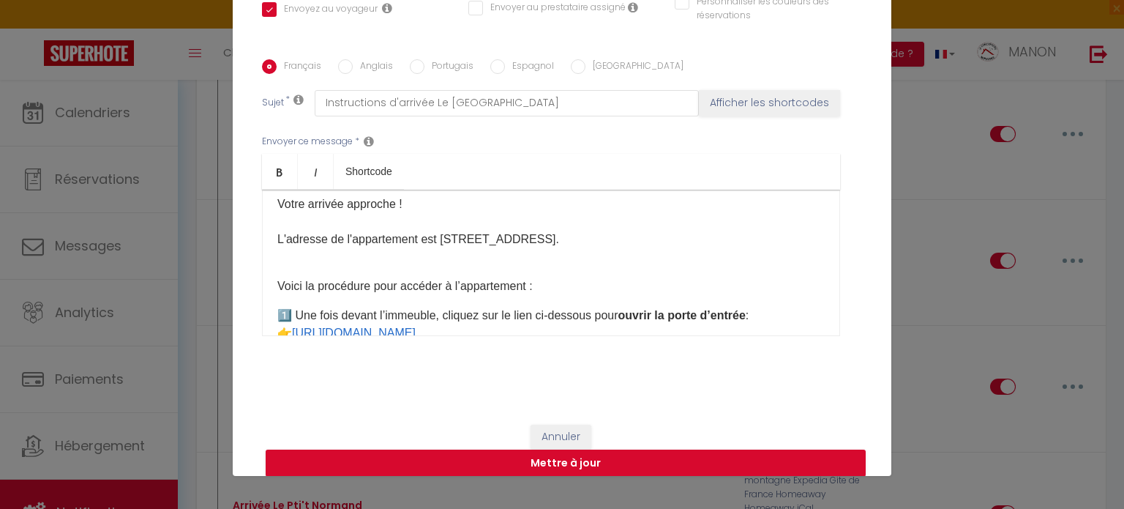
click at [654, 245] on p "Bonjour [GUEST:FIRST_NAME],​ Votre arrivée approche ! L'adresse de l'appartemen…" at bounding box center [550, 212] width 547 height 105
click at [563, 266] on div "Bonjour [GUEST:FIRST_NAME],​ Votre arrivée approche ! L'adresse de l'appartemen…" at bounding box center [551, 263] width 578 height 146
click at [565, 266] on div "Bonjour [GUEST:FIRST_NAME],​ Votre arrivée approche ! L'adresse de l'appartemen…" at bounding box center [551, 263] width 578 height 146
click at [278, 277] on p "Voici la procédure pour accéder à l’appartement :" at bounding box center [550, 286] width 547 height 18
click at [281, 260] on p "Bonjour [GUEST:FIRST_NAME],​ Votre arrivée approche ! L'adresse de l'appartemen…" at bounding box center [550, 212] width 547 height 105
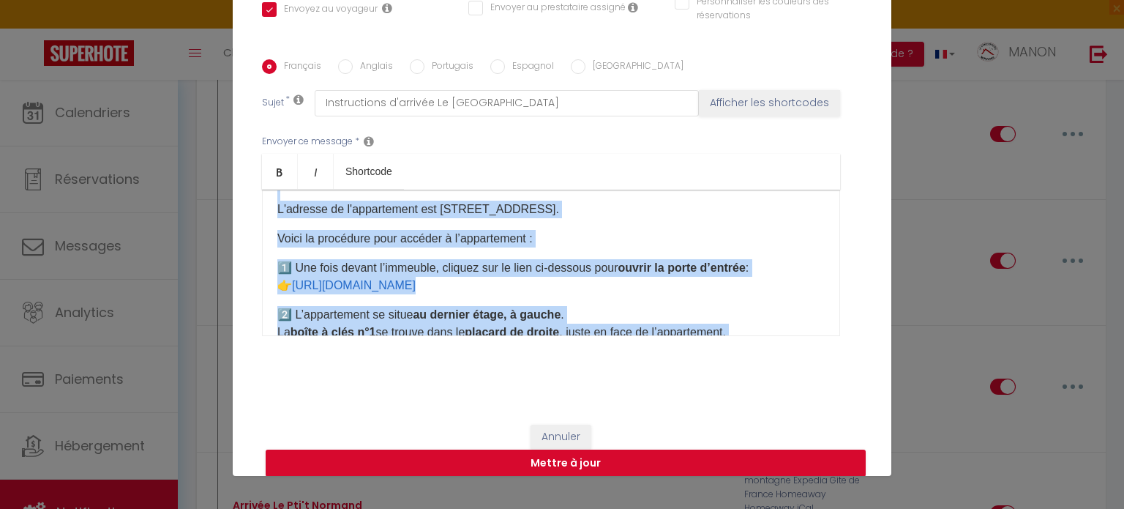
scroll to position [0, 0]
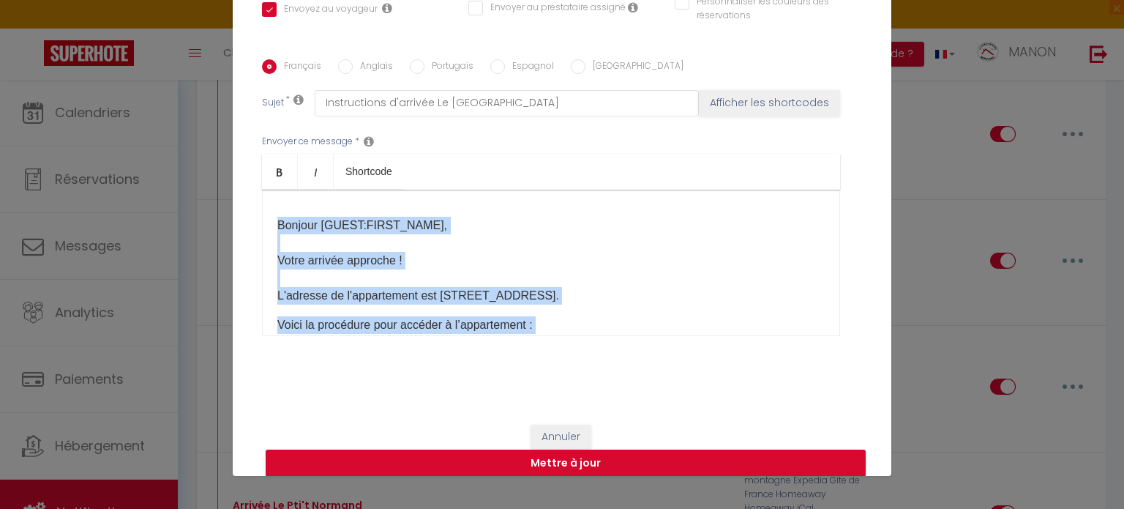
drag, startPoint x: 547, startPoint y: 307, endPoint x: 229, endPoint y: 180, distance: 342.5
click at [233, 180] on div "Titre * Arrivée Le Seattle Mail Pour cet hébergement Sélectionner les hébergeme…" at bounding box center [562, 60] width 659 height 700
click at [287, 251] on p "Bonjour [GUEST:FIRST_NAME],​ Votre arrivée approche ! L'adresse de l'appartemen…" at bounding box center [550, 261] width 547 height 88
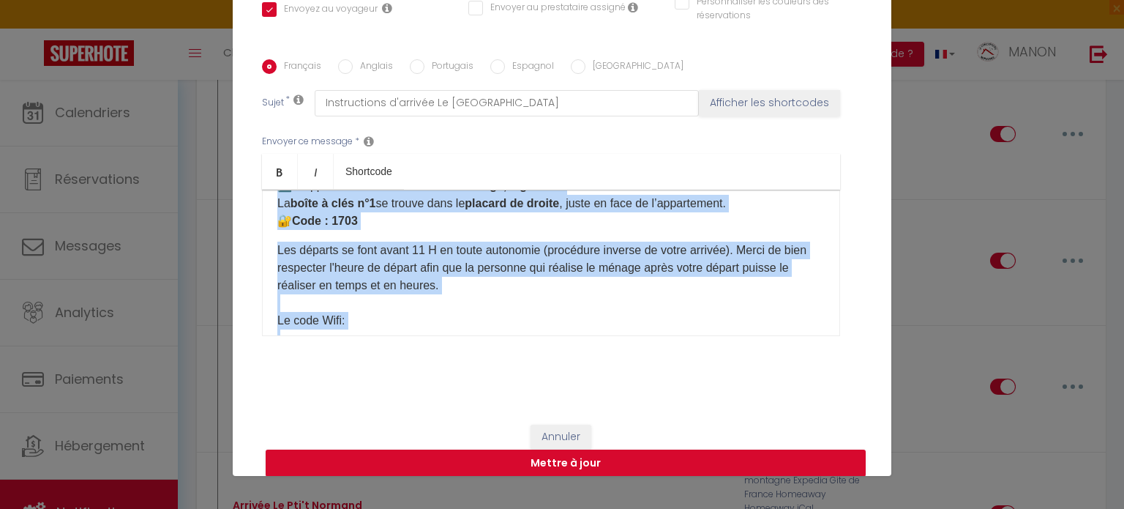
scroll to position [466, 0]
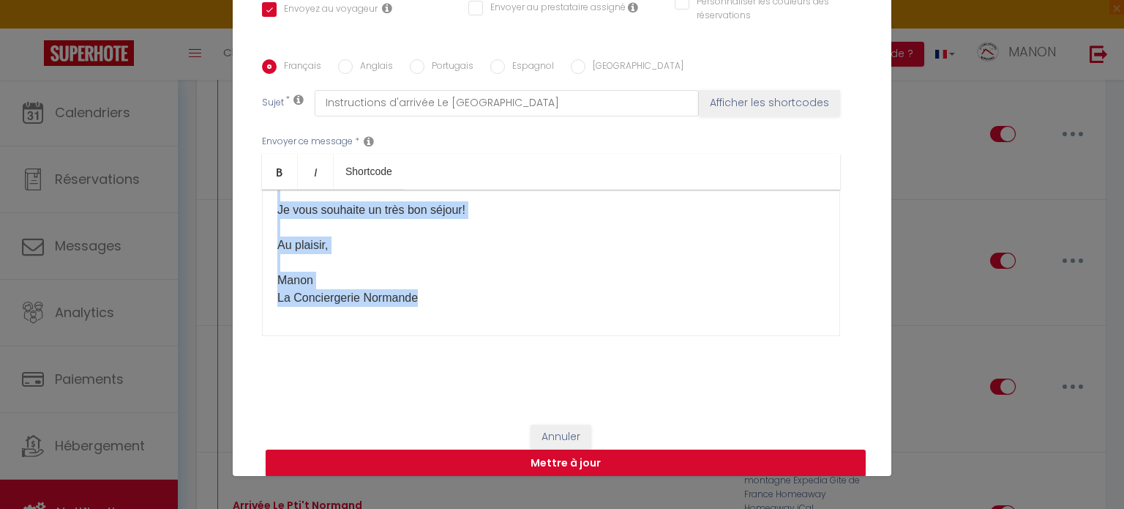
drag, startPoint x: 264, startPoint y: 258, endPoint x: 653, endPoint y: 392, distance: 411.0
click at [653, 392] on div "Titre * Arrivée Le Seattle Mail Pour cet hébergement Sélectionner les hébergeme…" at bounding box center [562, 60] width 659 height 700
copy div "Votre arrivée approche ! L'adresse de l'appartement est [STREET_ADDRESS]. Voici…"
click at [648, 460] on button "Mettre à jour" at bounding box center [566, 463] width 600 height 28
checkbox input "true"
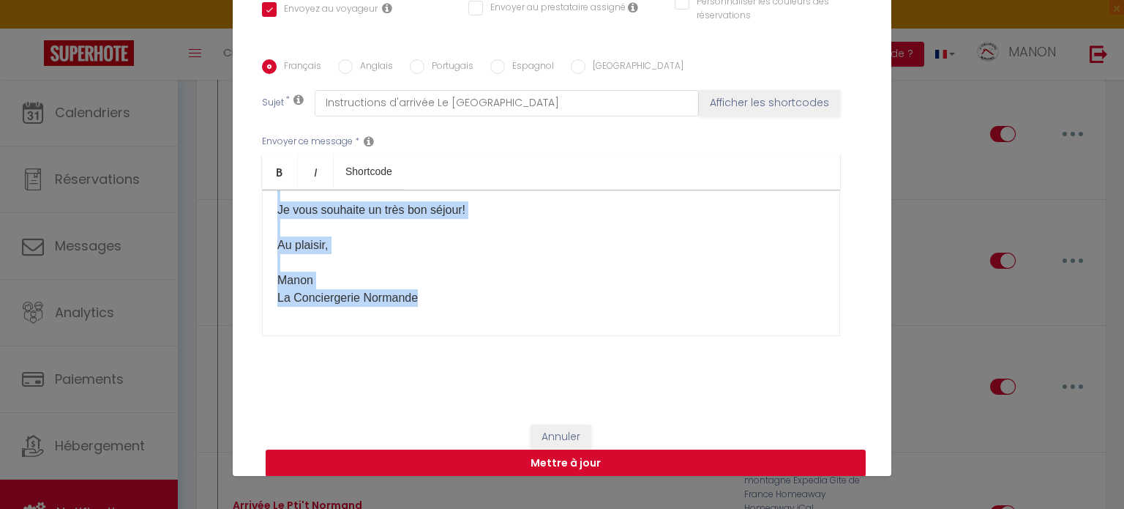
checkbox input "false"
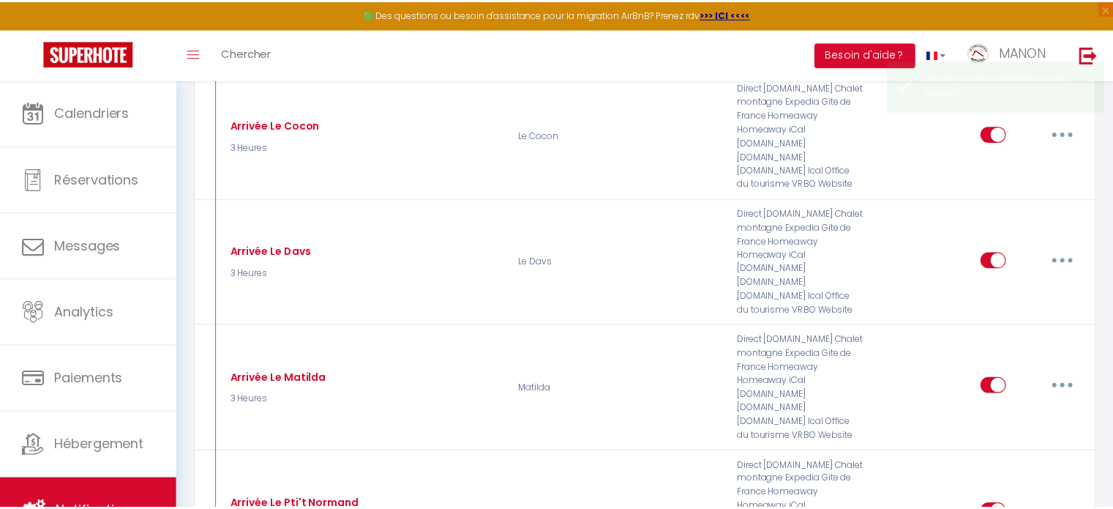
scroll to position [0, 0]
